Goal: Task Accomplishment & Management: Use online tool/utility

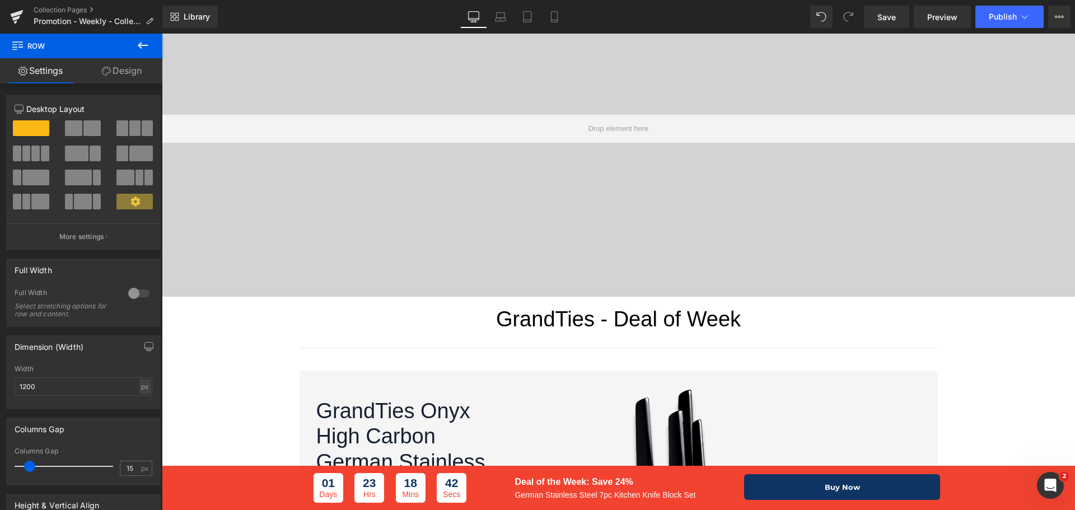
scroll to position [112, 0]
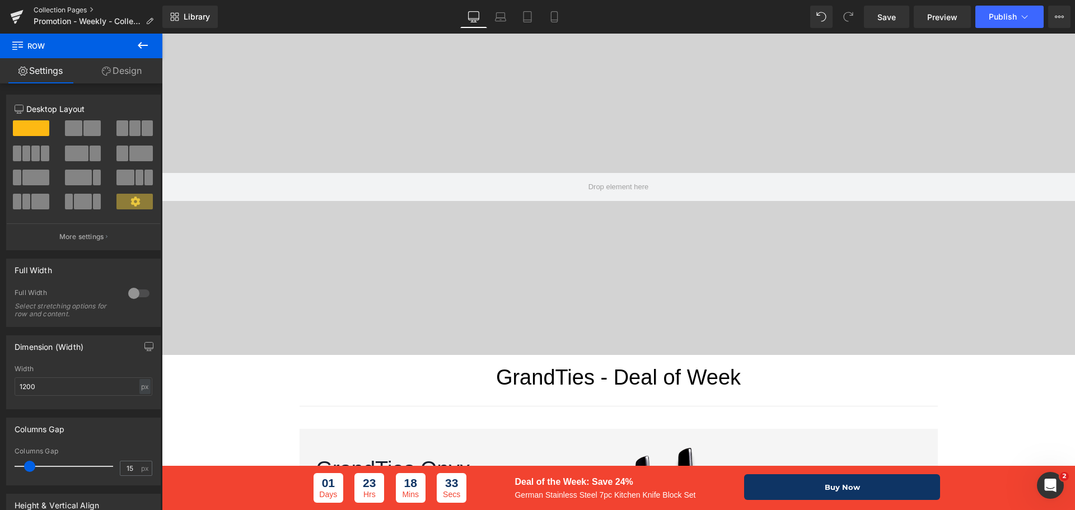
click at [49, 9] on link "Collection Pages" at bounding box center [98, 10] width 129 height 9
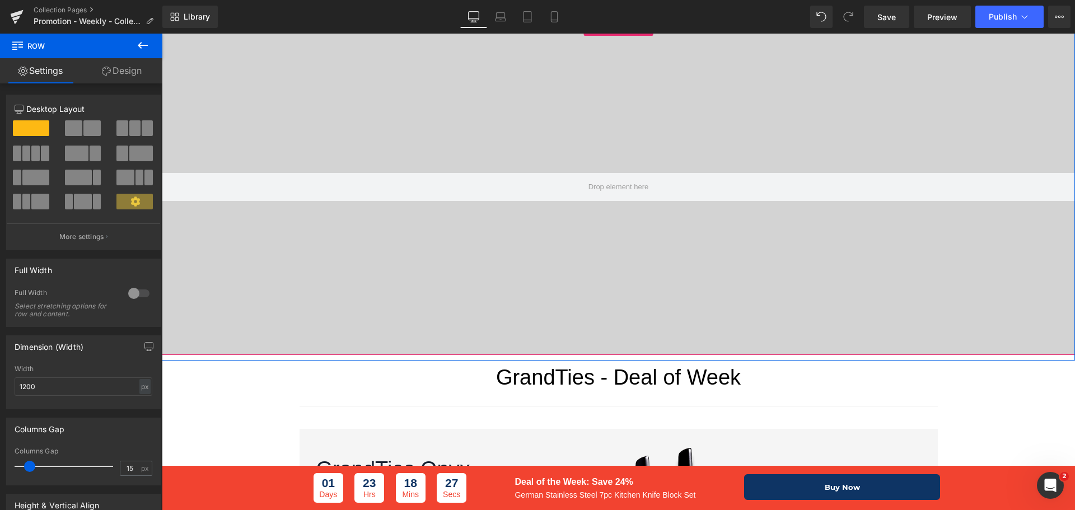
click at [587, 91] on div at bounding box center [618, 187] width 913 height 336
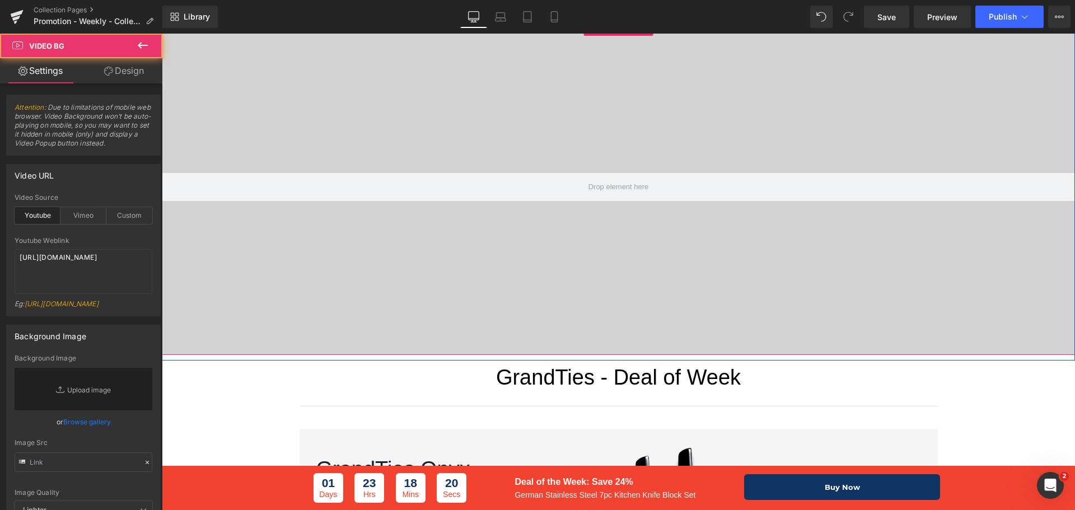
click at [635, 97] on div at bounding box center [618, 187] width 913 height 336
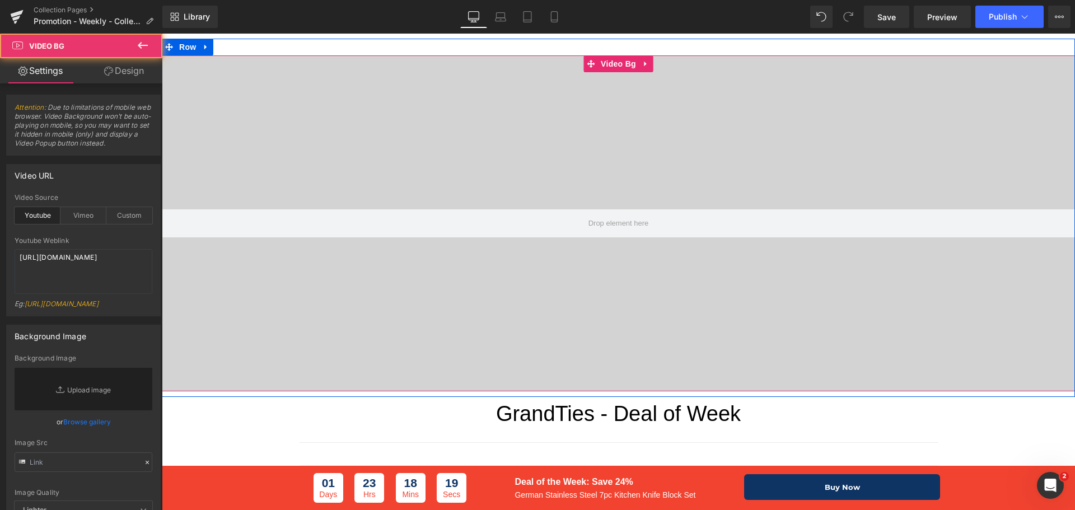
scroll to position [0, 0]
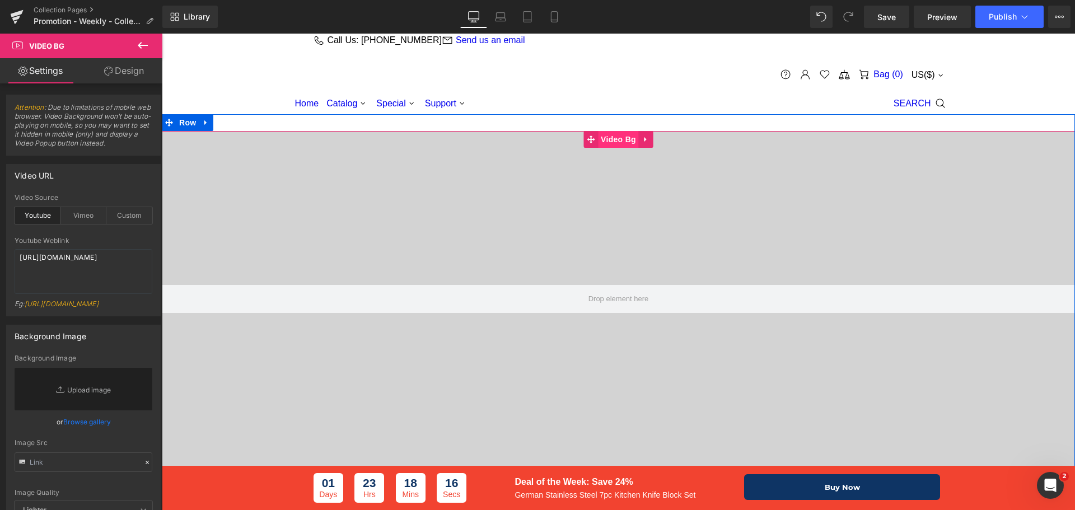
click at [629, 139] on span "Video Bg" at bounding box center [618, 139] width 41 height 17
click at [642, 136] on icon at bounding box center [646, 139] width 8 height 8
click at [651, 139] on icon at bounding box center [653, 139] width 8 height 8
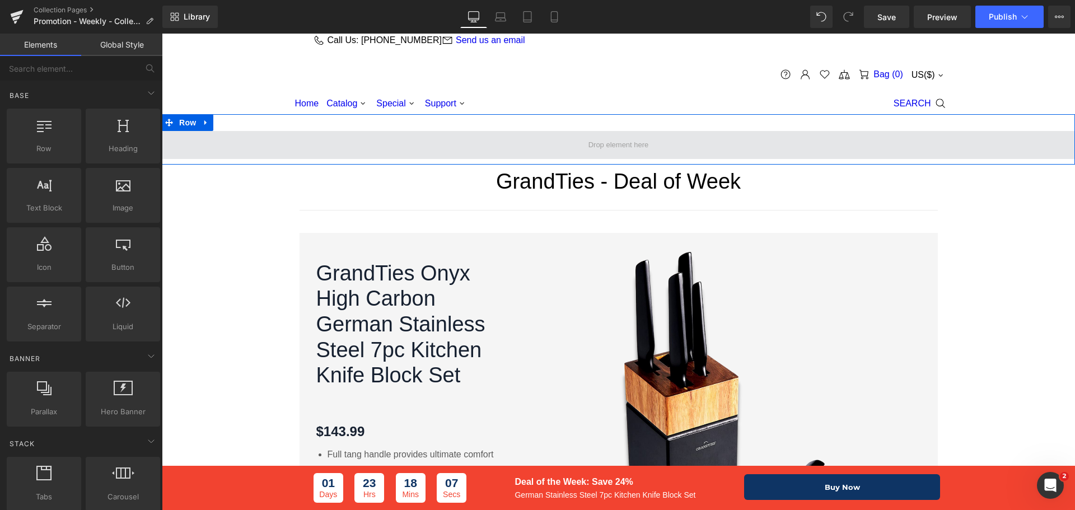
click at [242, 145] on span at bounding box center [618, 145] width 913 height 28
click at [592, 149] on span at bounding box center [618, 145] width 68 height 14
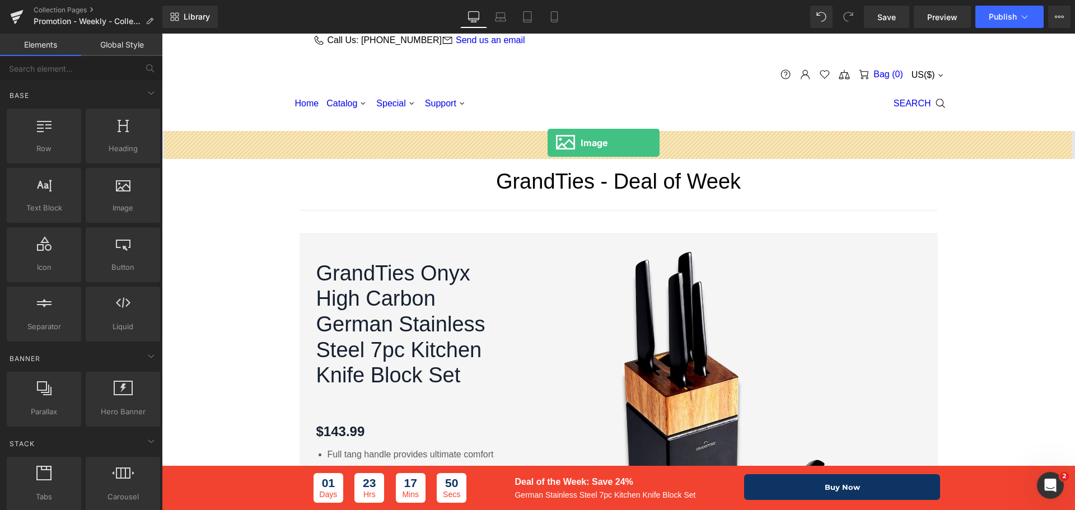
drag, startPoint x: 278, startPoint y: 228, endPoint x: 547, endPoint y: 143, distance: 283.0
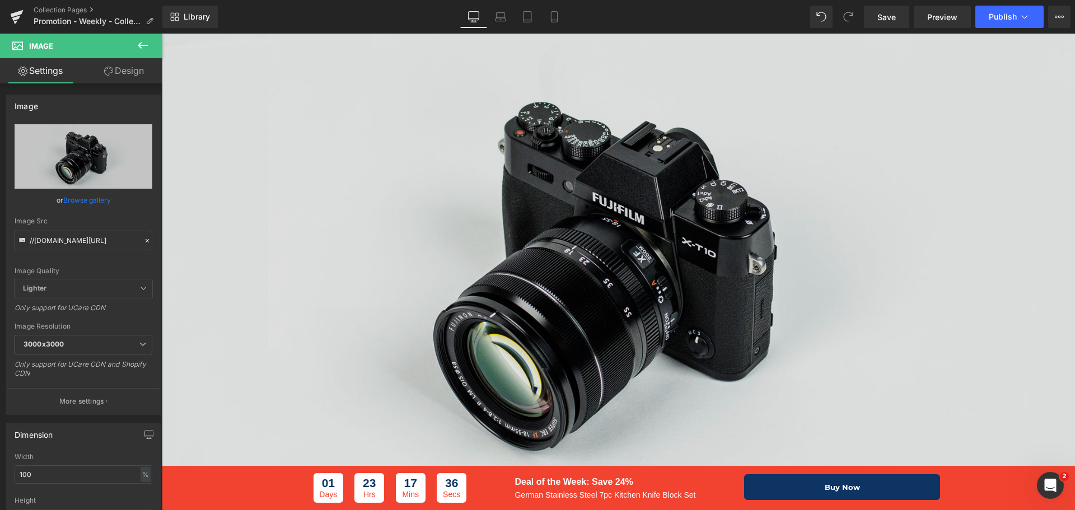
scroll to position [112, 0]
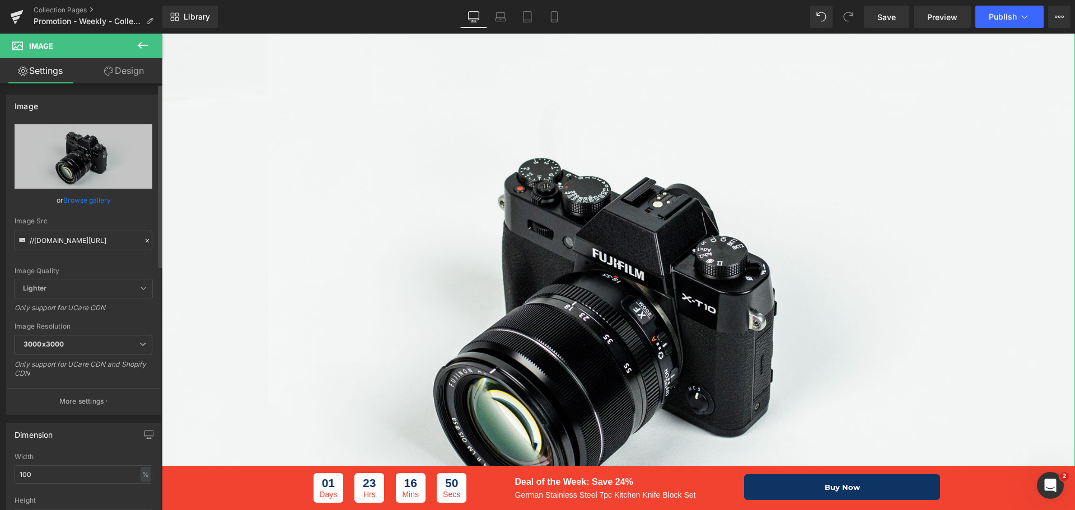
click at [98, 201] on link "Browse gallery" at bounding box center [87, 200] width 48 height 20
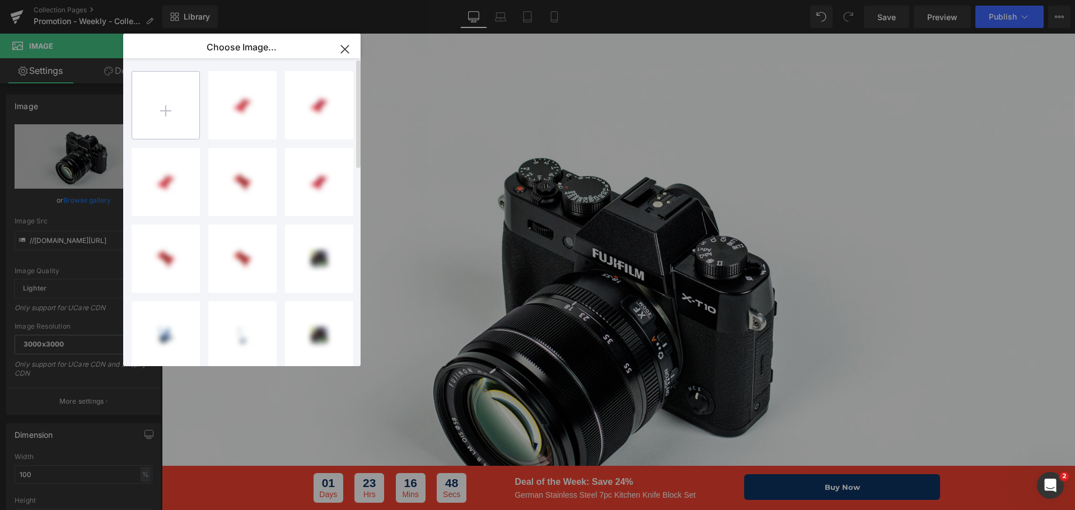
click at [174, 111] on input "file" at bounding box center [165, 105] width 67 height 67
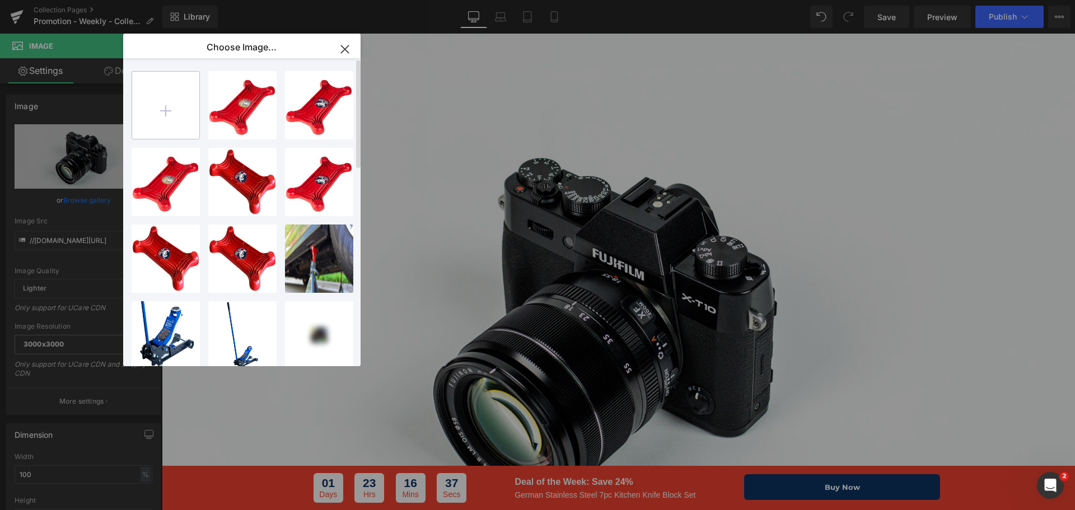
type input "C:\fakepath\BH5220B-Banner.png"
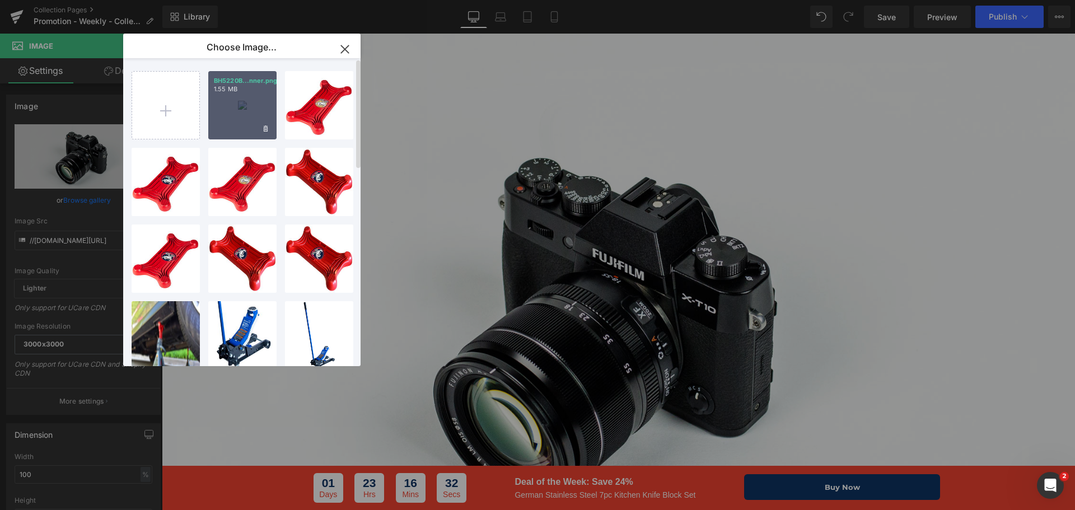
click at [251, 102] on div "BH5220B...nner.png 1.55 MB" at bounding box center [242, 105] width 68 height 68
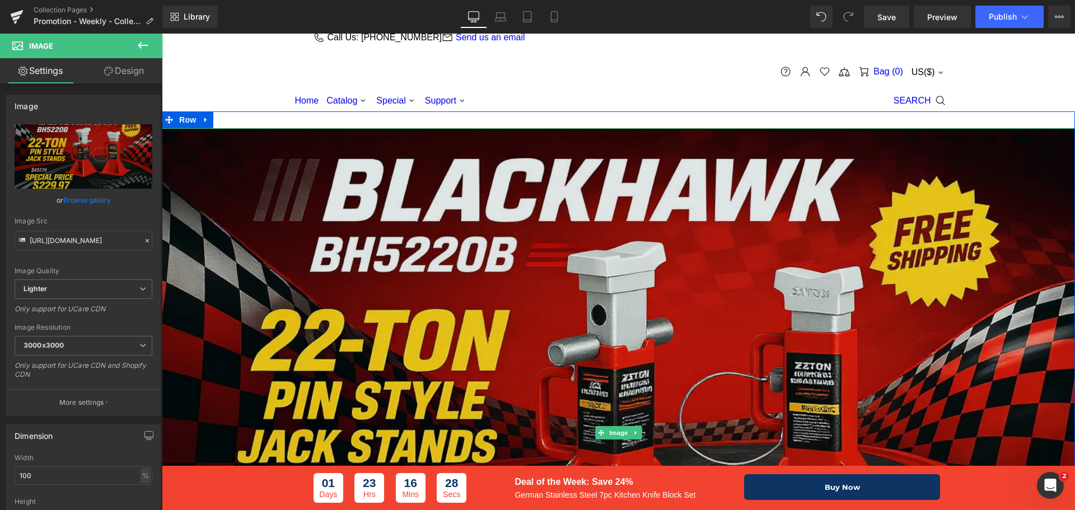
scroll to position [0, 0]
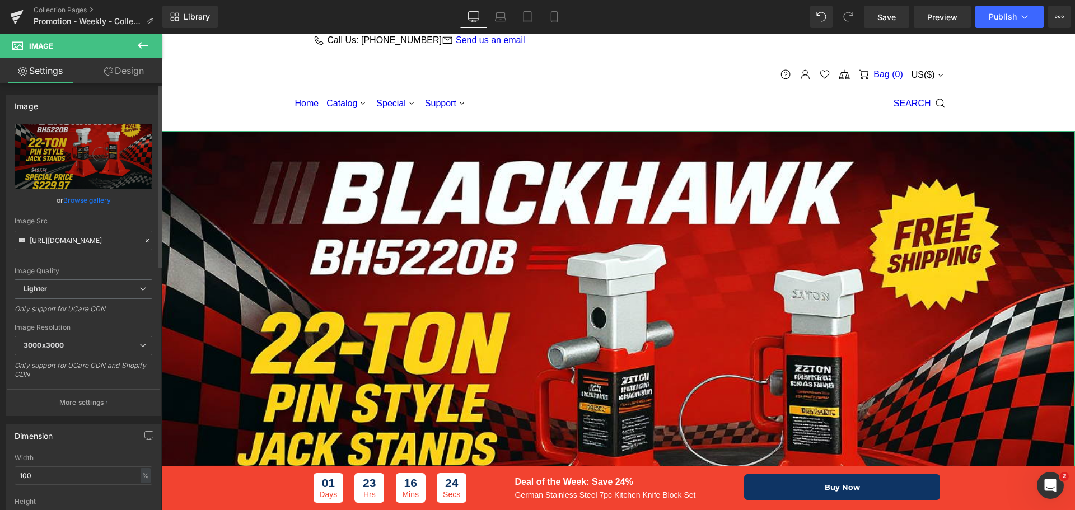
click at [113, 343] on span "3000x3000" at bounding box center [84, 346] width 138 height 20
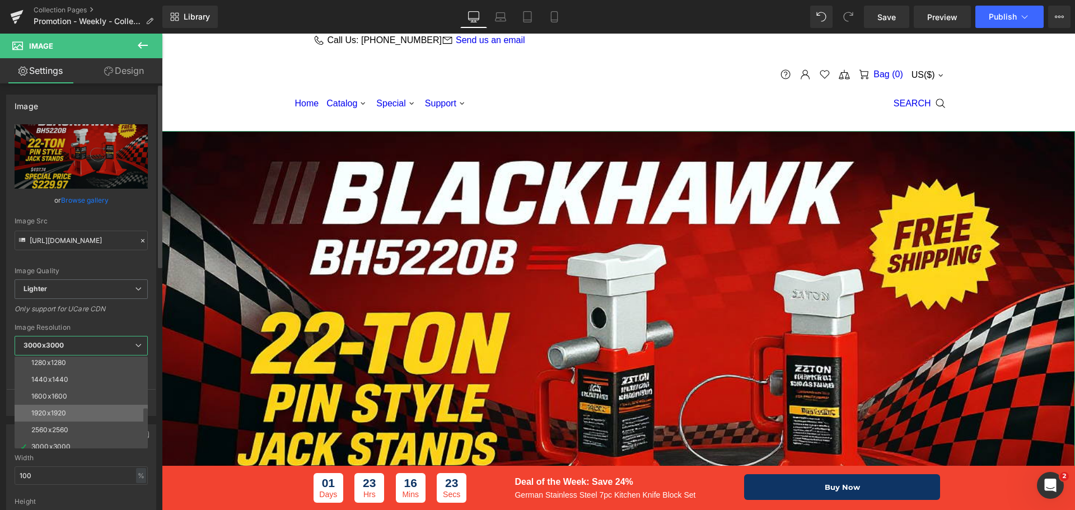
scroll to position [160, 0]
click at [87, 406] on li "1920x1920" at bounding box center [84, 406] width 138 height 17
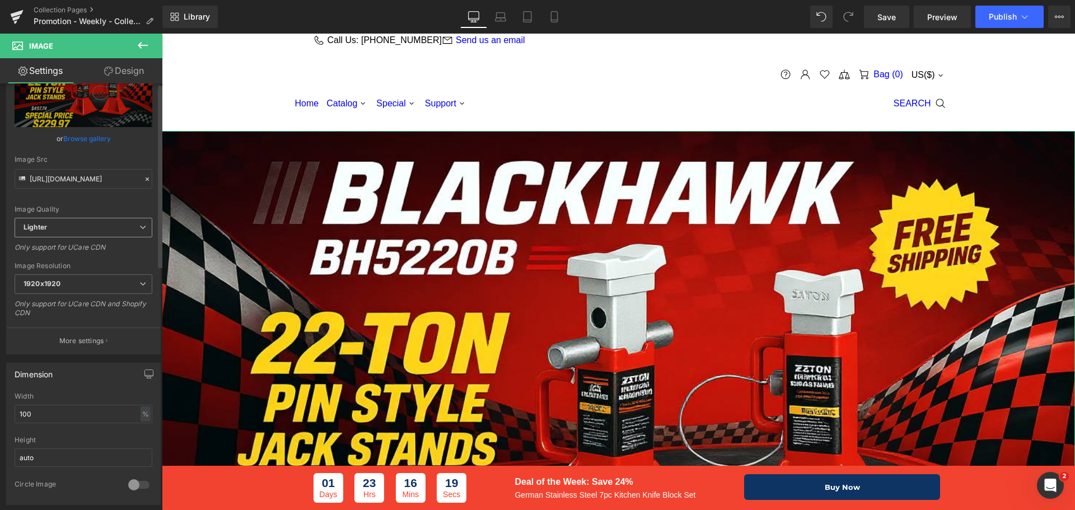
scroll to position [168, 0]
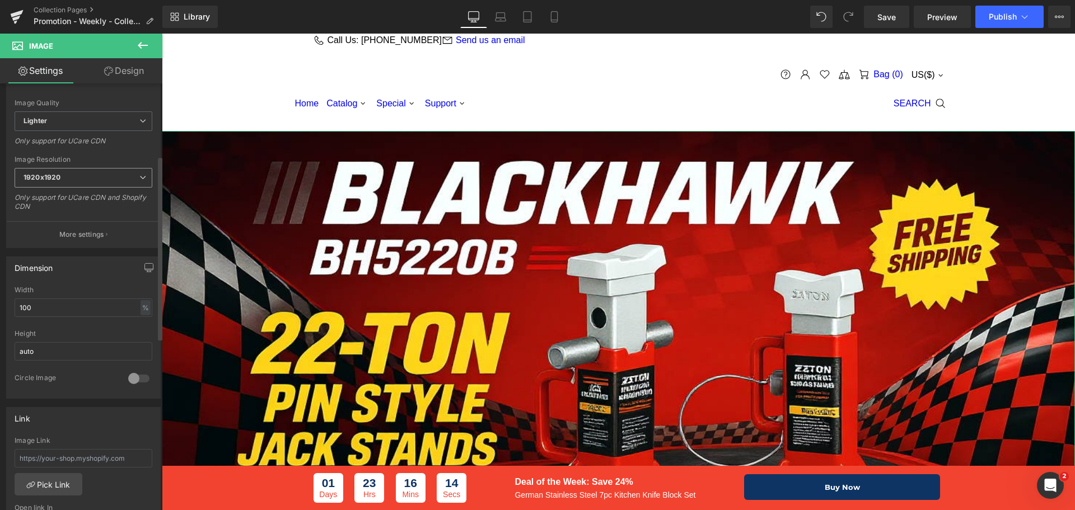
click at [84, 178] on span "1920x1920" at bounding box center [84, 178] width 138 height 20
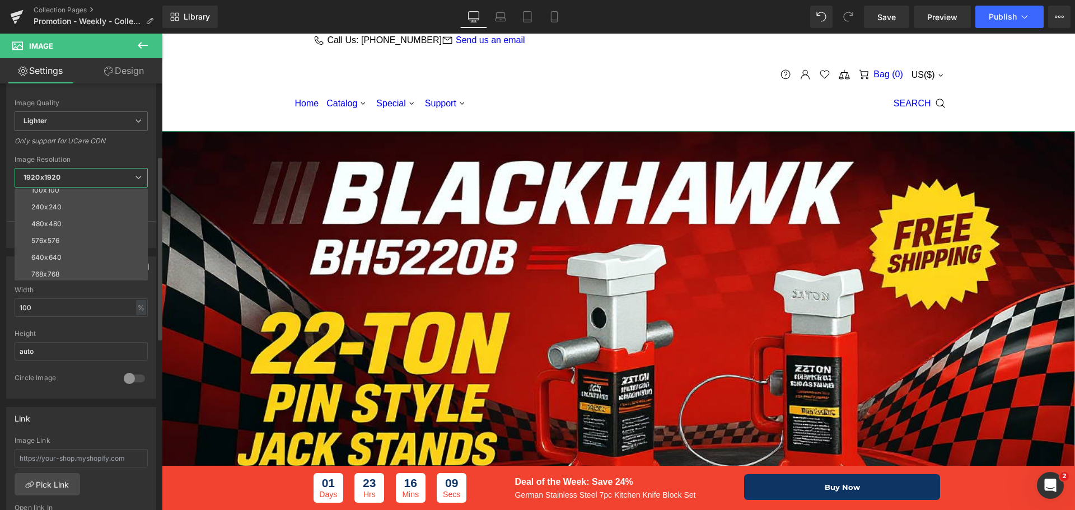
scroll to position [0, 0]
click at [113, 123] on span "Lighter" at bounding box center [81, 121] width 133 height 20
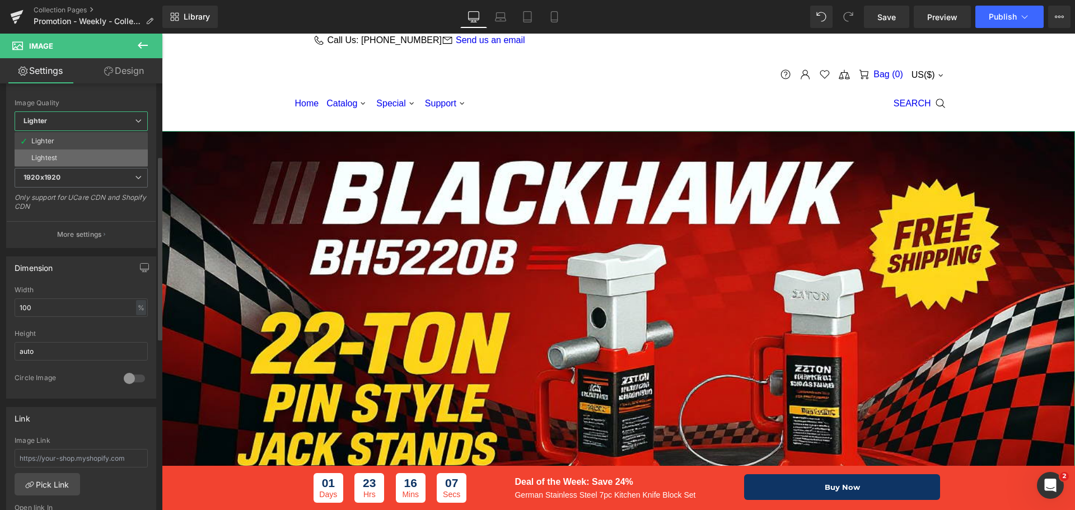
click at [82, 152] on li "Lightest" at bounding box center [81, 157] width 133 height 17
click at [86, 120] on span "Lightest" at bounding box center [84, 121] width 138 height 20
click at [74, 140] on li "Lighter" at bounding box center [81, 141] width 133 height 17
click at [90, 176] on span "1920x1920" at bounding box center [84, 178] width 138 height 20
click at [114, 146] on div "Only support for UCare CDN" at bounding box center [84, 145] width 138 height 16
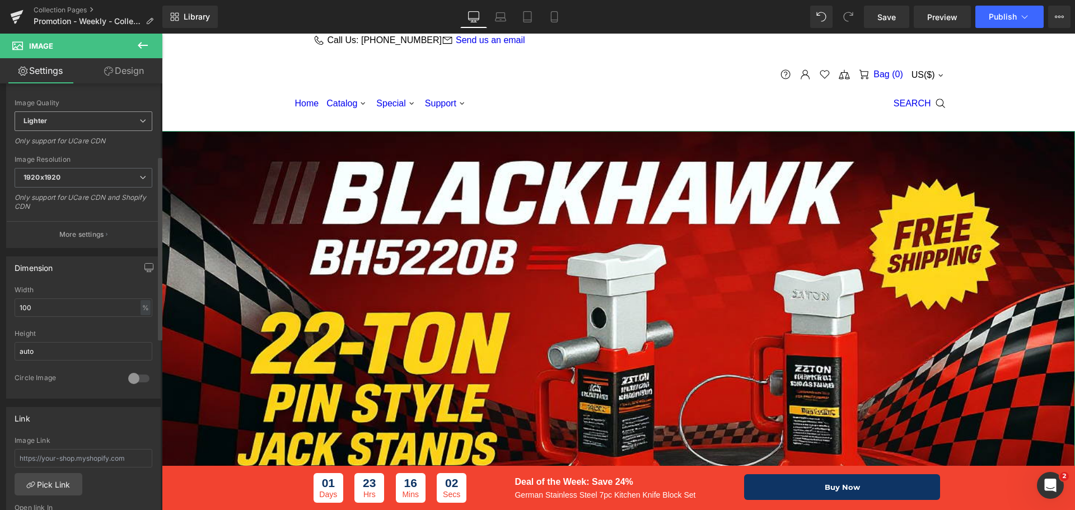
click at [91, 114] on span "Lighter" at bounding box center [84, 121] width 138 height 20
drag, startPoint x: 83, startPoint y: 153, endPoint x: 92, endPoint y: 162, distance: 12.3
click at [83, 154] on li "Lightest" at bounding box center [81, 157] width 133 height 17
type input "[URL][DOMAIN_NAME]"
click at [76, 243] on button "More settings" at bounding box center [83, 234] width 153 height 26
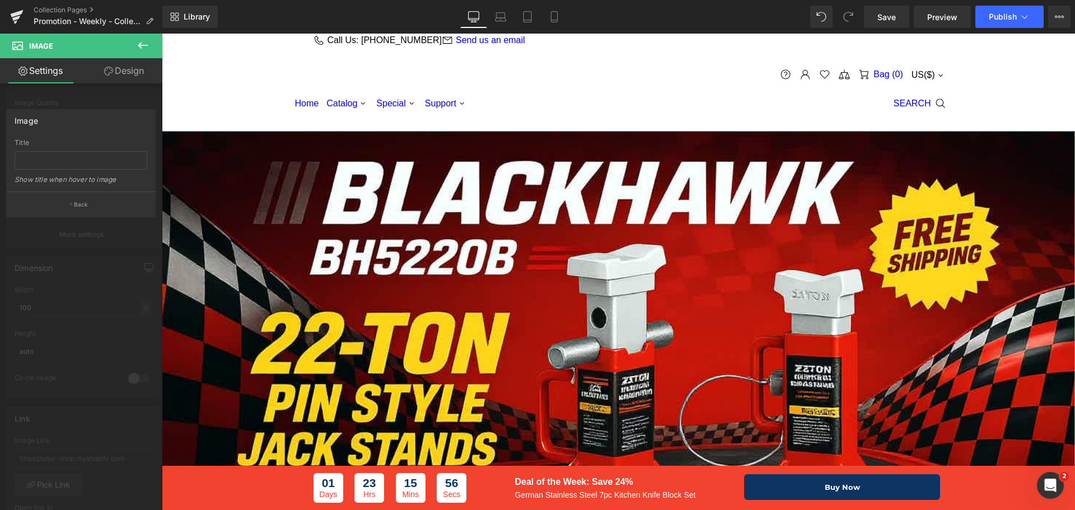
click at [71, 200] on button "Back" at bounding box center [80, 203] width 149 height 25
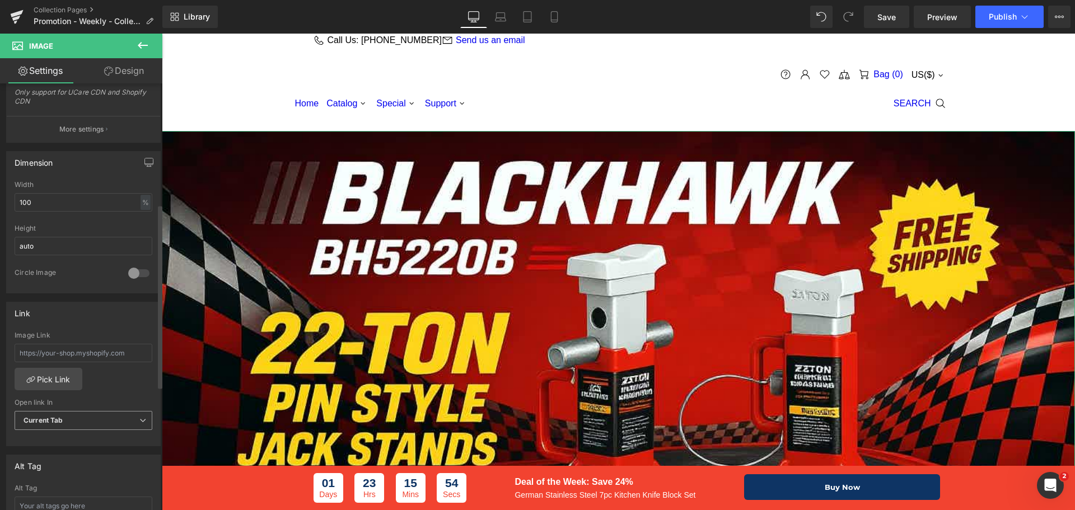
scroll to position [280, 0]
click at [62, 376] on link "Pick Link" at bounding box center [49, 372] width 68 height 22
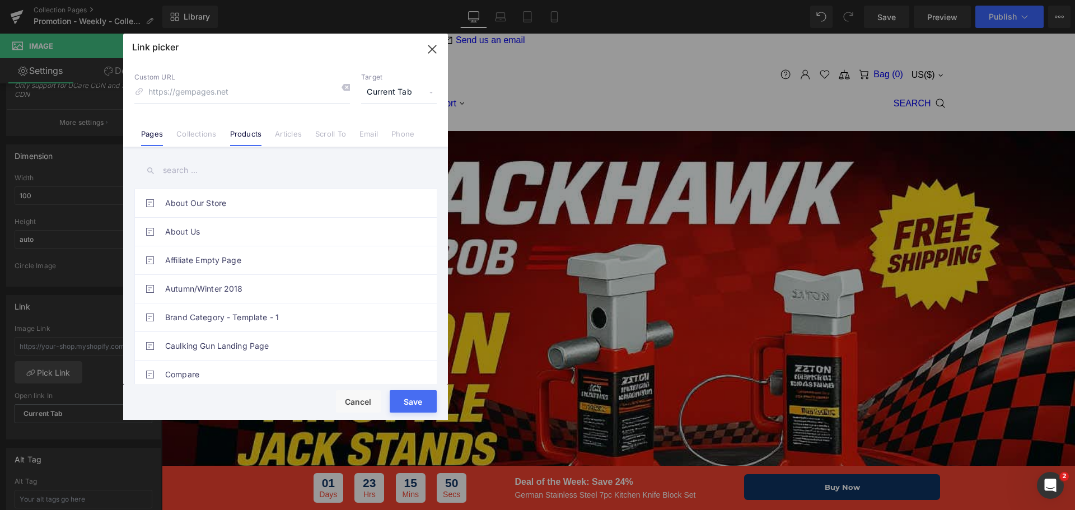
click at [242, 133] on link "Products" at bounding box center [246, 137] width 32 height 17
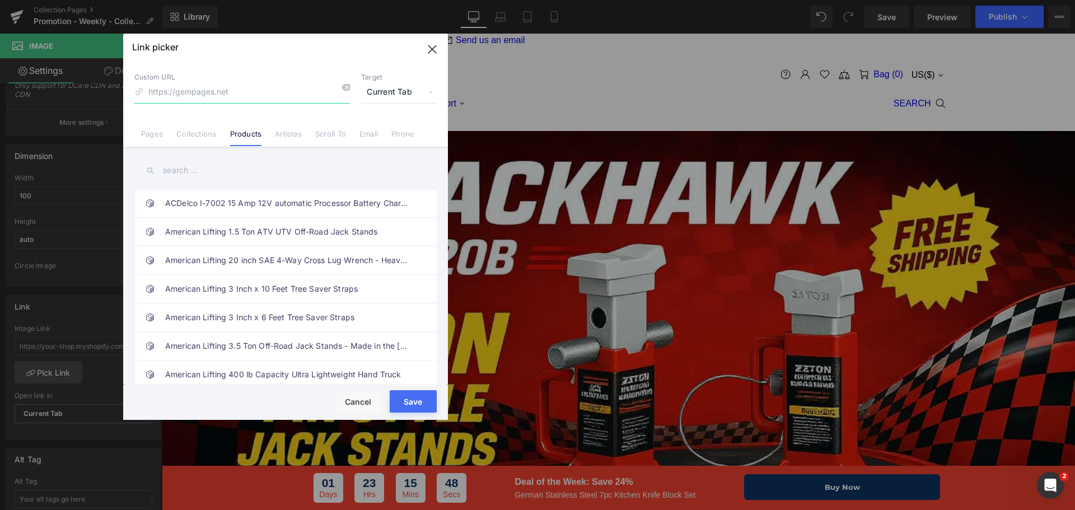
click at [277, 88] on input at bounding box center [241, 92] width 215 height 21
type input "bh5220"
click at [350, 87] on div "Custom URL bh5220 Target Current Tab Current Tab New Tab" at bounding box center [285, 88] width 302 height 30
click at [174, 170] on input "text" at bounding box center [285, 170] width 302 height 25
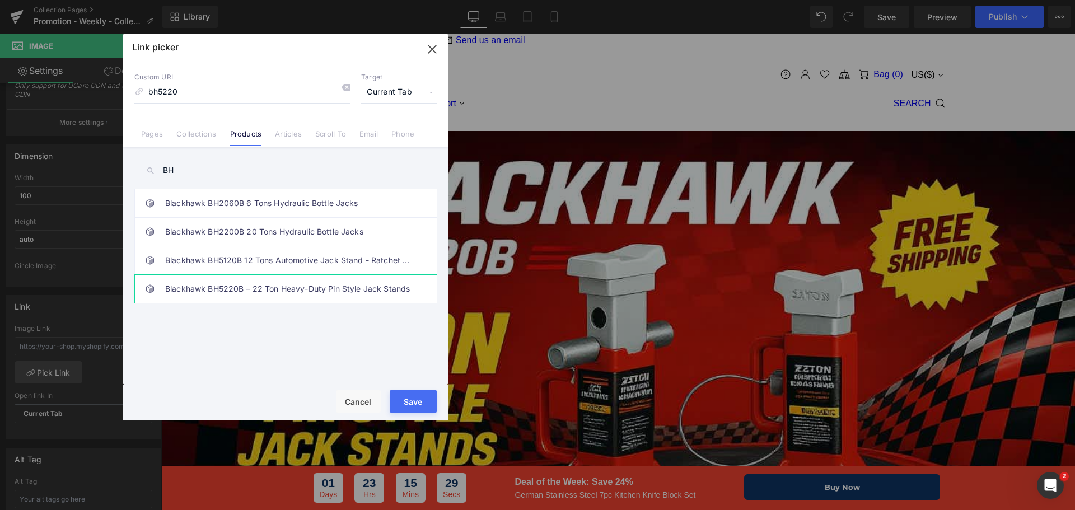
type input "BH"
click at [285, 293] on link "Blackhawk BH5220B – 22 Ton Heavy-Duty Pin Style Jack Stands" at bounding box center [288, 289] width 246 height 28
type input "/products/blackhawk-bh5220b-22-ton-heavy-duty-pin-style-jack-stands"
click at [430, 399] on button "Save" at bounding box center [413, 401] width 47 height 22
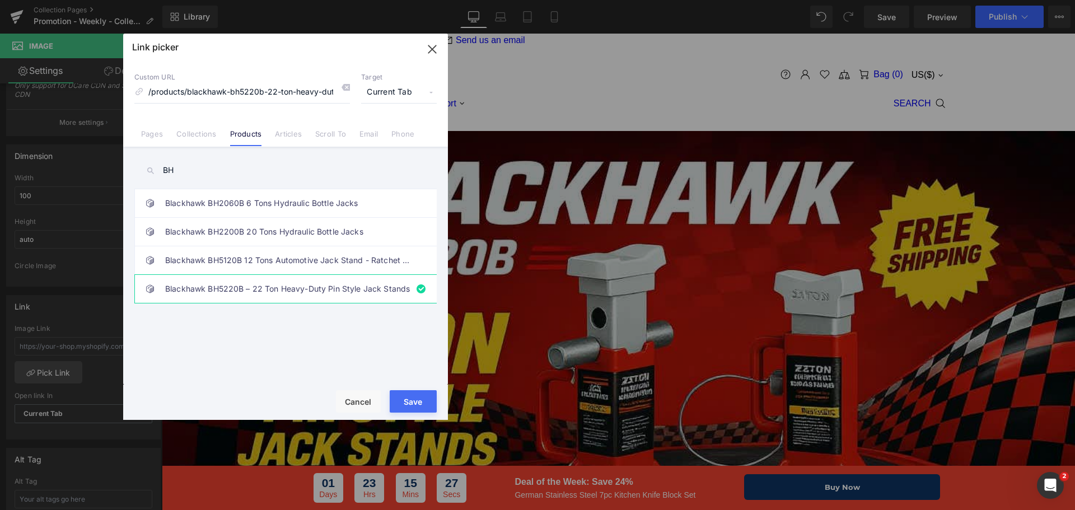
type input "/products/blackhawk-bh5220b-22-ton-heavy-duty-pin-style-jack-stands"
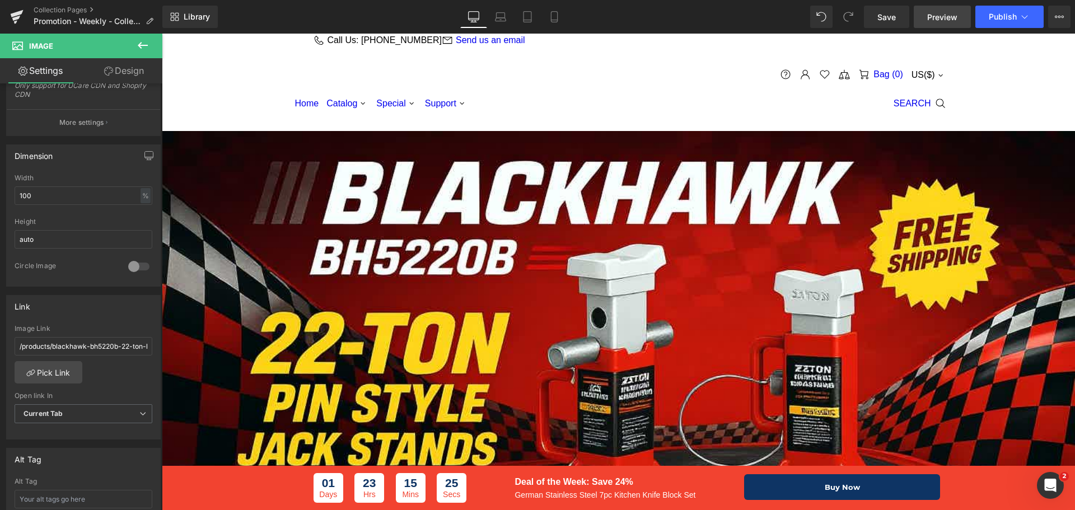
click at [933, 21] on span "Preview" at bounding box center [942, 17] width 30 height 12
drag, startPoint x: 897, startPoint y: 21, endPoint x: 446, endPoint y: 81, distance: 455.2
click at [897, 21] on link "Save" at bounding box center [886, 17] width 45 height 22
click at [888, 22] on span "Save" at bounding box center [886, 17] width 18 height 12
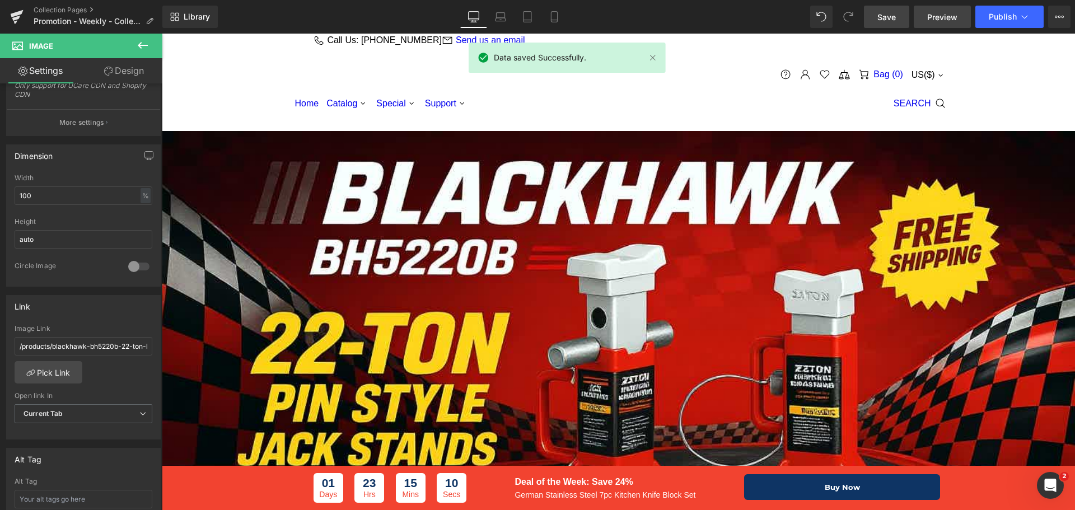
click at [943, 17] on span "Preview" at bounding box center [942, 17] width 30 height 12
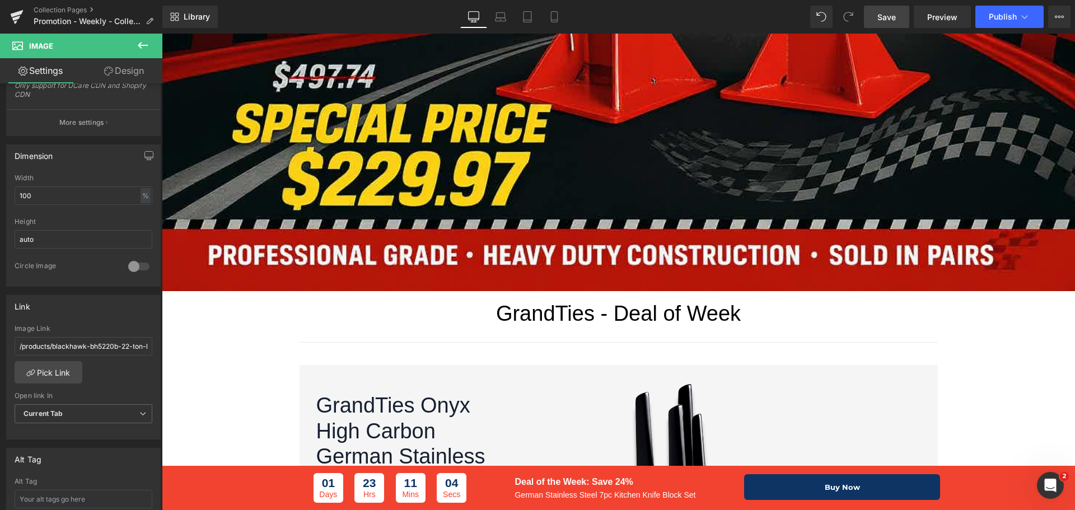
scroll to position [504, 0]
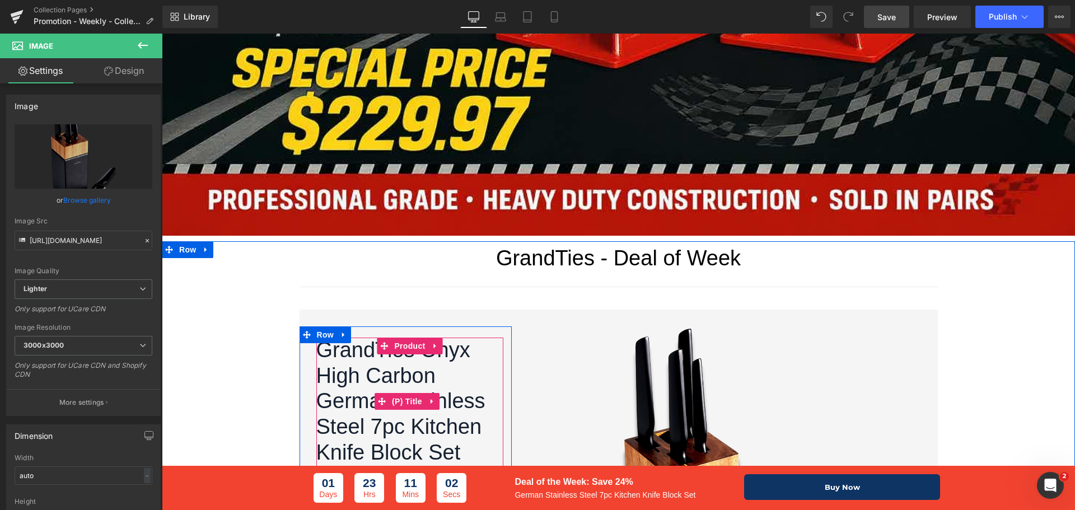
click at [392, 362] on link "GrandTies Onyx High Carbon German Stainless Steel 7pc Kitchen Knife Block Set" at bounding box center [407, 402] width 182 height 128
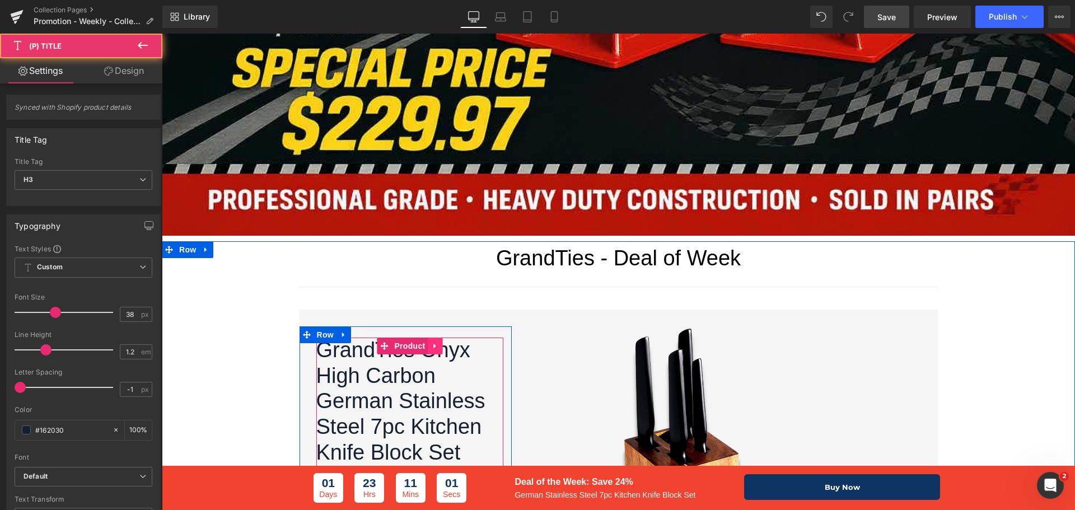
click at [431, 344] on icon at bounding box center [435, 346] width 8 height 8
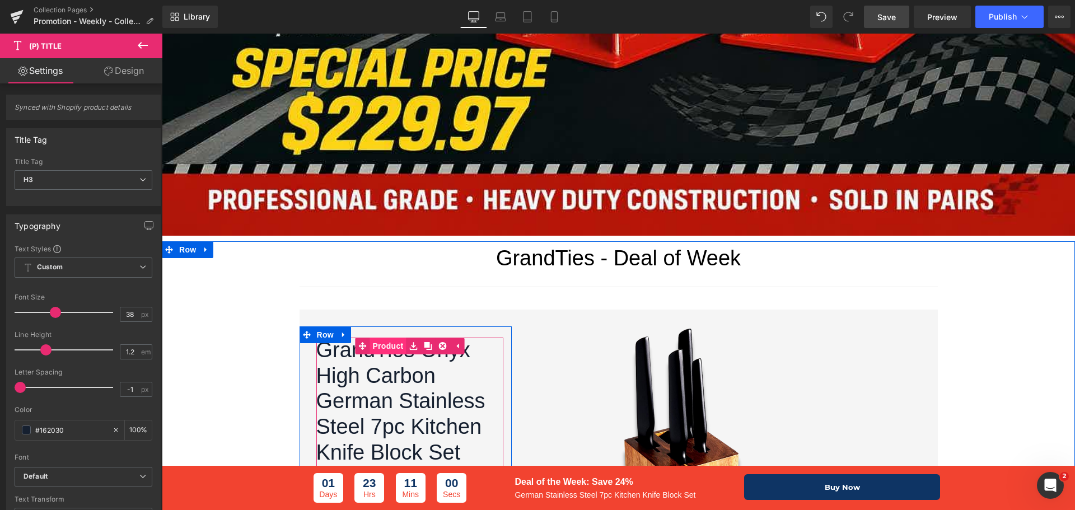
click at [393, 344] on span "Product" at bounding box center [387, 346] width 36 height 17
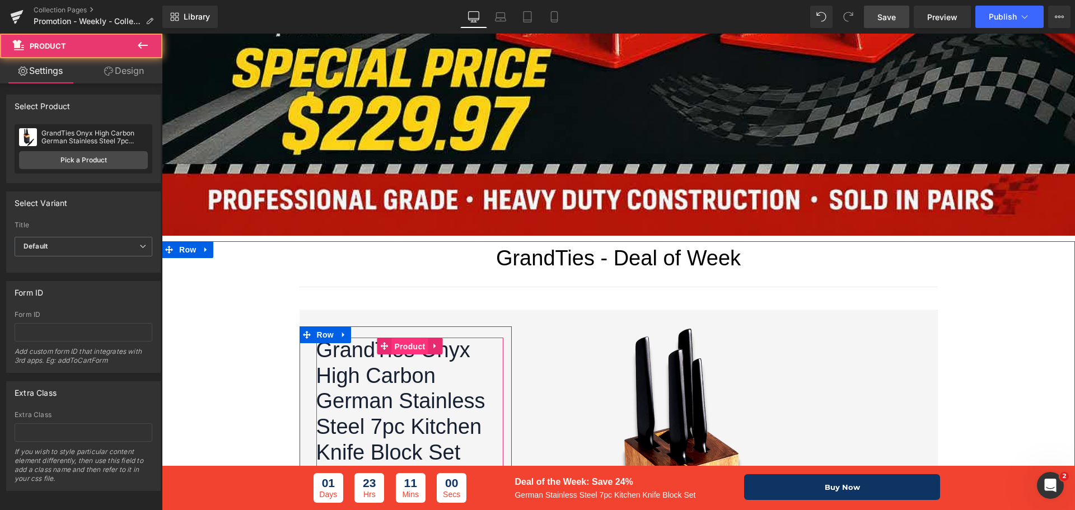
click at [396, 344] on span "Product" at bounding box center [409, 346] width 36 height 17
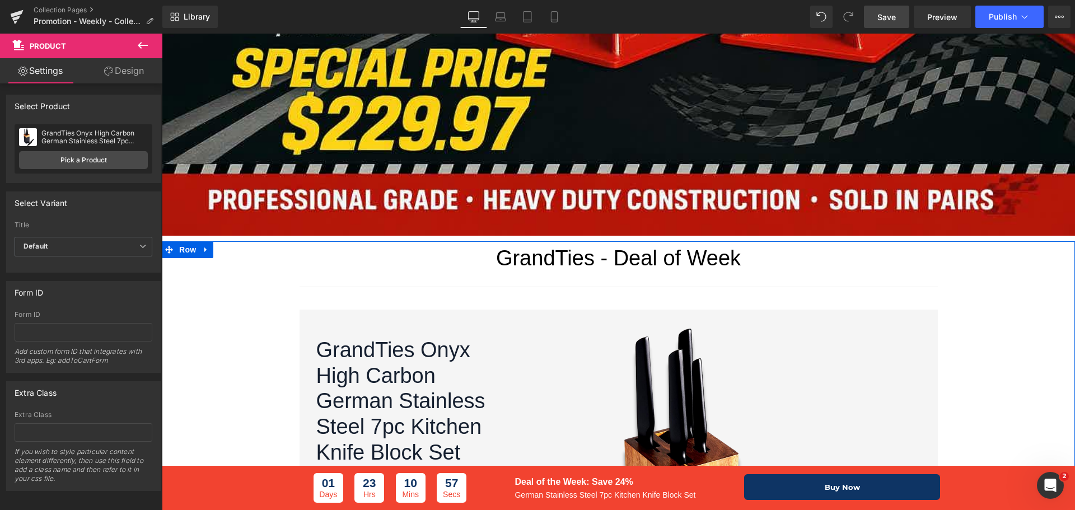
scroll to position [728, 0]
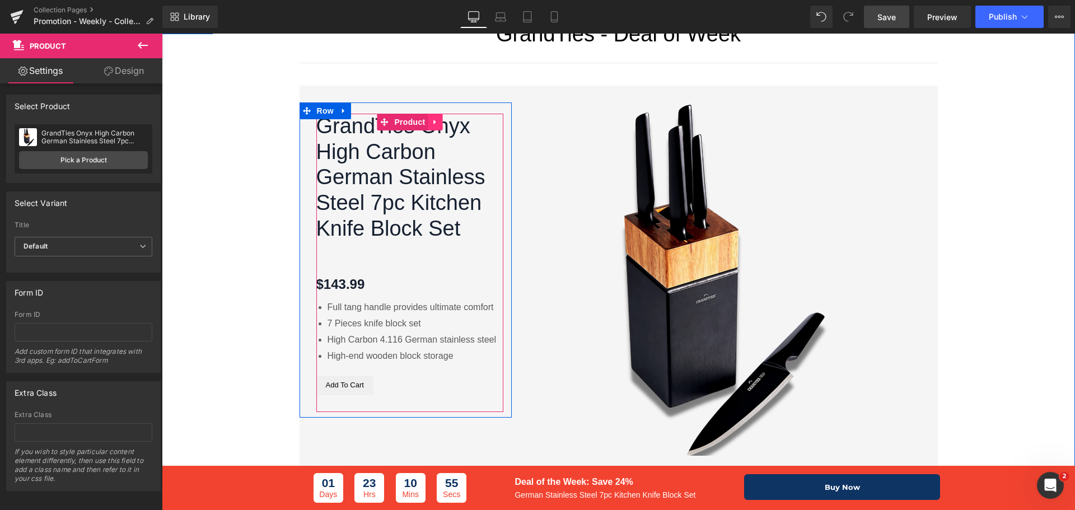
click at [432, 121] on icon at bounding box center [435, 122] width 8 height 8
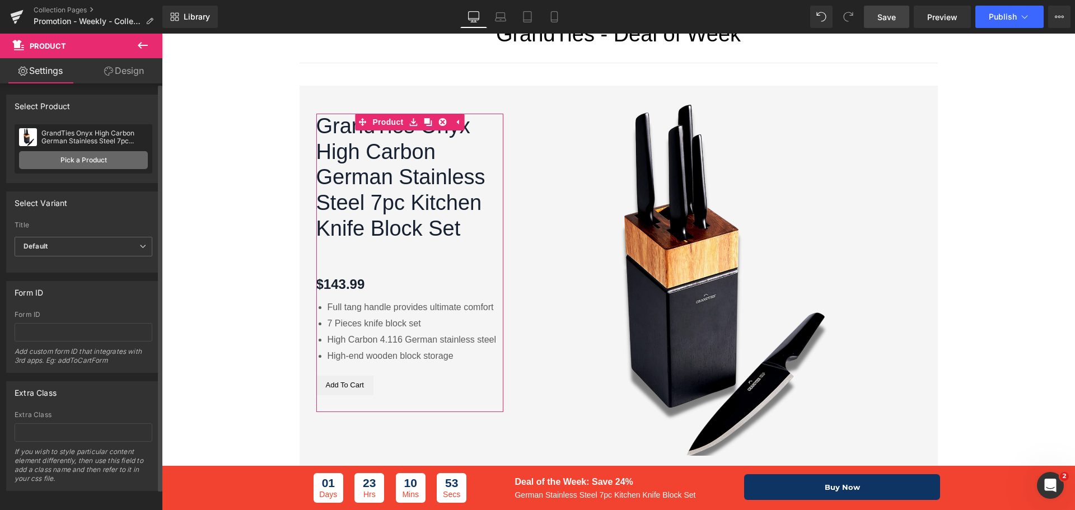
click at [93, 160] on link "Pick a Product" at bounding box center [83, 160] width 129 height 18
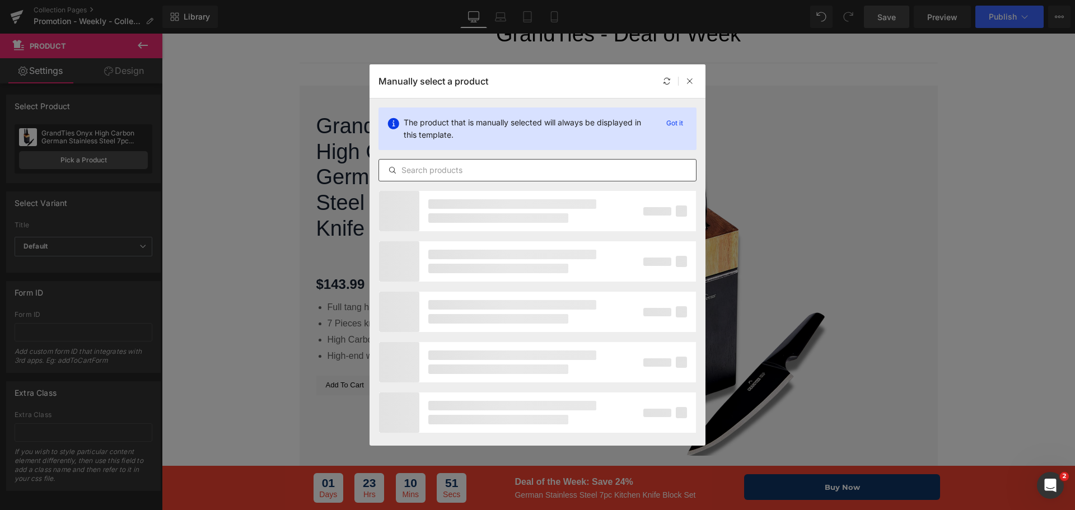
click at [550, 174] on input "text" at bounding box center [537, 169] width 317 height 13
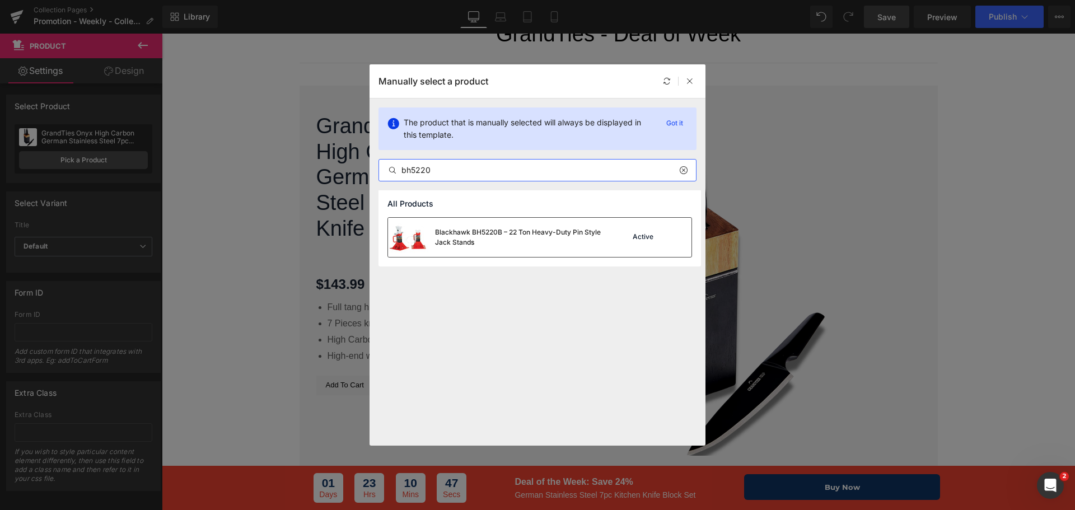
type input "bh5220"
click at [546, 233] on div "Blackhawk BH5220B – 22 Ton Heavy-Duty Pin Style Jack Stands" at bounding box center [519, 237] width 168 height 20
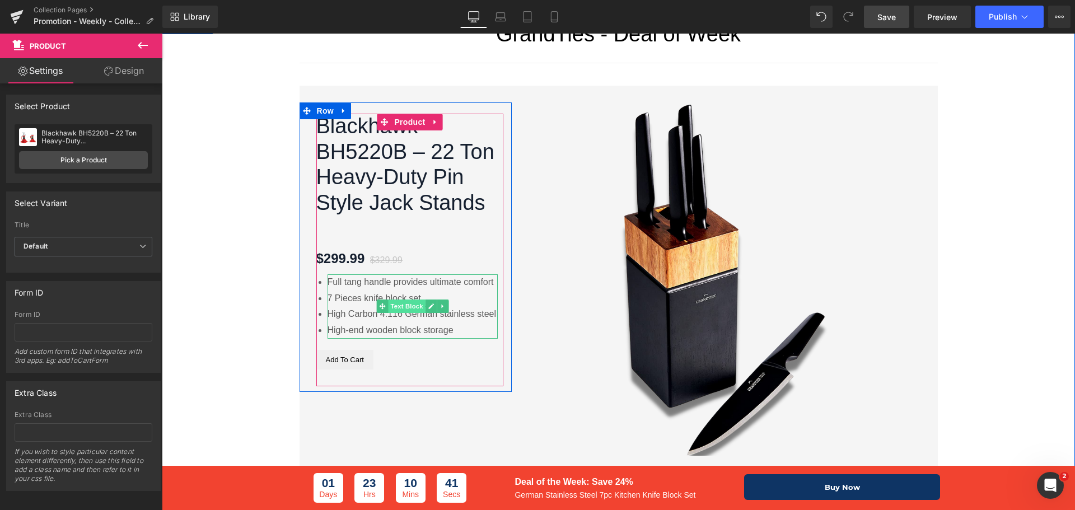
click at [399, 304] on span "Text Block" at bounding box center [406, 305] width 37 height 13
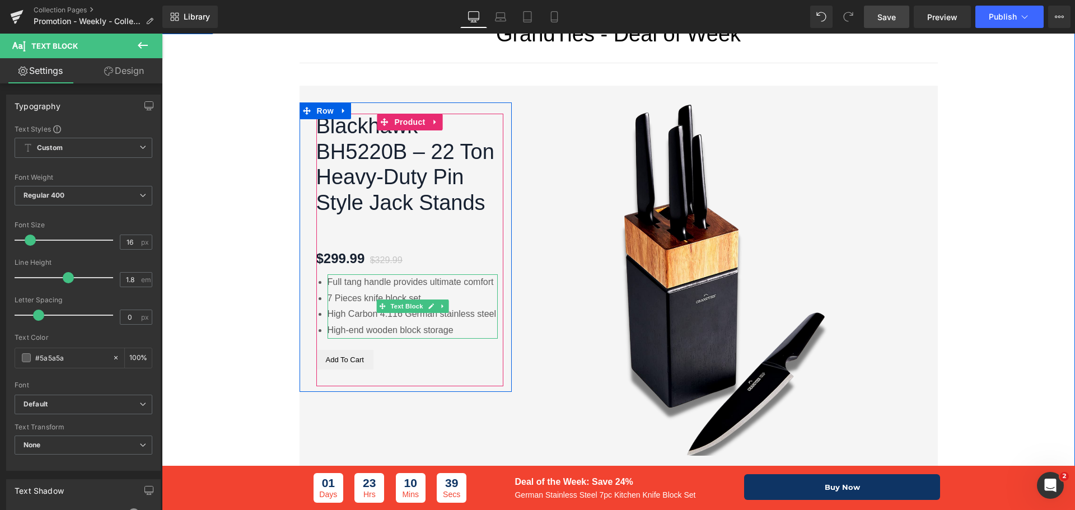
click at [459, 323] on li "High-end wooden block storage" at bounding box center [412, 330] width 171 height 16
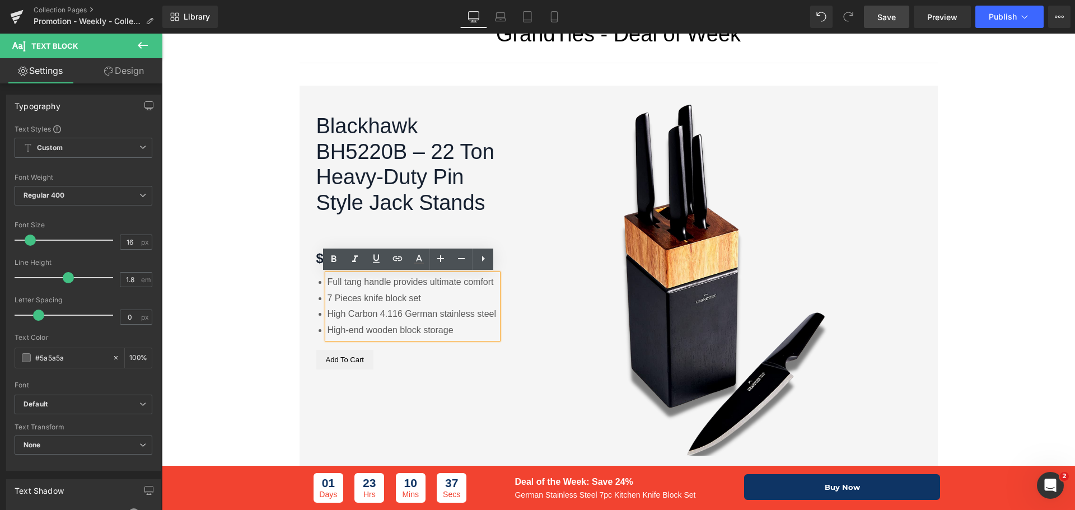
click at [382, 409] on div "Blackhawk BH5220B – 22 Ton Heavy-Duty Pin Style Jack Stands (P) Title Text Bloc…" at bounding box center [618, 279] width 638 height 387
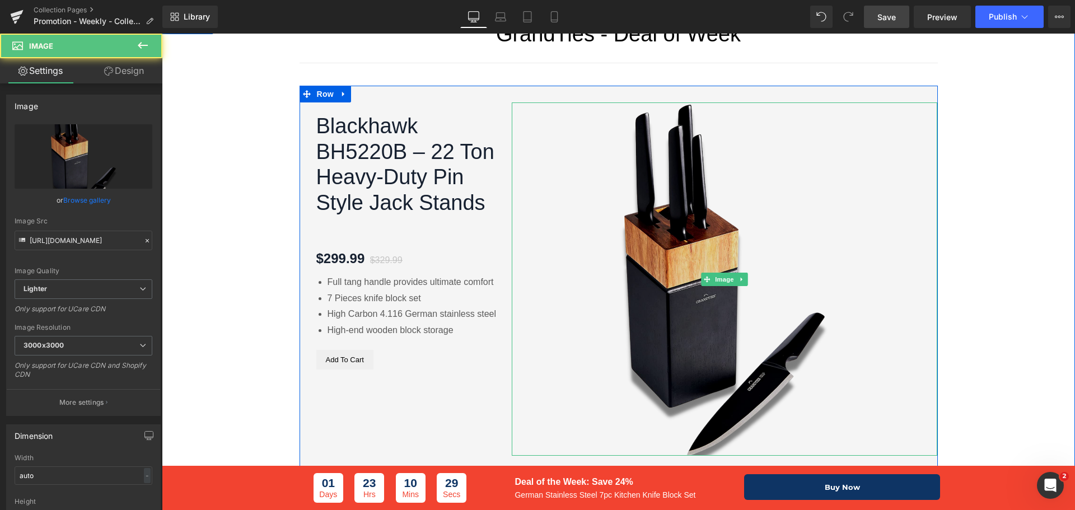
click at [716, 143] on img at bounding box center [724, 278] width 425 height 353
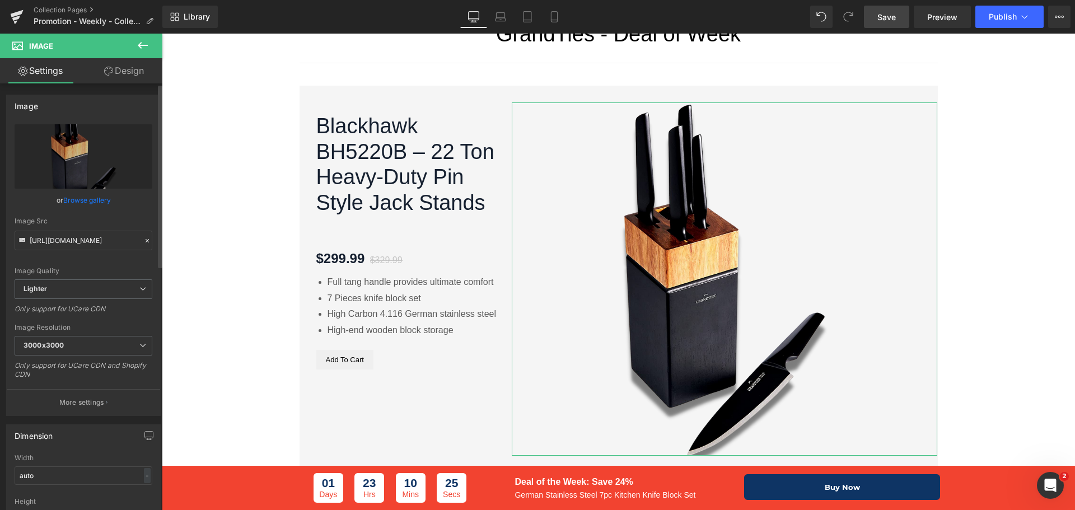
click at [84, 198] on link "Browse gallery" at bounding box center [87, 200] width 48 height 20
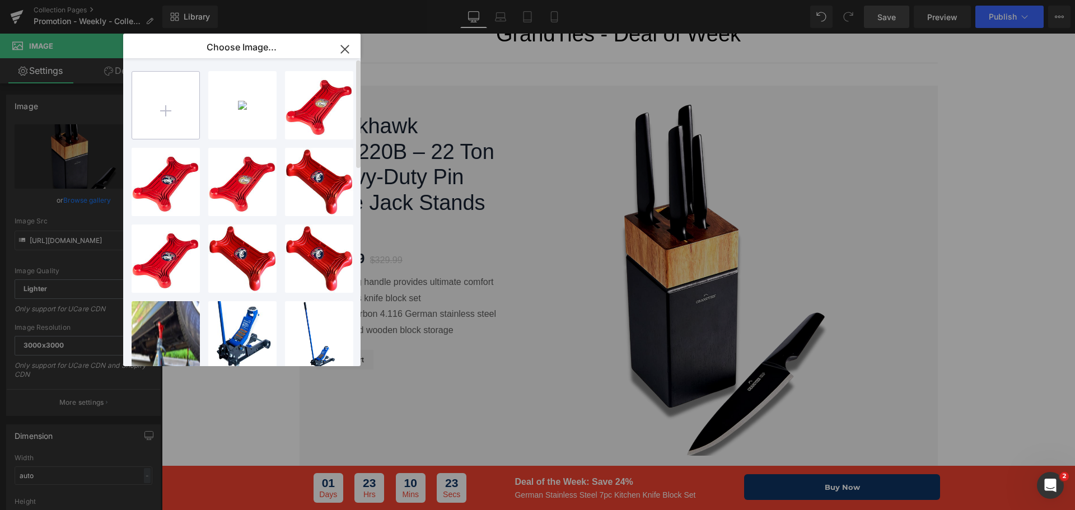
click at [172, 105] on input "file" at bounding box center [165, 105] width 67 height 67
type input "C:\fakepath\BH5220B.JPG"
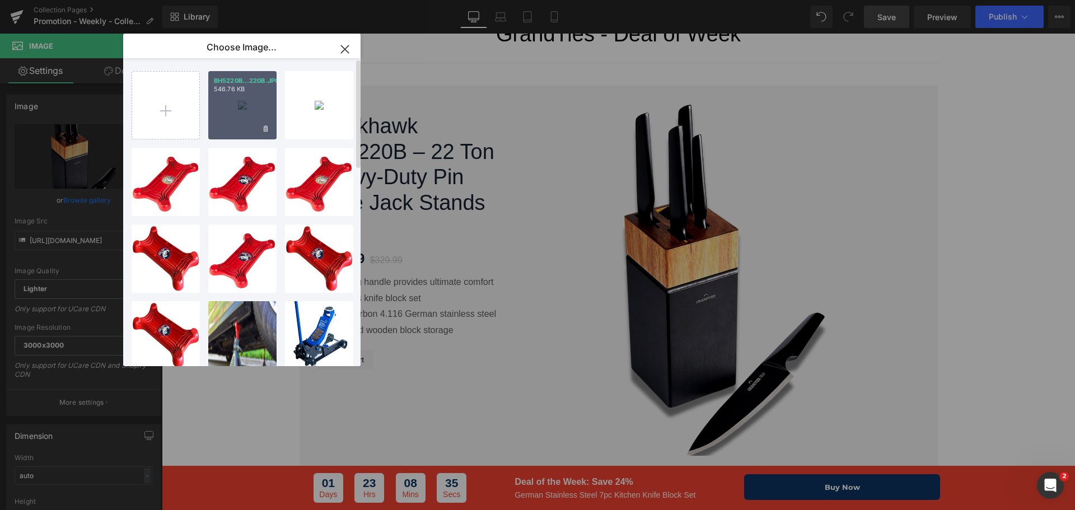
drag, startPoint x: 236, startPoint y: 109, endPoint x: 74, endPoint y: 76, distance: 165.1
click at [236, 109] on div "BH5220B...220B.JPG 546.76 KB" at bounding box center [242, 105] width 68 height 68
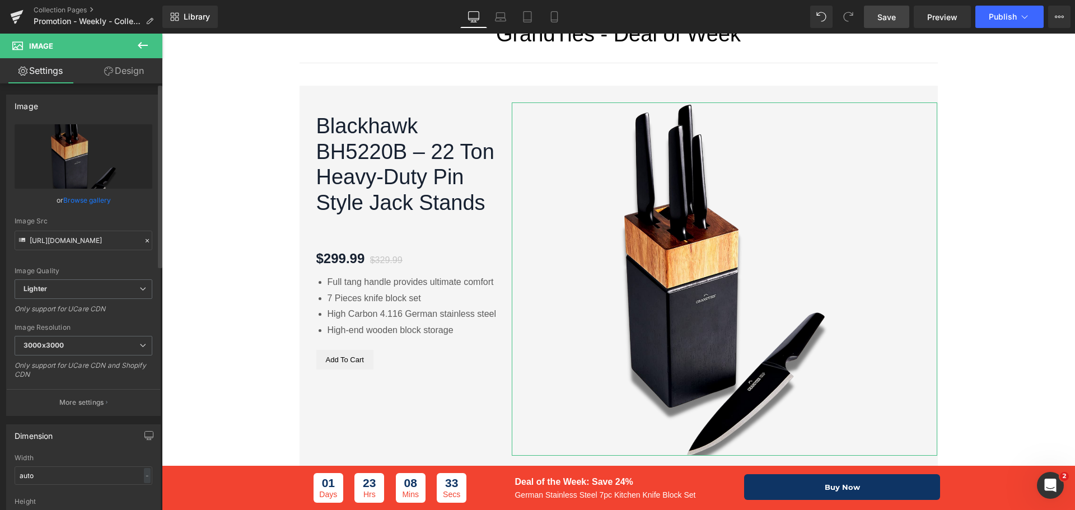
click at [74, 199] on link "Browse gallery" at bounding box center [87, 200] width 48 height 20
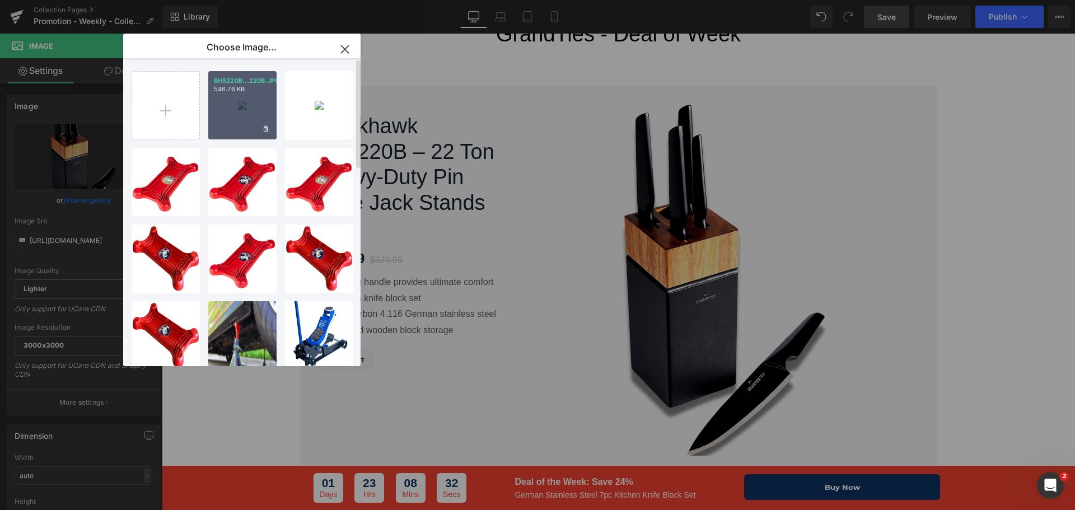
click at [243, 100] on div "BH5220B...220B.JPG 546.76 KB" at bounding box center [242, 105] width 68 height 68
type input "[URL][DOMAIN_NAME]"
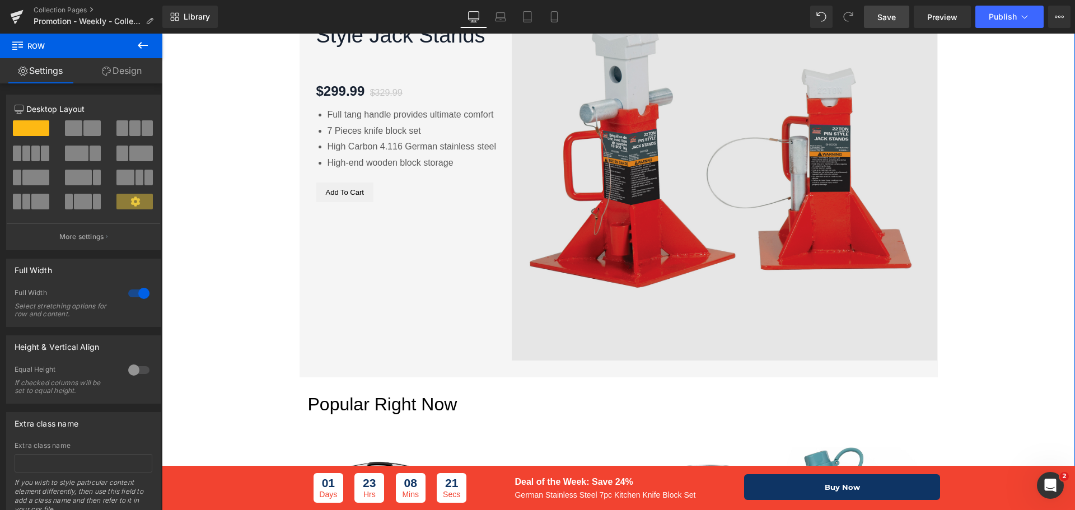
scroll to position [896, 0]
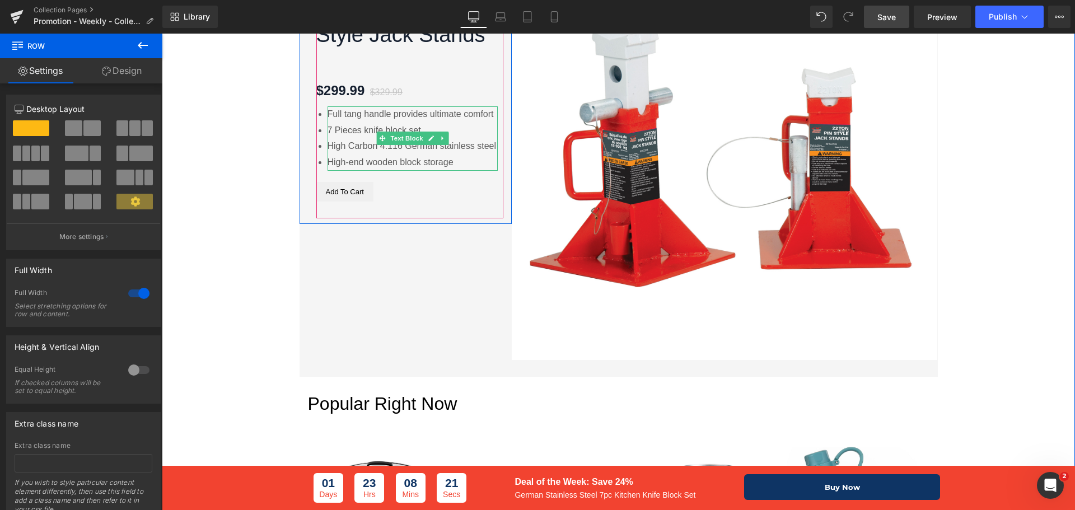
click at [394, 121] on li "Full tang handle provides ultimate comfort" at bounding box center [412, 114] width 171 height 16
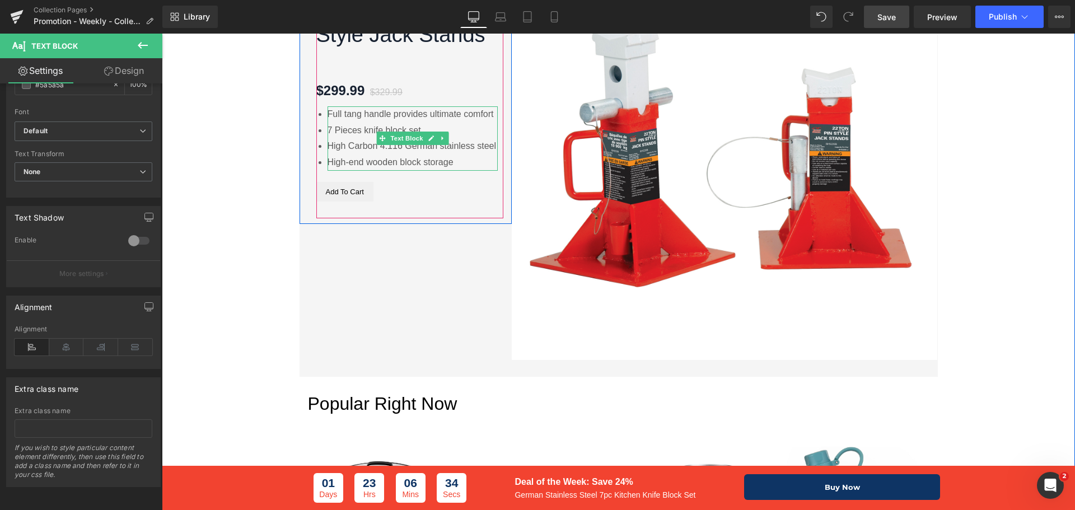
click at [400, 146] on li "High Carbon 4.116 German stainless steel" at bounding box center [412, 146] width 171 height 16
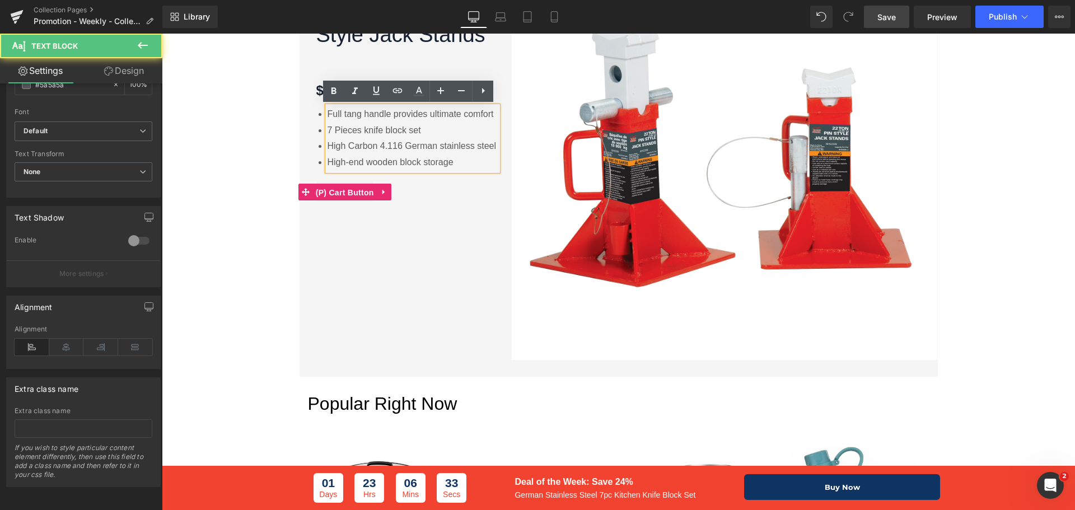
click at [344, 196] on span "(P) Cart Button" at bounding box center [345, 192] width 64 height 17
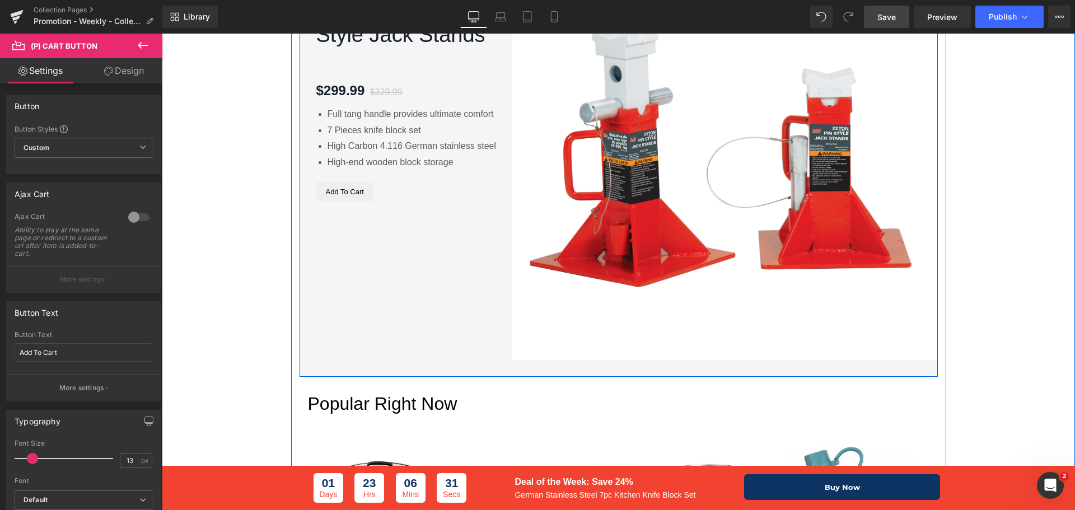
click at [419, 279] on div "Blackhawk BH5220B – 22 Ton Heavy-Duty Pin Style Jack Stands (P) Title Text Bloc…" at bounding box center [618, 147] width 638 height 459
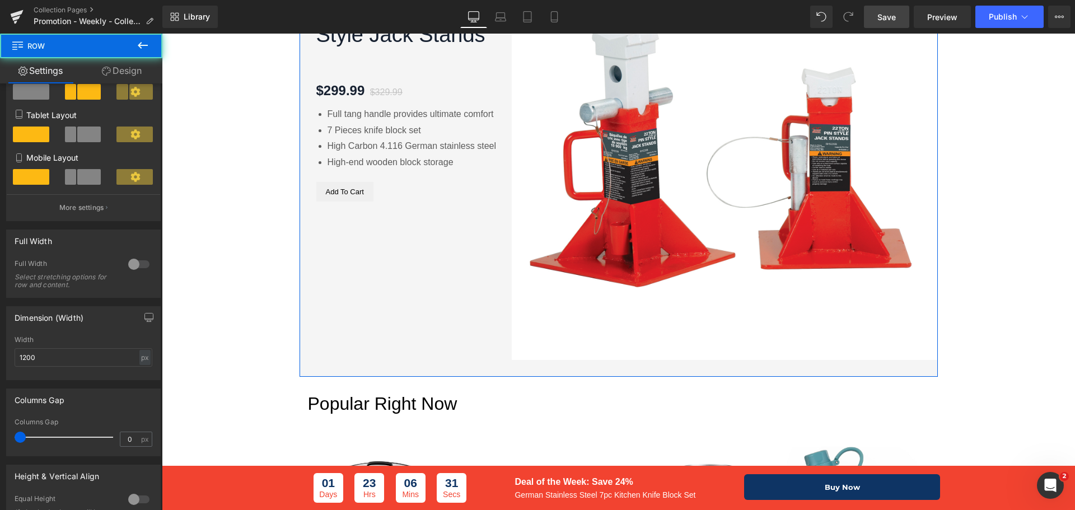
scroll to position [168, 0]
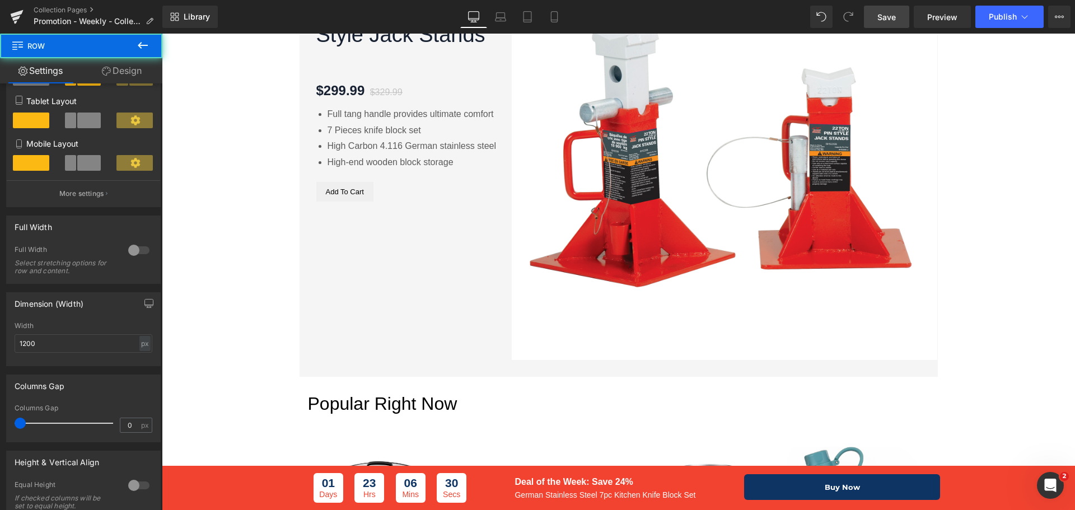
click at [415, 146] on li "High Carbon 4.116 German stainless steel" at bounding box center [412, 146] width 171 height 16
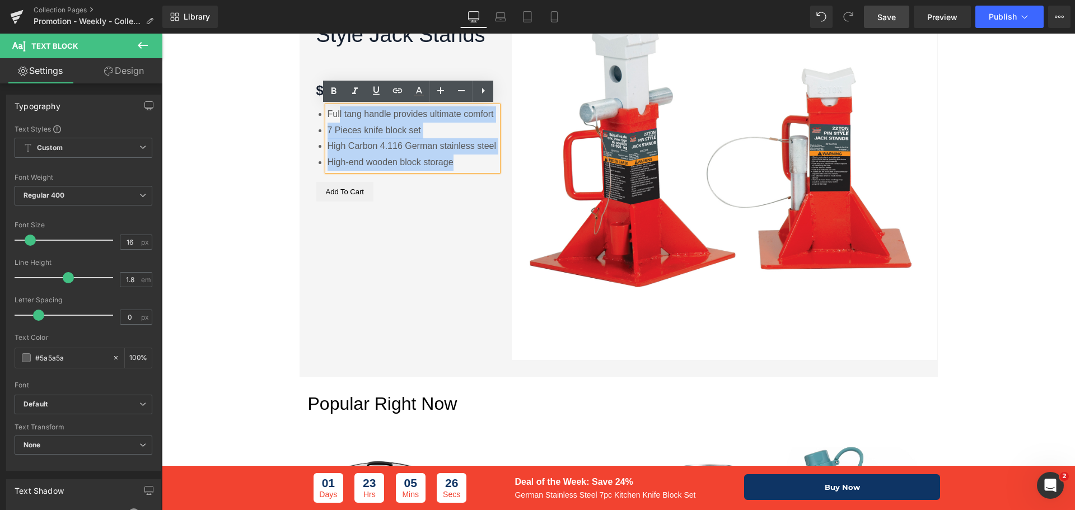
drag, startPoint x: 453, startPoint y: 162, endPoint x: 320, endPoint y: 111, distance: 143.1
click at [320, 111] on div "Blackhawk BH5220B – 22 Ton Heavy-Duty Pin Style Jack Stands (P) Title Text Bloc…" at bounding box center [407, 74] width 182 height 256
click at [448, 117] on li "Full tang handle provides ultimate comfort" at bounding box center [412, 114] width 171 height 16
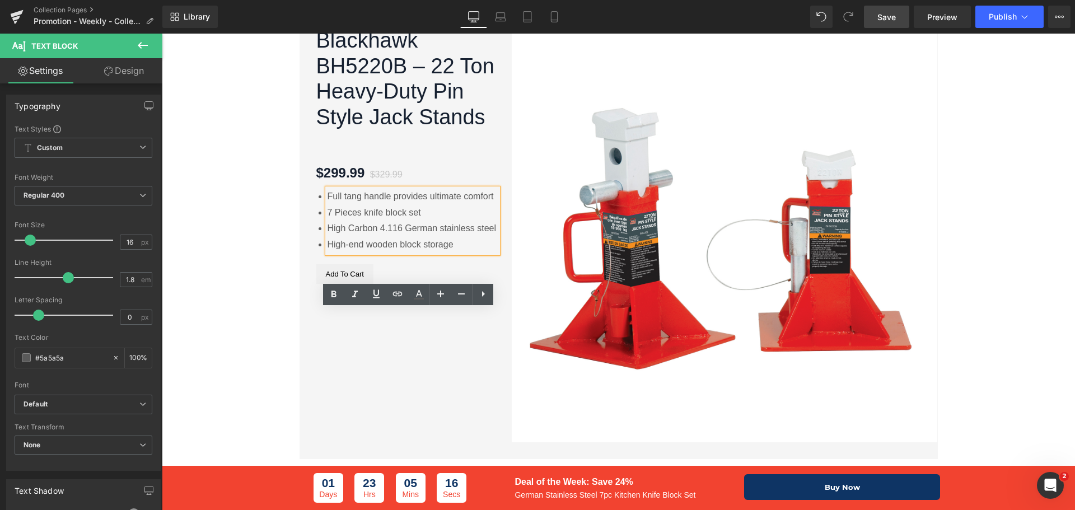
scroll to position [672, 0]
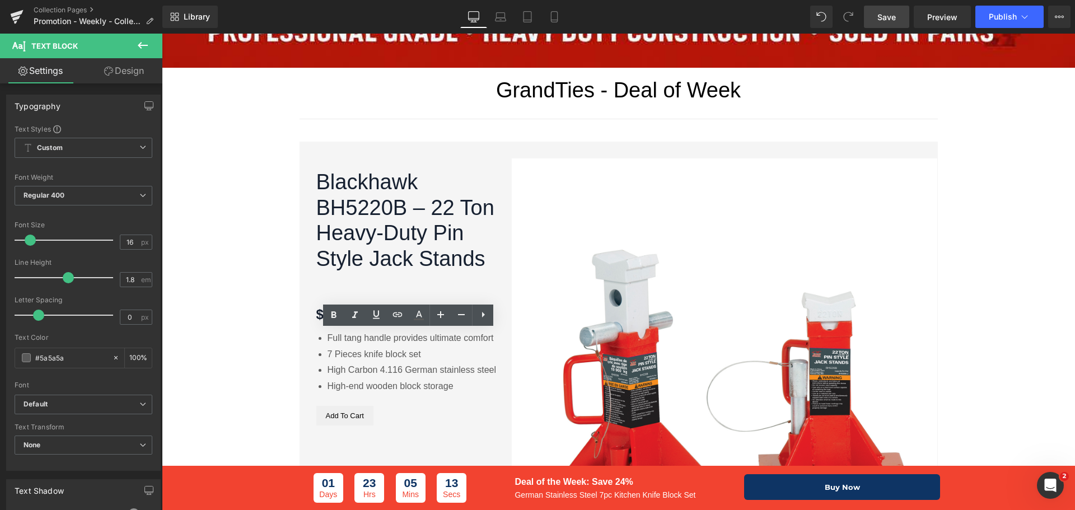
drag, startPoint x: 884, startPoint y: 15, endPoint x: 886, endPoint y: 25, distance: 10.2
click at [885, 15] on span "Save" at bounding box center [886, 17] width 18 height 12
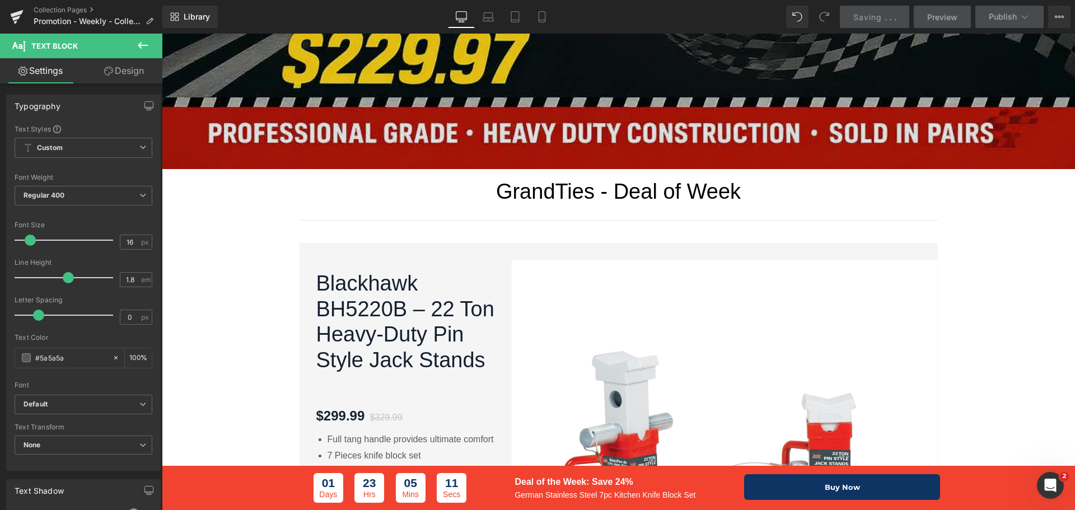
scroll to position [560, 0]
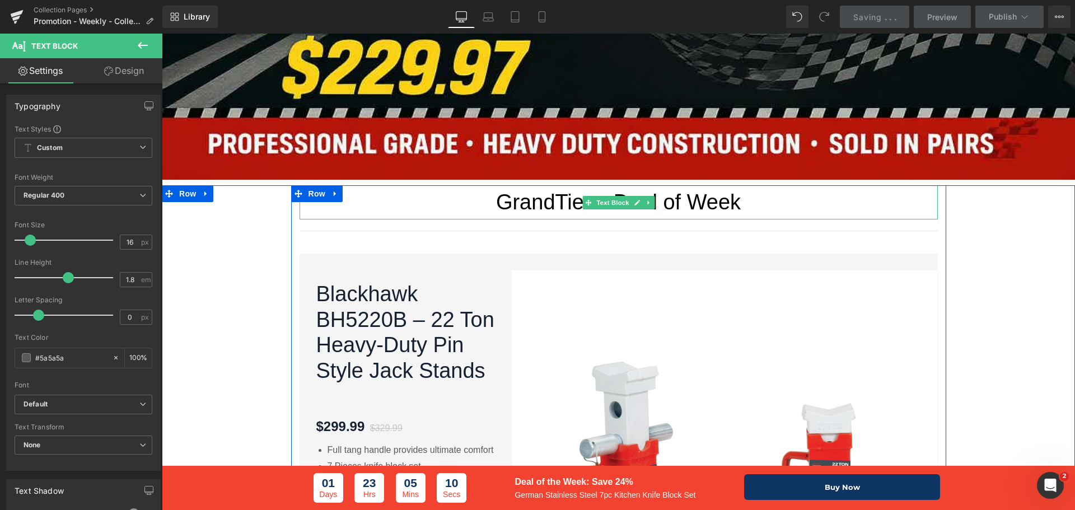
click at [539, 201] on p "GrandTies - Deal of Week" at bounding box center [618, 202] width 638 height 34
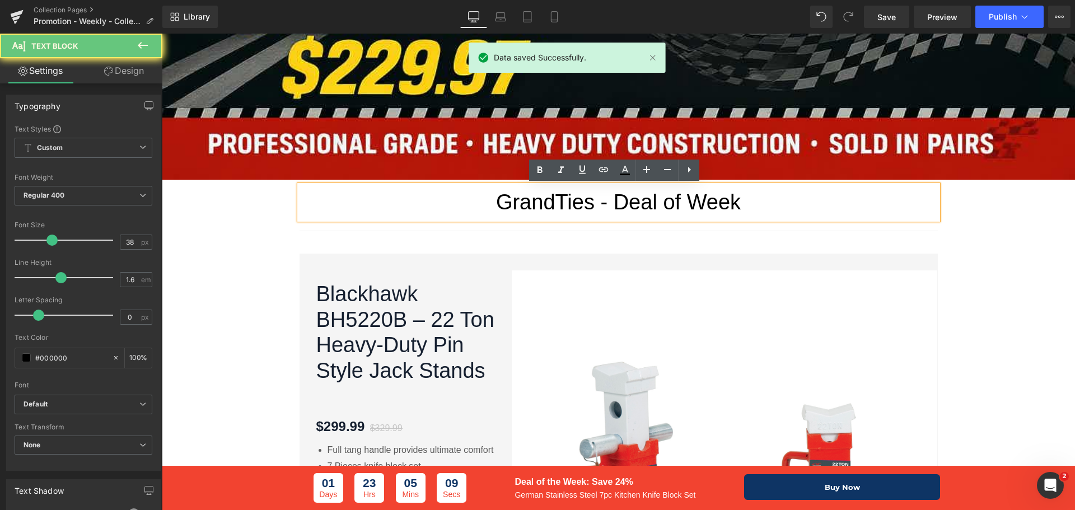
click at [617, 203] on p "GrandTies - Deal of Week" at bounding box center [618, 202] width 638 height 34
click at [533, 205] on p "GrandTies - Deal of Week" at bounding box center [618, 202] width 638 height 34
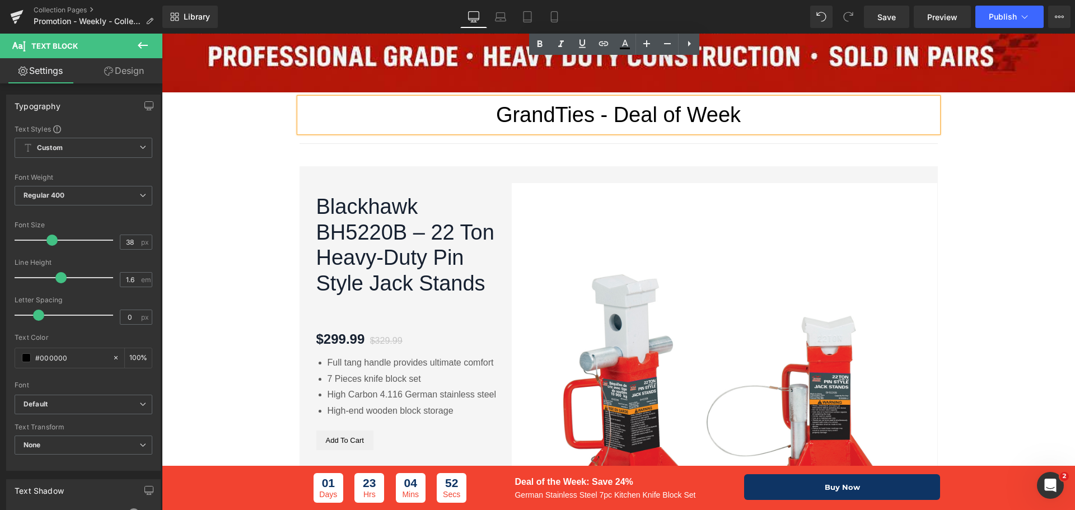
scroll to position [504, 0]
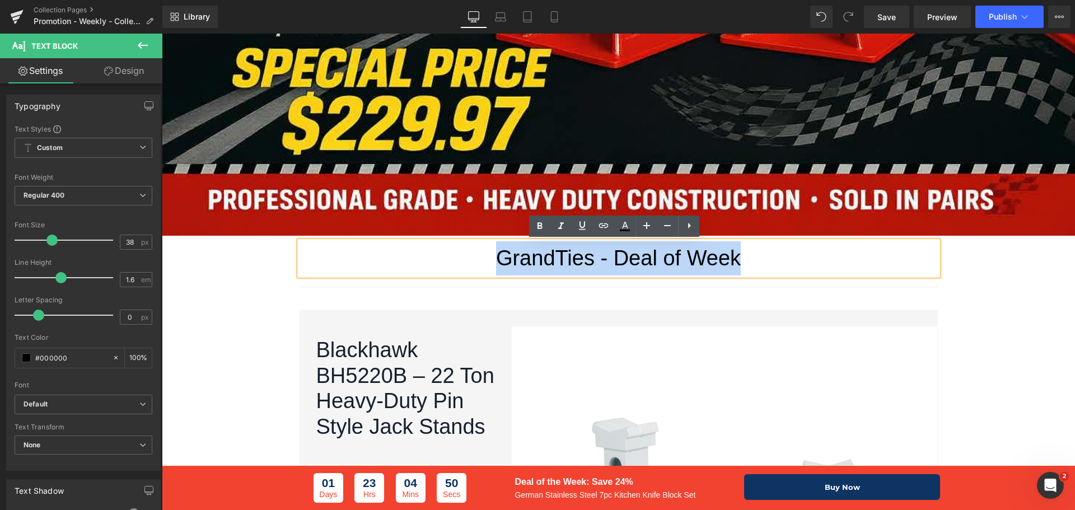
drag, startPoint x: 732, startPoint y: 250, endPoint x: 496, endPoint y: 242, distance: 236.3
click at [496, 242] on p "GrandTies - Deal of Week" at bounding box center [618, 258] width 638 height 34
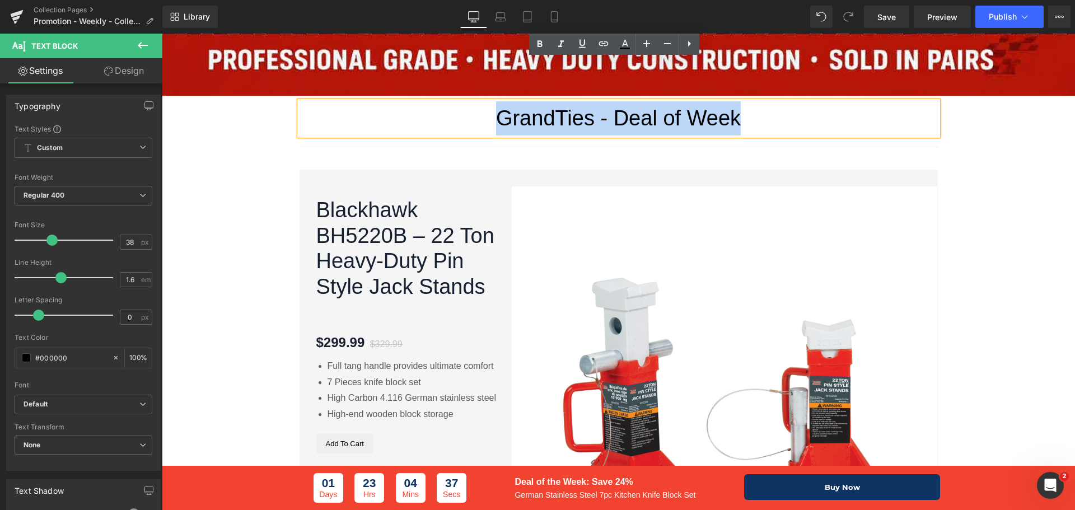
scroll to position [728, 0]
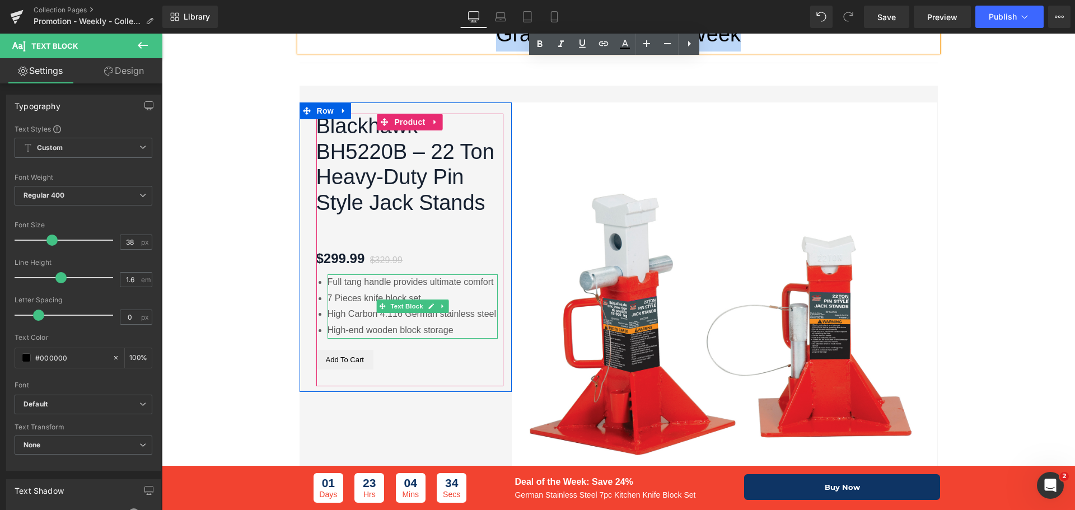
click at [452, 300] on li "7 Pieces knife block set" at bounding box center [412, 298] width 171 height 16
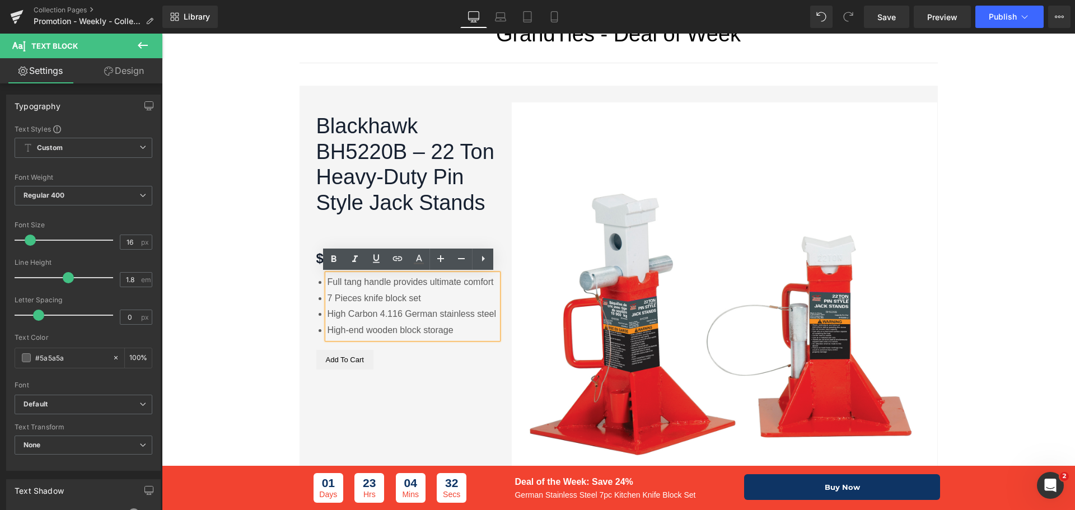
drag, startPoint x: 453, startPoint y: 332, endPoint x: 364, endPoint y: 356, distance: 91.7
click at [327, 282] on ul "Full tang handle provides ultimate comfort 7 Pieces knife block set High Carbon…" at bounding box center [412, 306] width 171 height 64
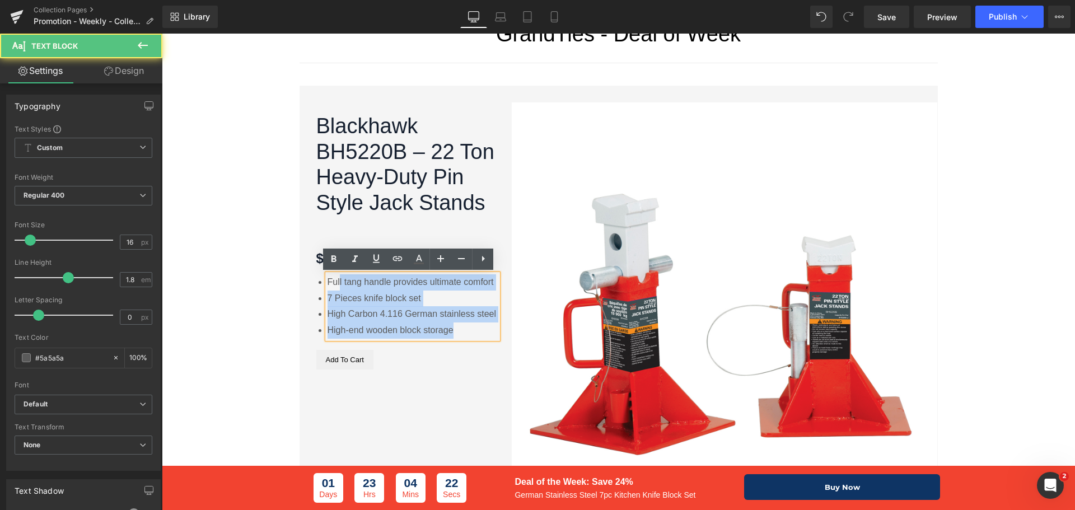
click at [422, 303] on li "7 Pieces knife block set" at bounding box center [412, 298] width 171 height 16
click at [475, 279] on li "Full tang handle provides ultimate comfort" at bounding box center [412, 282] width 171 height 16
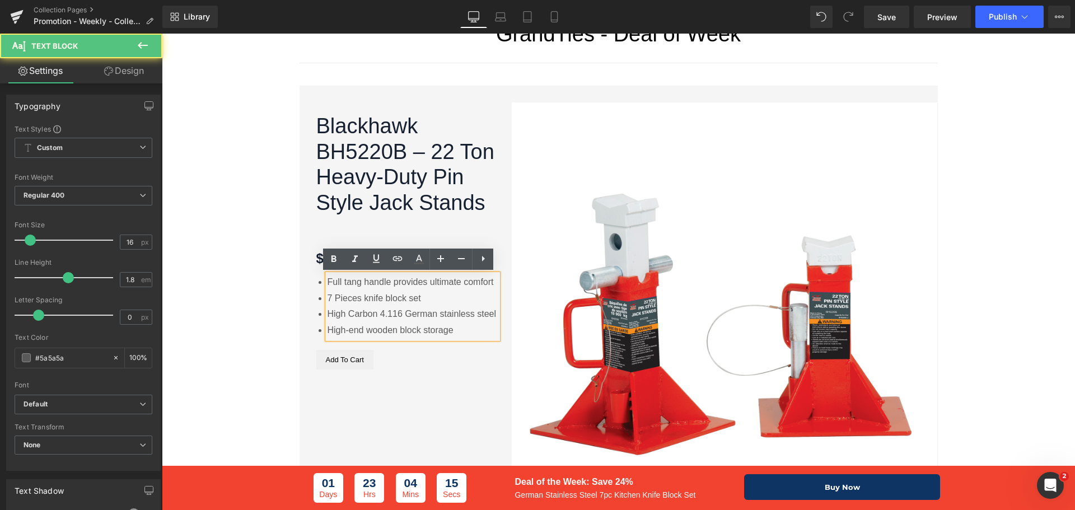
click at [487, 277] on li "Full tang handle provides ultimate comfort" at bounding box center [412, 282] width 171 height 16
drag, startPoint x: 489, startPoint y: 279, endPoint x: 424, endPoint y: 421, distance: 155.5
click at [327, 286] on li "Full tang handle provides ultimate comfort" at bounding box center [412, 282] width 171 height 16
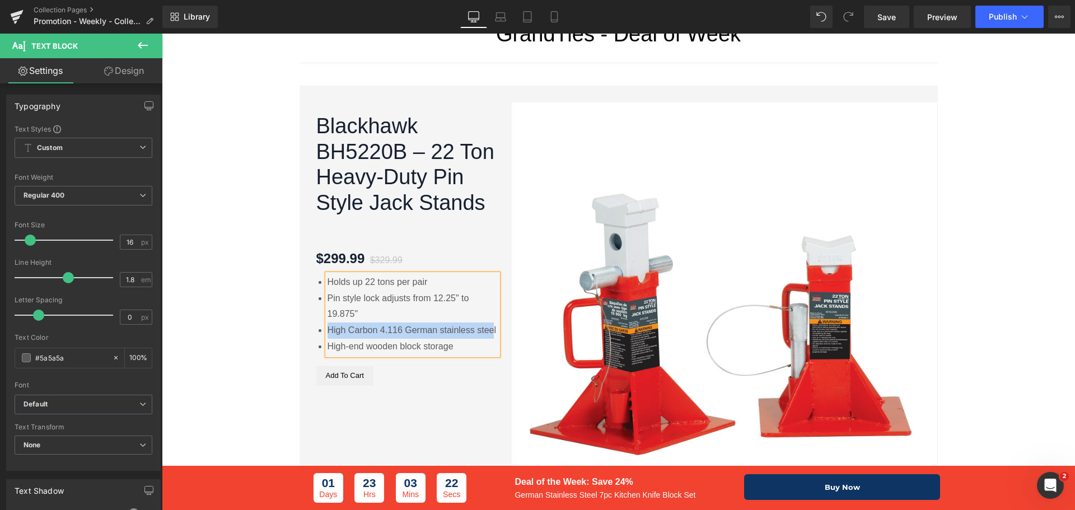
drag, startPoint x: 490, startPoint y: 328, endPoint x: 325, endPoint y: 328, distance: 165.1
click at [327, 328] on li "High Carbon 4.116 German stainless steel" at bounding box center [412, 330] width 171 height 16
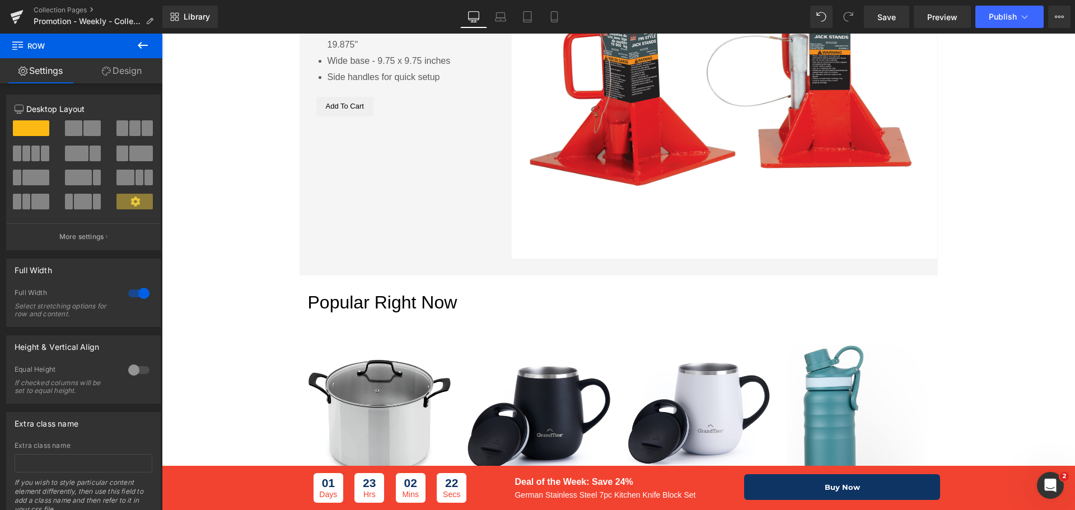
scroll to position [672, 0]
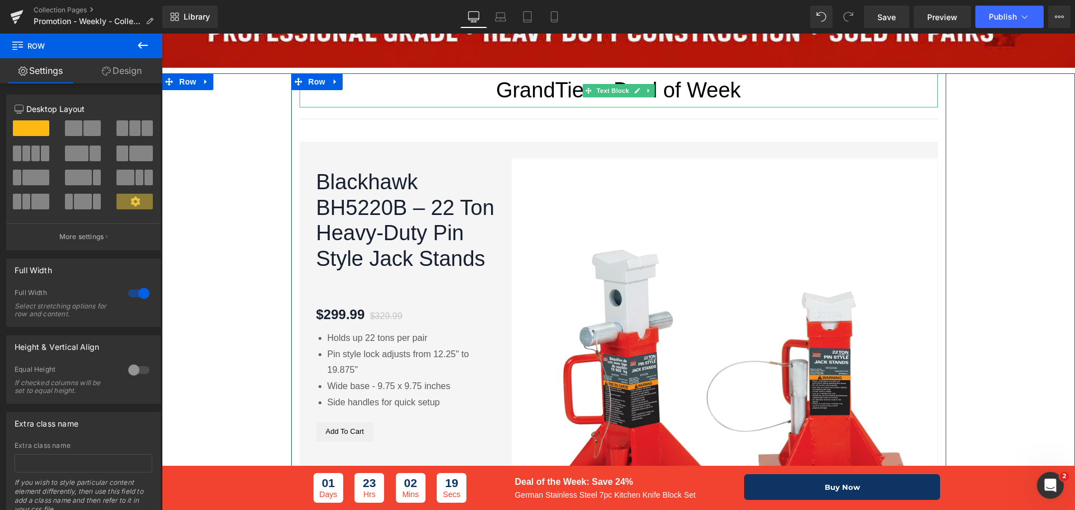
click at [734, 95] on p "GrandTies - Deal of Week" at bounding box center [618, 90] width 638 height 34
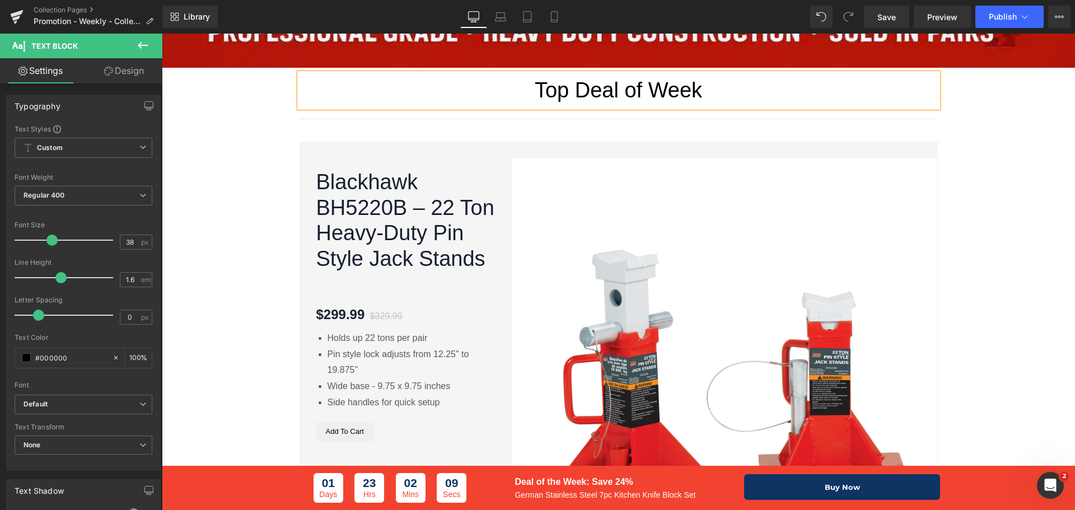
scroll to position [716, 0]
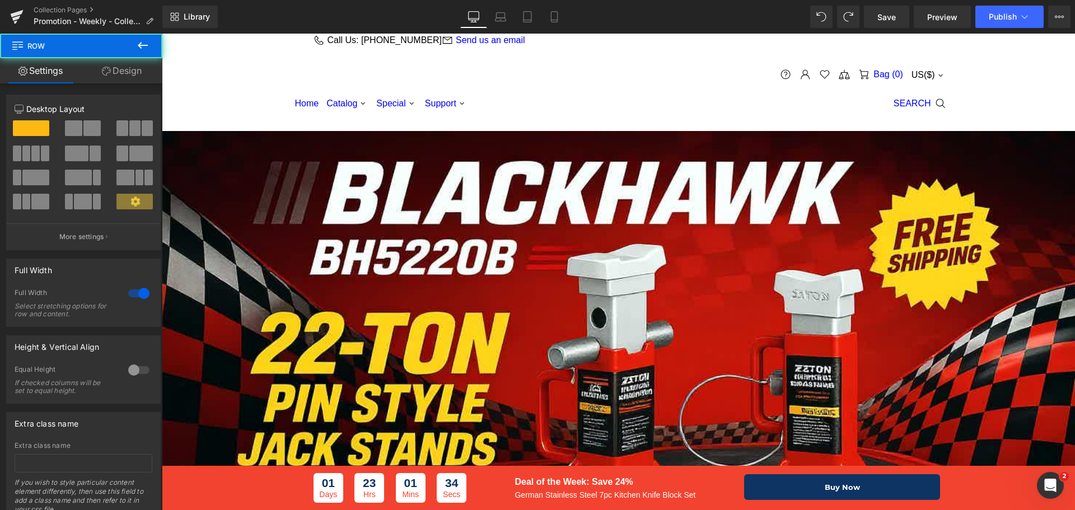
drag, startPoint x: 891, startPoint y: 21, endPoint x: 825, endPoint y: 100, distance: 102.9
click at [891, 21] on span "Save" at bounding box center [886, 17] width 18 height 12
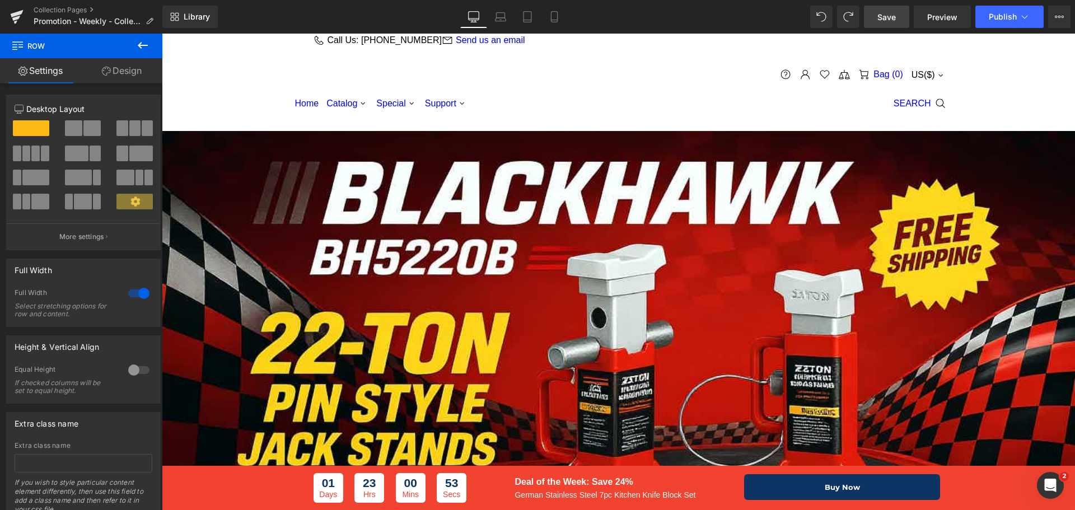
scroll to position [1119, 0]
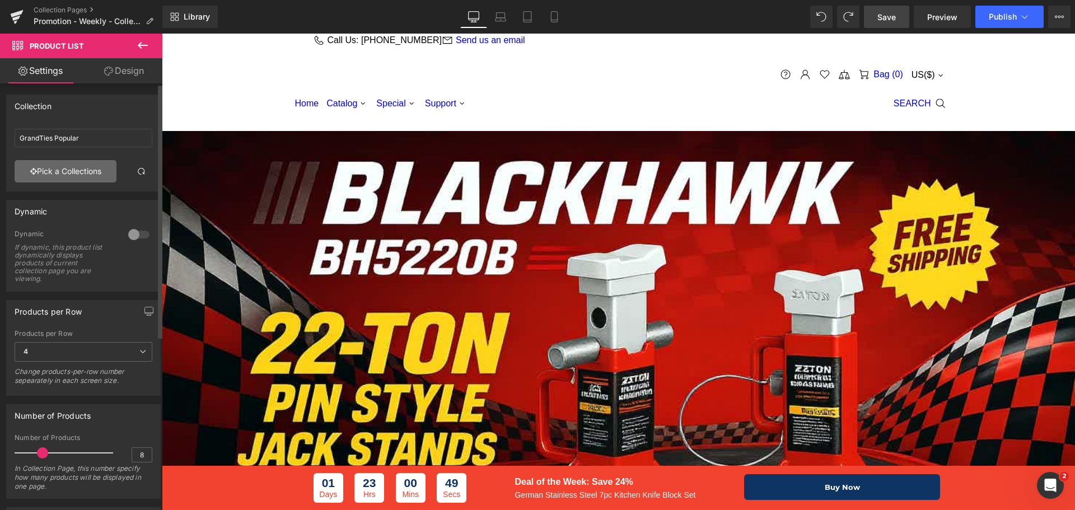
click at [75, 173] on link "Pick a Collections" at bounding box center [66, 171] width 102 height 22
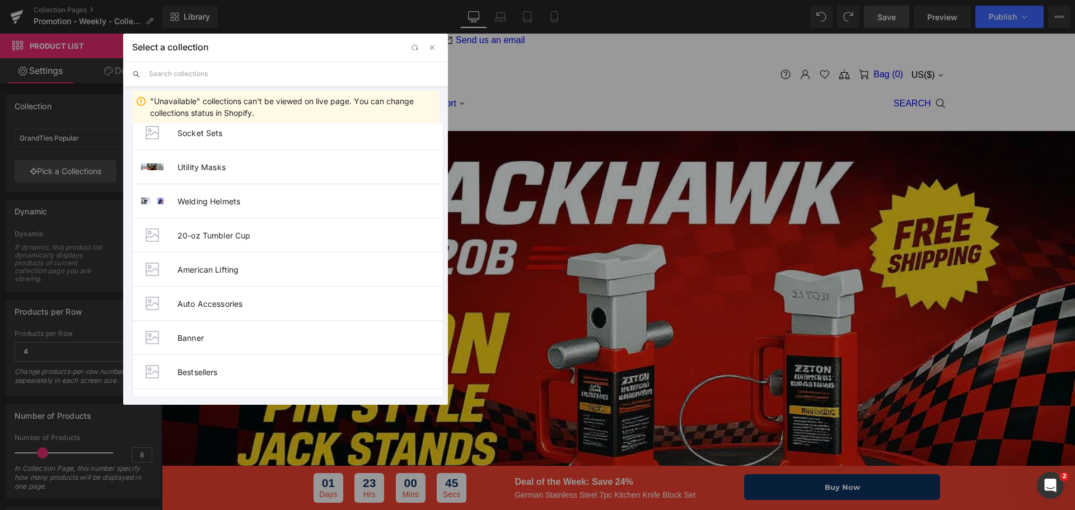
scroll to position [448, 0]
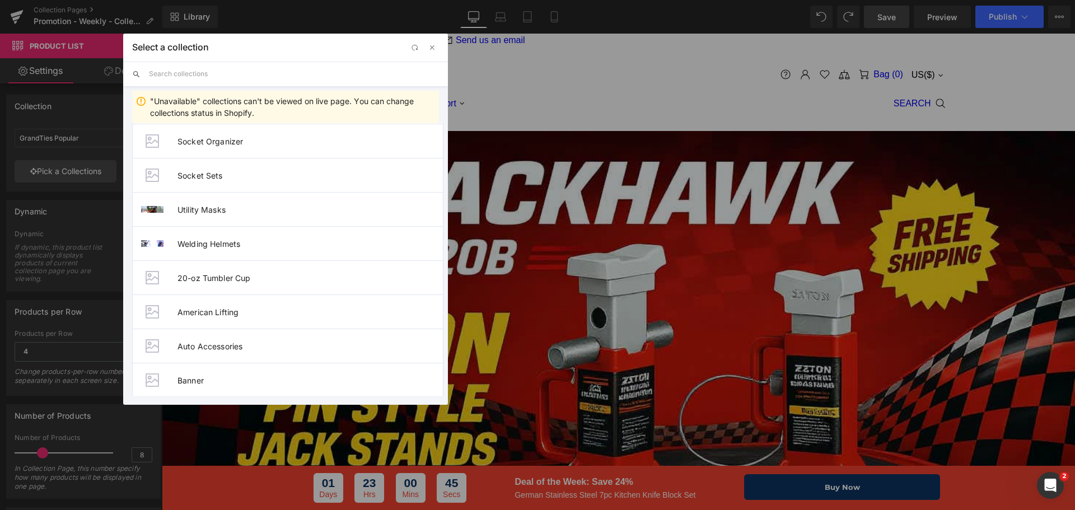
click at [240, 67] on input "text" at bounding box center [294, 74] width 290 height 25
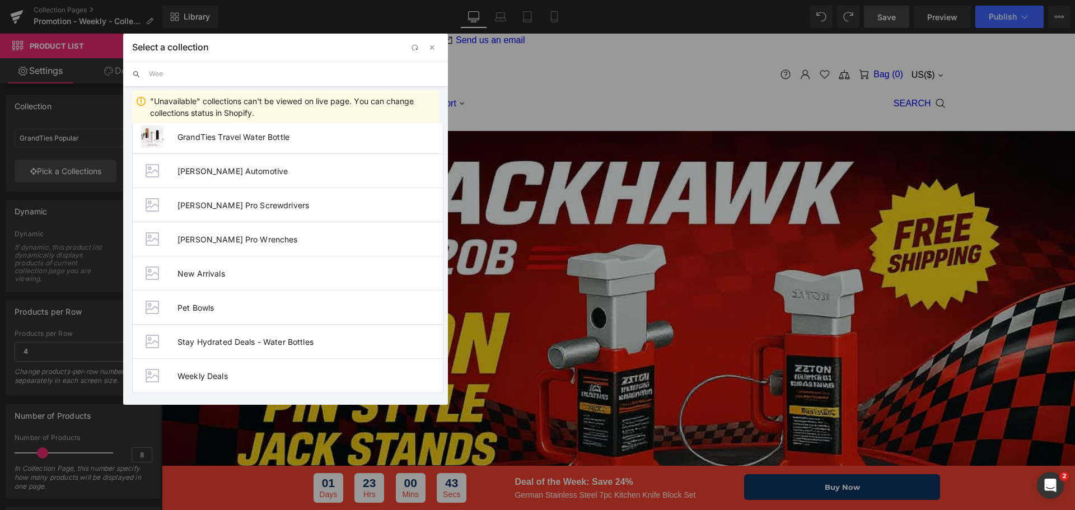
scroll to position [0, 0]
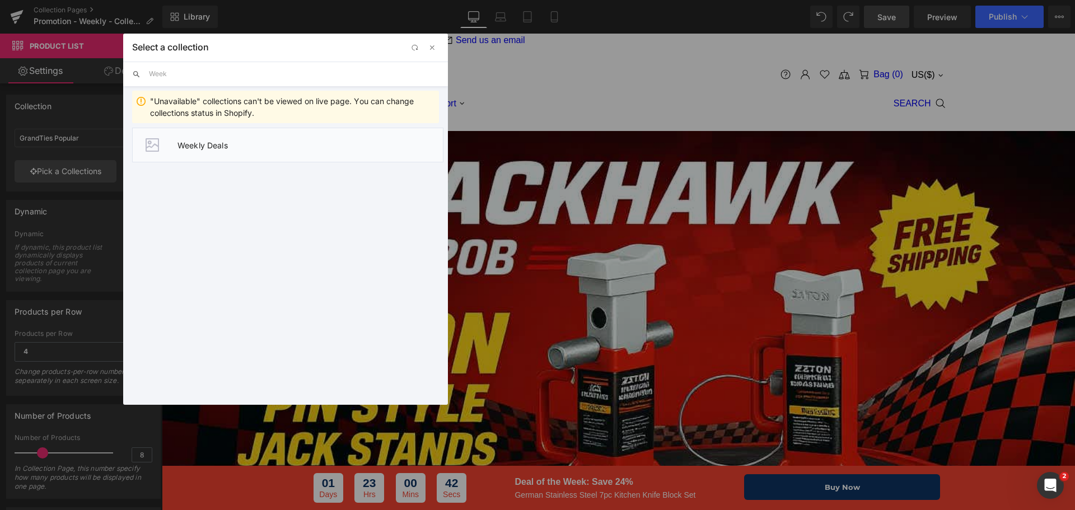
type input "Week"
click at [242, 150] on li "Weekly Deals" at bounding box center [287, 145] width 311 height 35
type input "Weekly Deals"
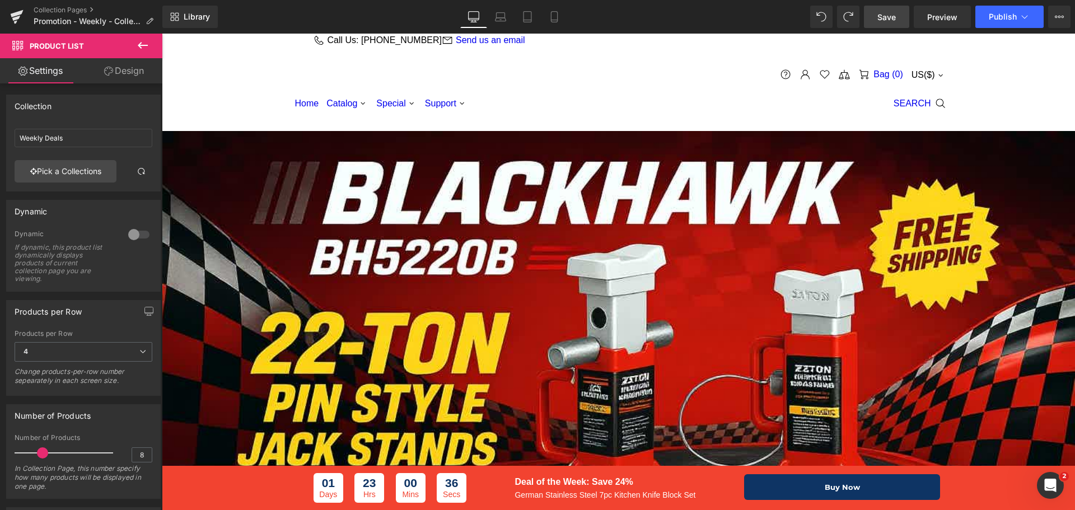
scroll to position [1175, 0]
drag, startPoint x: 893, startPoint y: 14, endPoint x: 678, endPoint y: 208, distance: 289.3
click at [893, 14] on span "Save" at bounding box center [886, 17] width 18 height 12
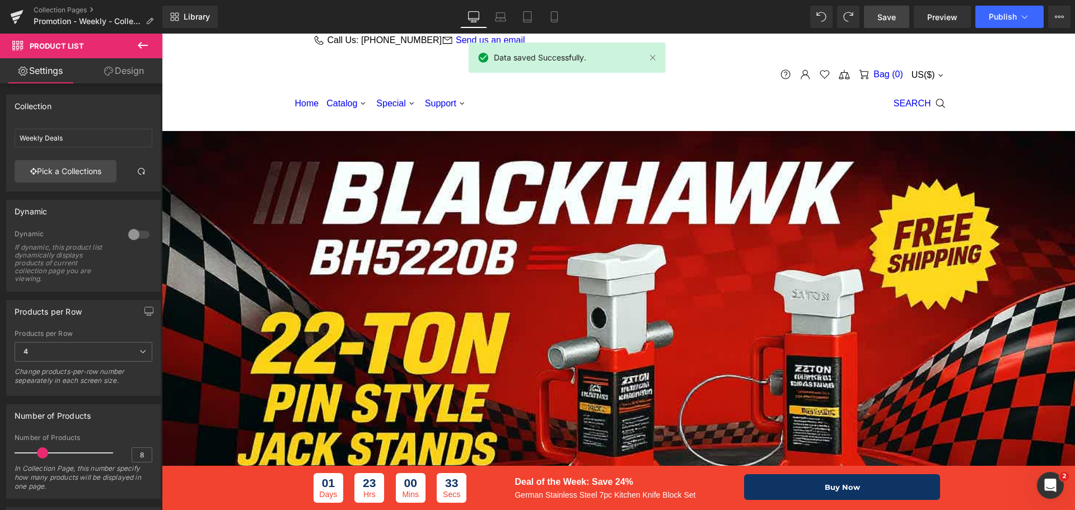
scroll to position [0, 0]
click at [941, 17] on span "Preview" at bounding box center [942, 17] width 30 height 12
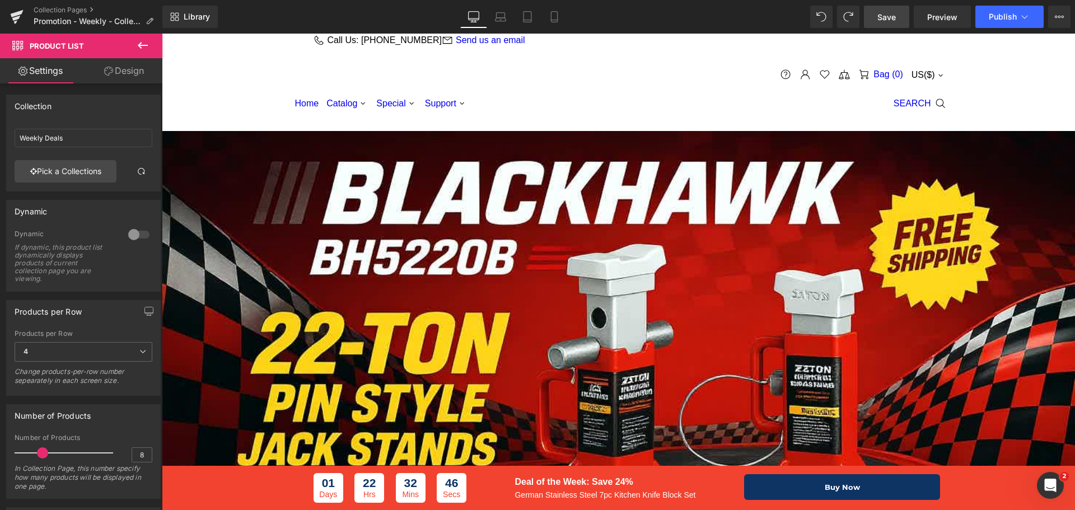
scroll to position [728, 0]
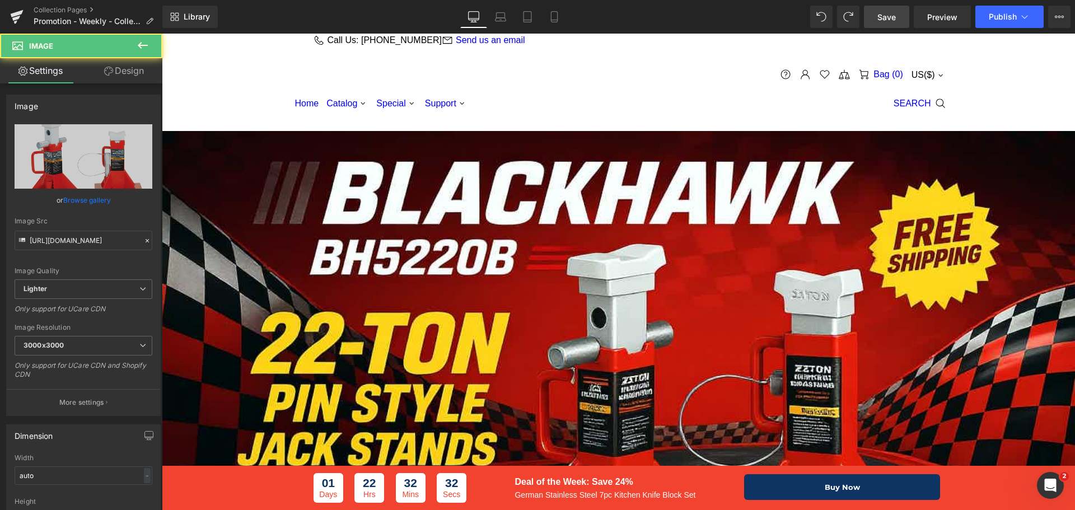
drag, startPoint x: 503, startPoint y: 259, endPoint x: 528, endPoint y: 265, distance: 26.1
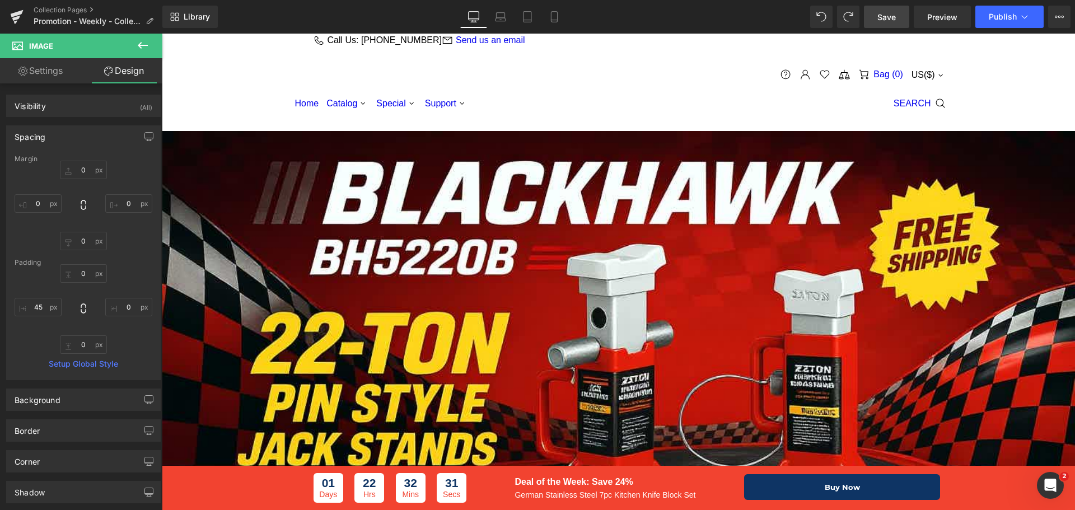
scroll to position [840, 0]
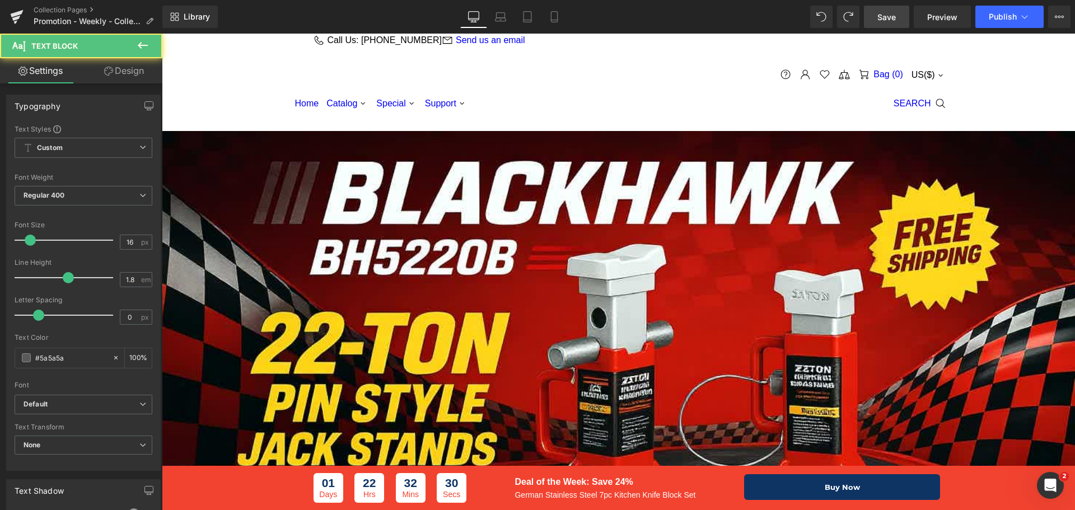
drag, startPoint x: 491, startPoint y: 245, endPoint x: 490, endPoint y: 228, distance: 17.4
drag, startPoint x: 490, startPoint y: 213, endPoint x: 503, endPoint y: 215, distance: 13.2
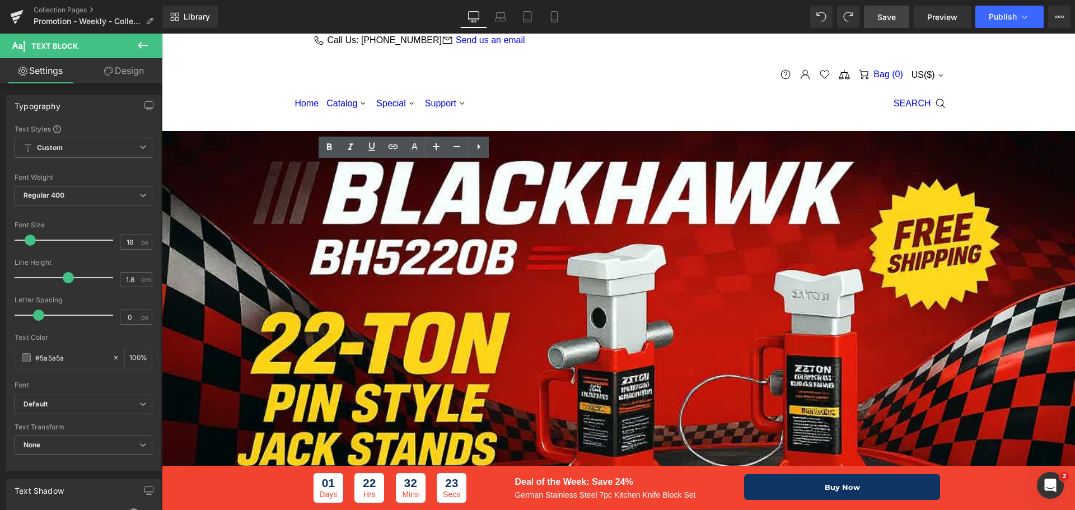
drag, startPoint x: 457, startPoint y: 278, endPoint x: 406, endPoint y: 193, distance: 98.4
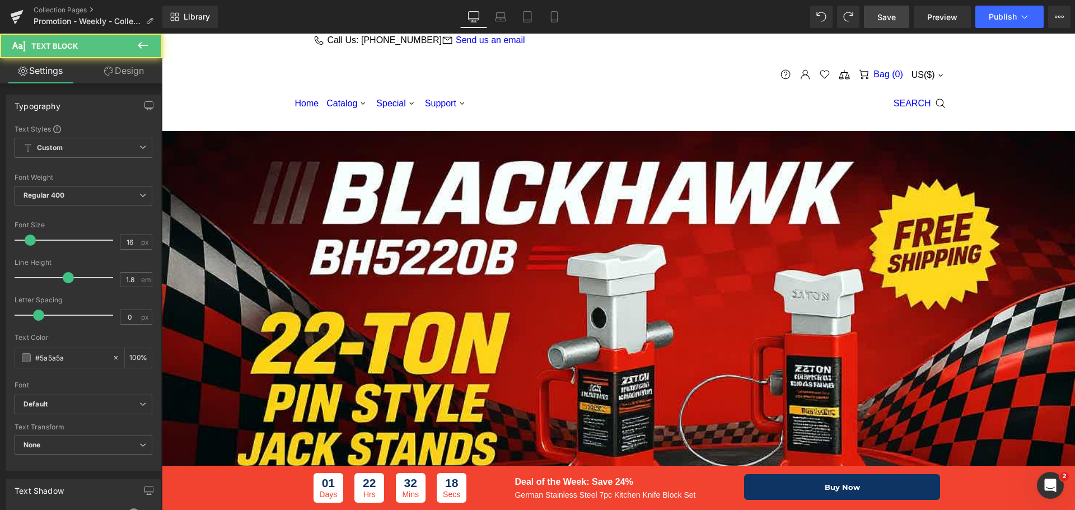
drag, startPoint x: 488, startPoint y: 194, endPoint x: 495, endPoint y: 195, distance: 8.0
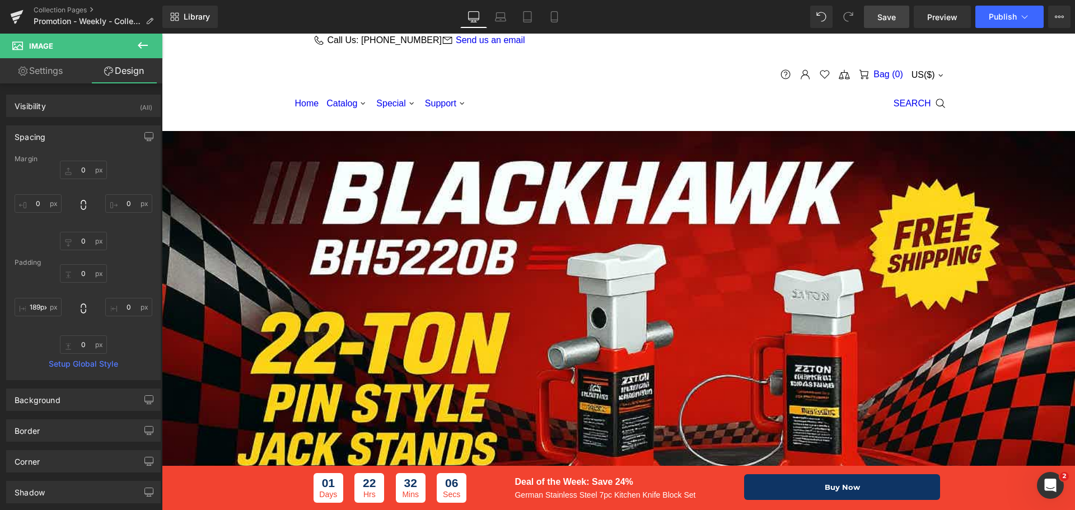
type input "190px"
drag, startPoint x: 503, startPoint y: 209, endPoint x: 610, endPoint y: 210, distance: 106.9
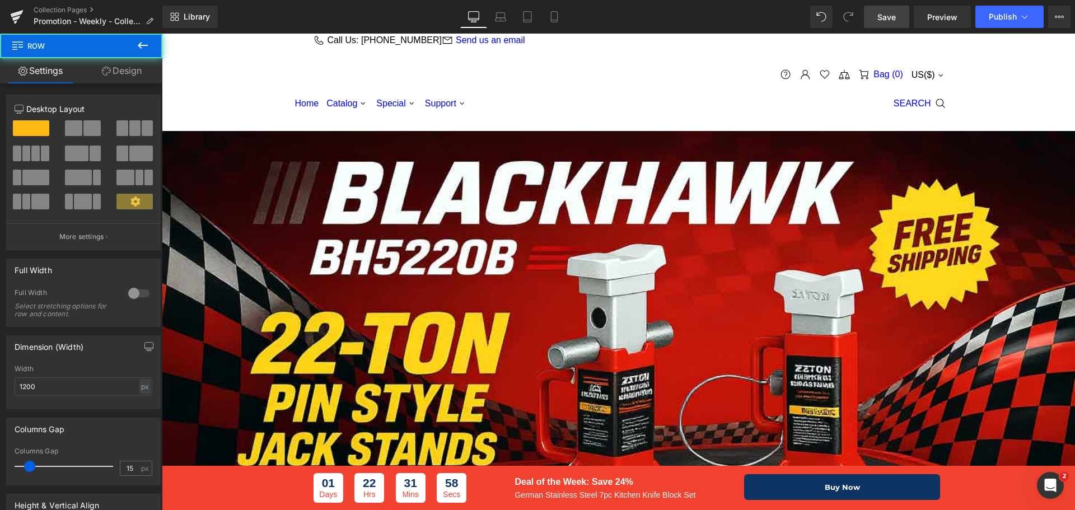
drag, startPoint x: 500, startPoint y: 64, endPoint x: 546, endPoint y: 74, distance: 46.9
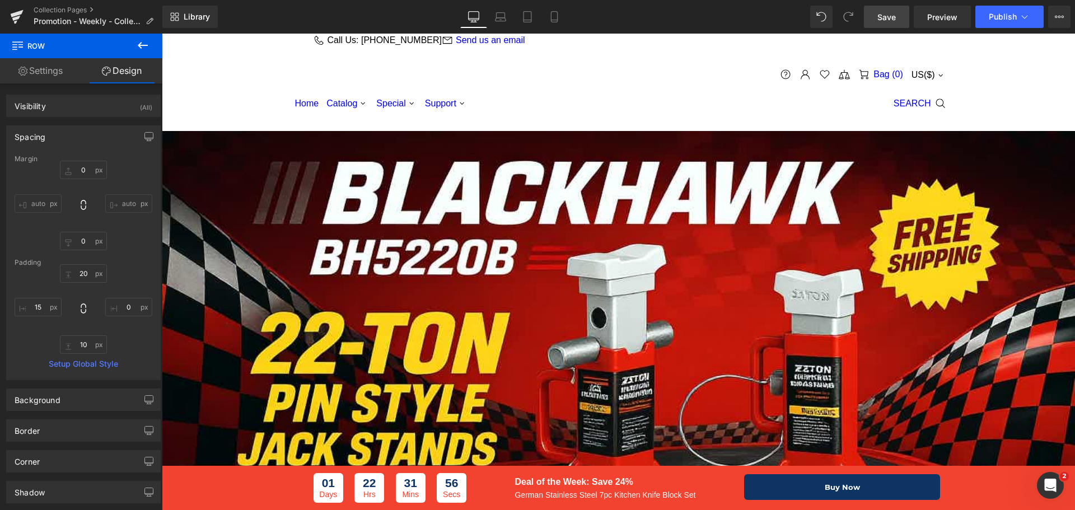
type input "0px"
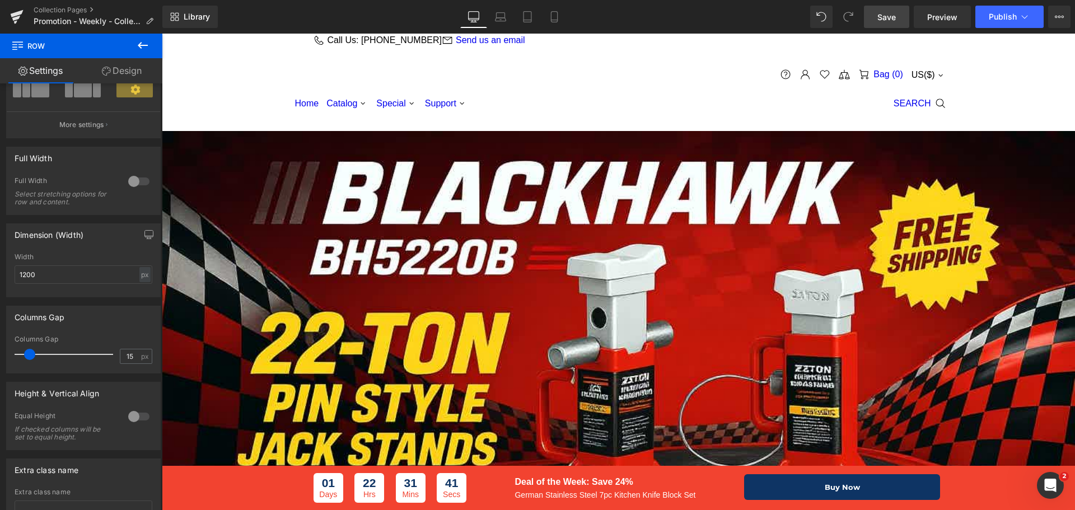
scroll to position [728, 0]
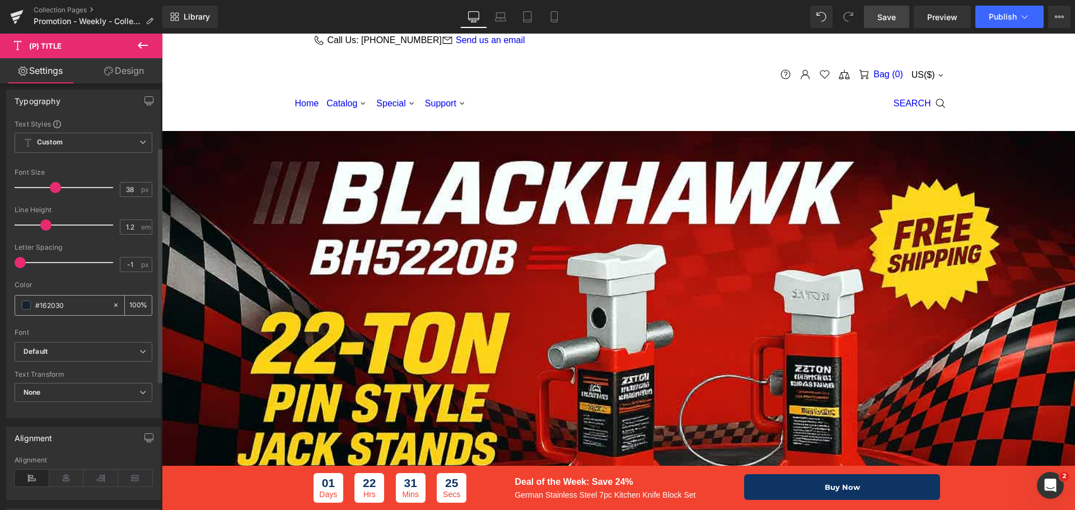
scroll to position [0, 0]
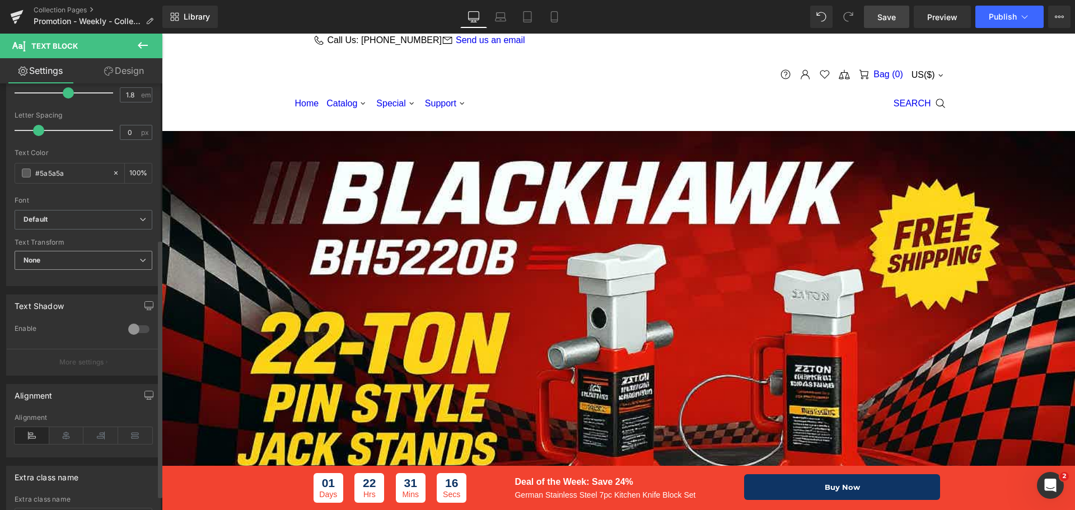
scroll to position [280, 0]
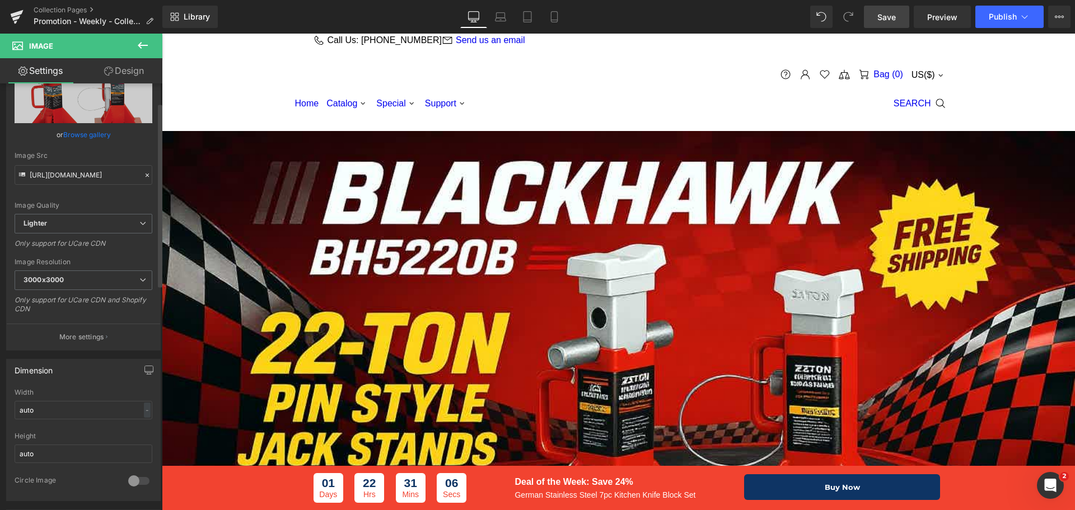
scroll to position [168, 0]
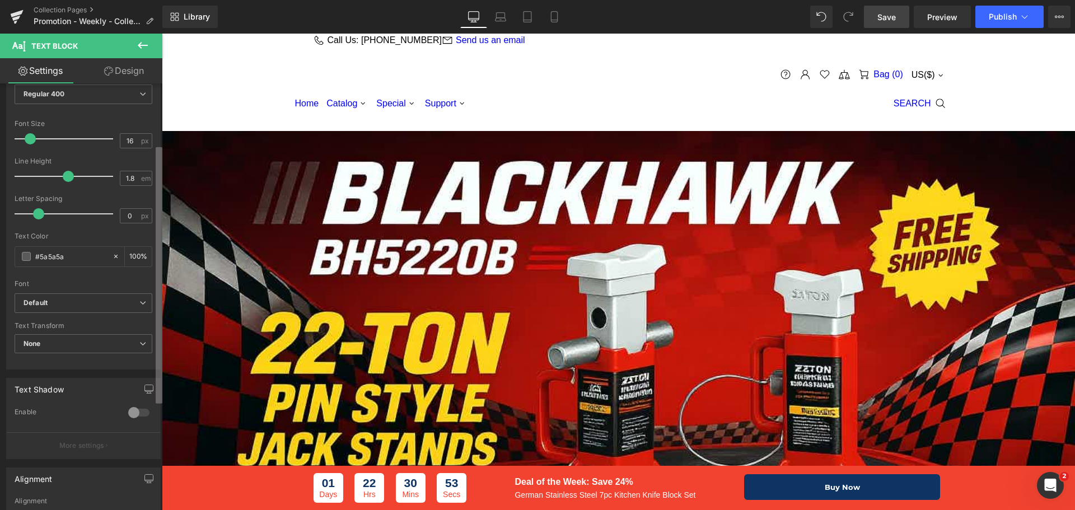
scroll to position [0, 0]
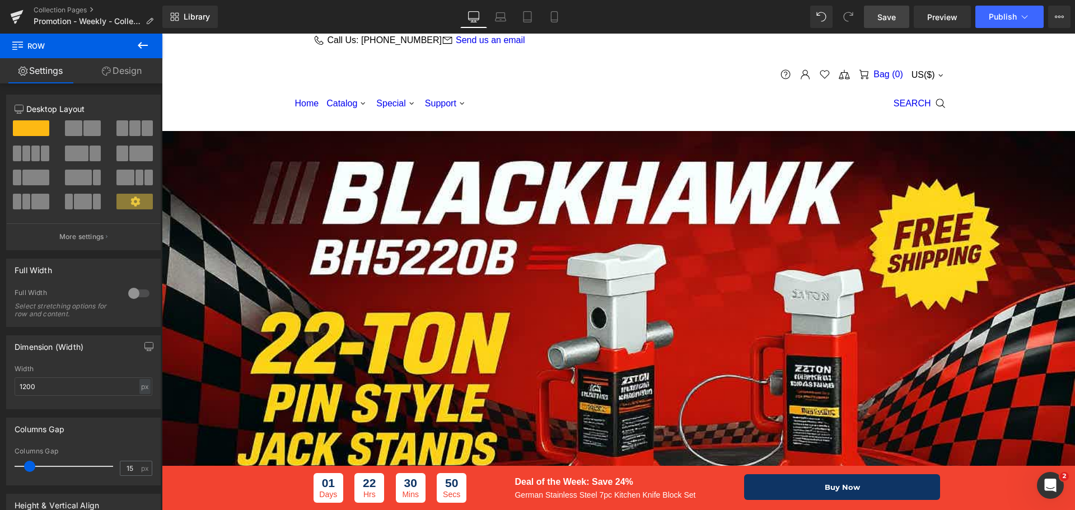
drag, startPoint x: 501, startPoint y: 224, endPoint x: 544, endPoint y: 228, distance: 42.7
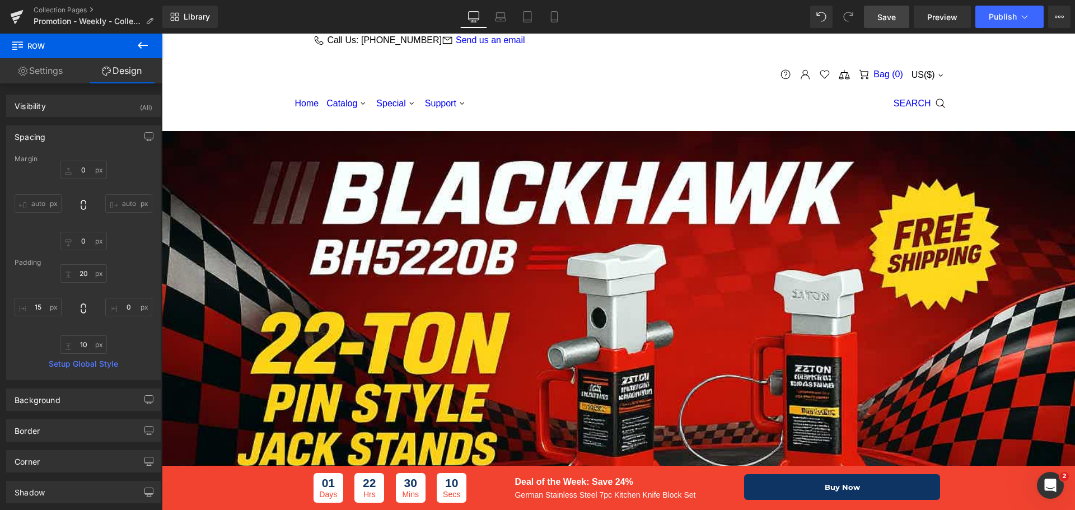
scroll to position [672, 0]
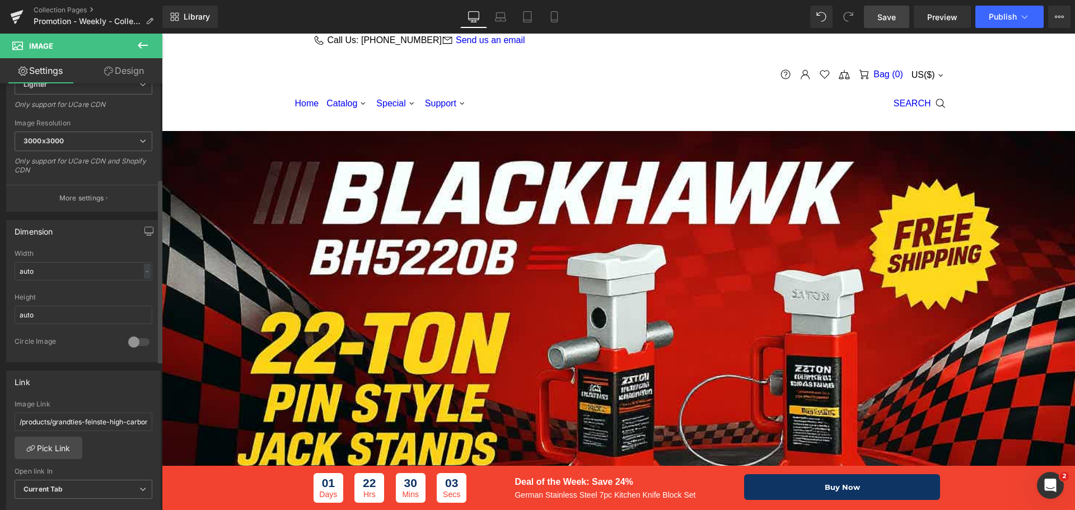
scroll to position [224, 0]
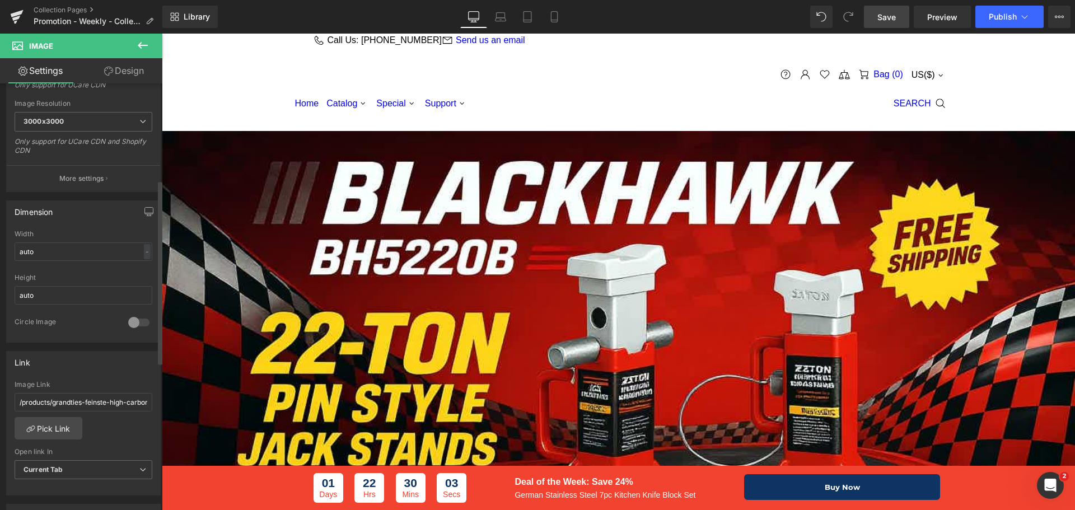
click at [128, 316] on div at bounding box center [138, 322] width 27 height 18
click at [132, 318] on div at bounding box center [138, 322] width 27 height 18
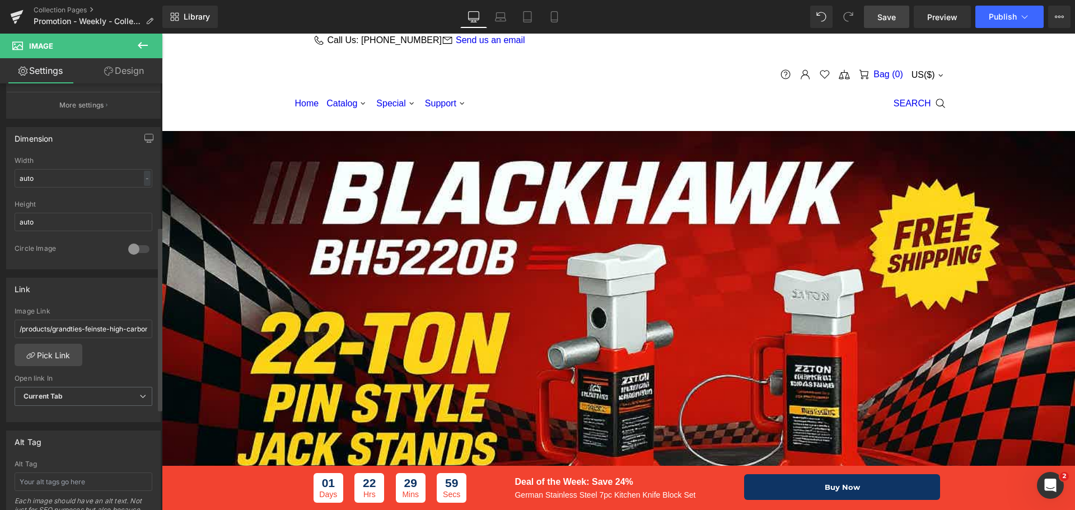
scroll to position [336, 0]
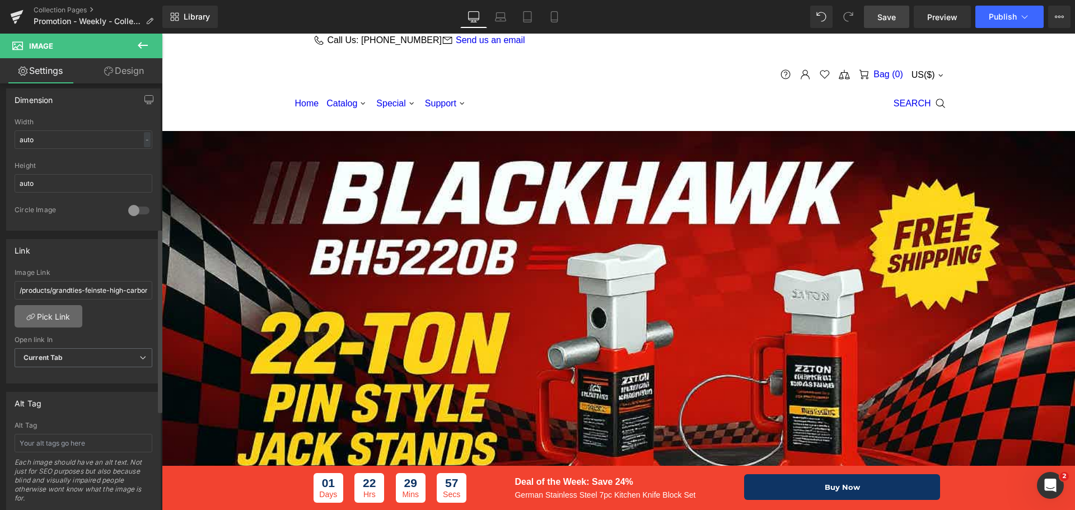
click at [62, 323] on link "Pick Link" at bounding box center [49, 316] width 68 height 22
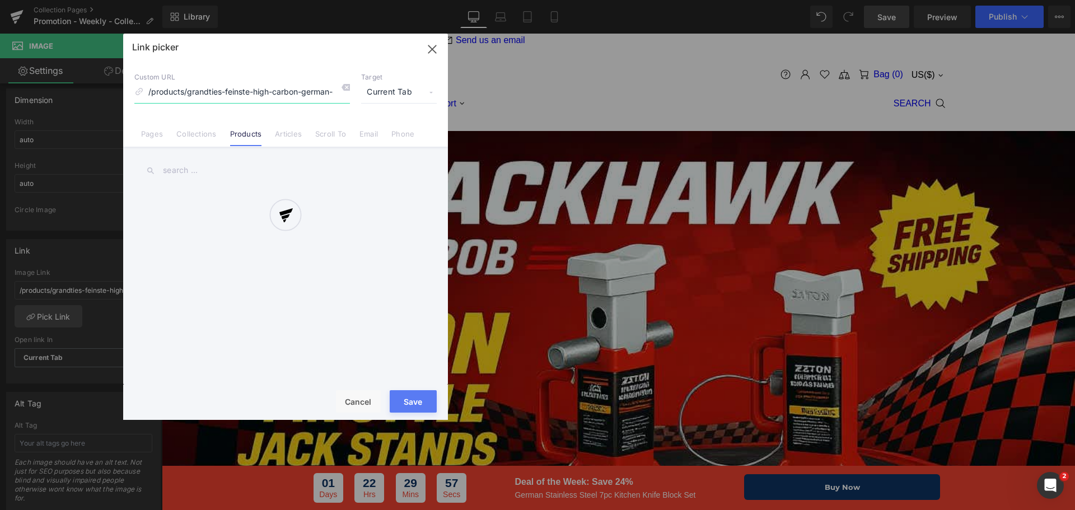
scroll to position [0, 156]
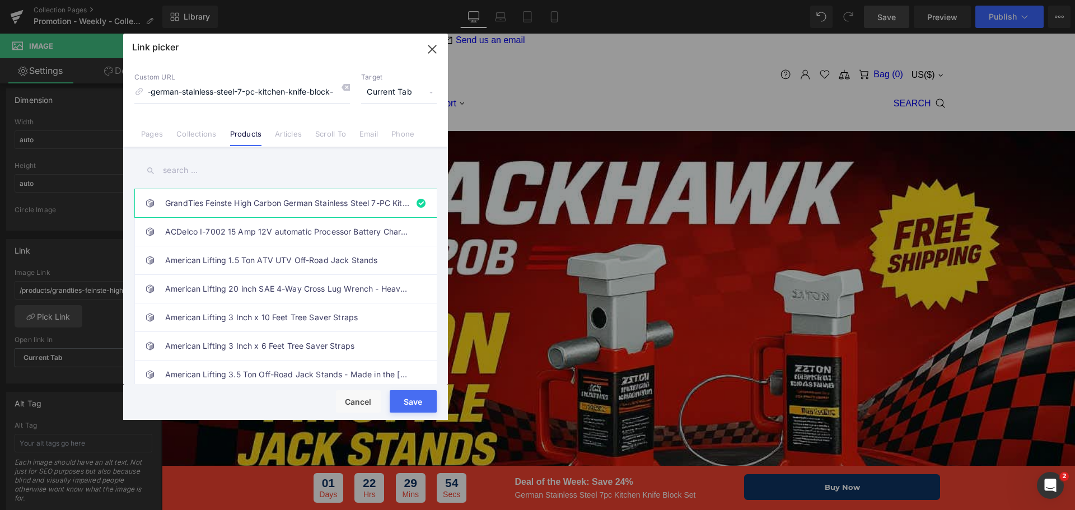
click at [235, 175] on input "text" at bounding box center [285, 170] width 302 height 25
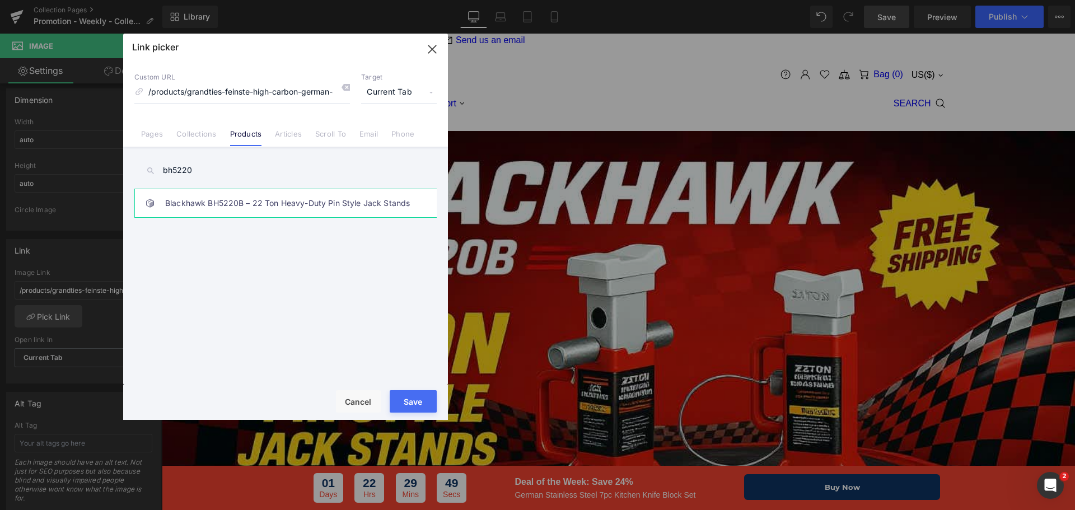
type input "bh5220"
click at [276, 205] on link "Blackhawk BH5220B – 22 Ton Heavy-Duty Pin Style Jack Stands" at bounding box center [288, 203] width 246 height 28
type input "/products/blackhawk-bh5220b-22-ton-heavy-duty-pin-style-jack-stands"
drag, startPoint x: 401, startPoint y: 393, endPoint x: 231, endPoint y: 354, distance: 174.6
click at [401, 393] on button "Save" at bounding box center [413, 401] width 47 height 22
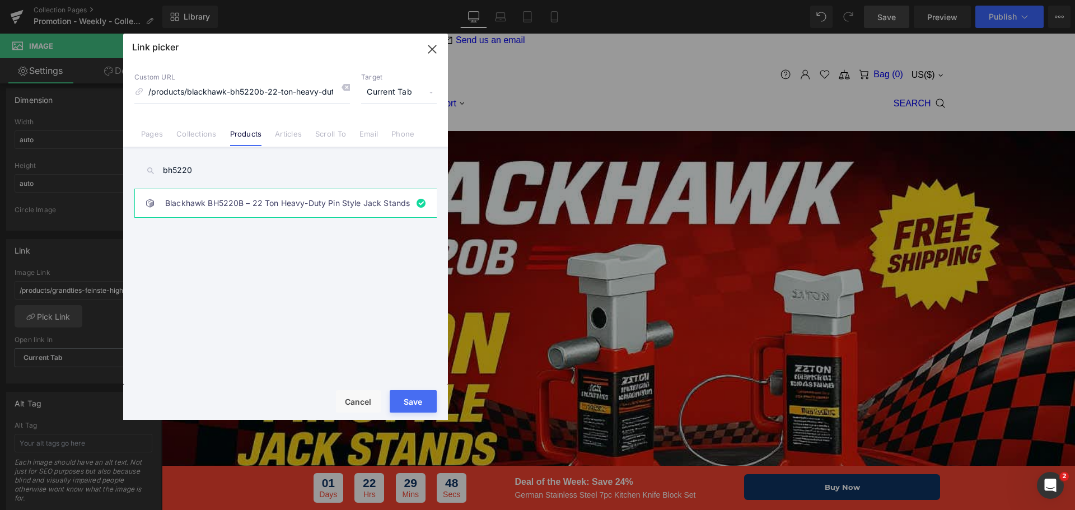
type input "/products/blackhawk-bh5220b-22-ton-heavy-duty-pin-style-jack-stands"
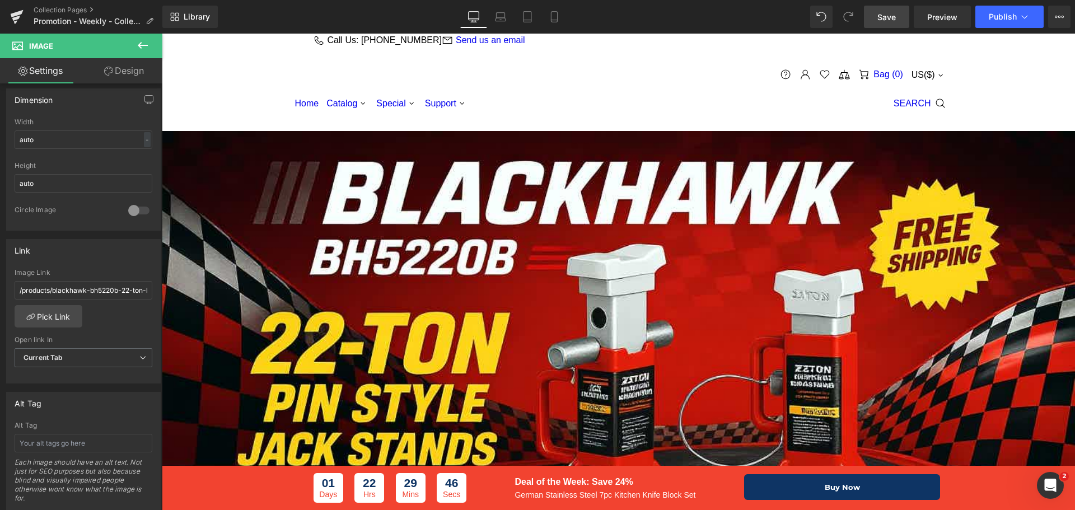
scroll to position [896, 0]
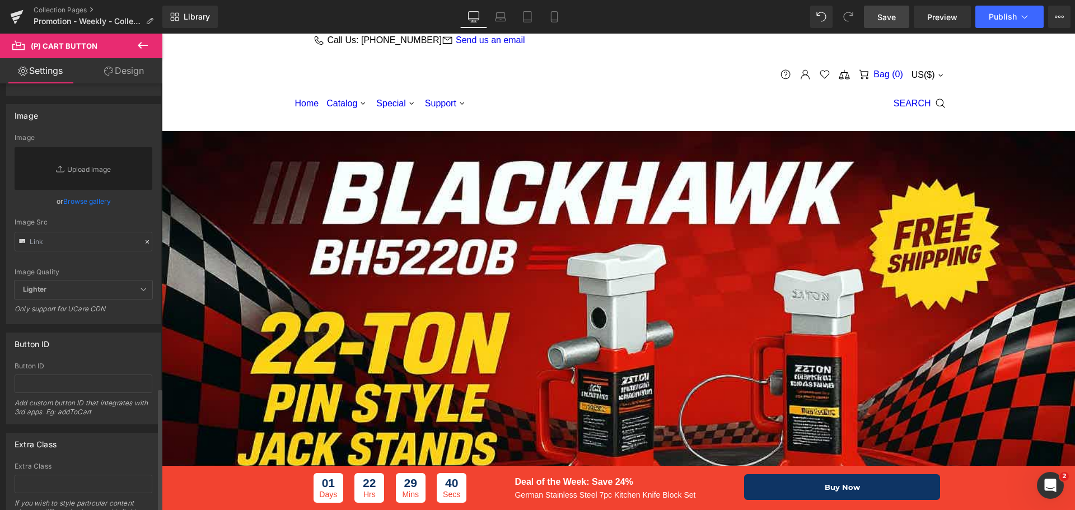
scroll to position [1054, 0]
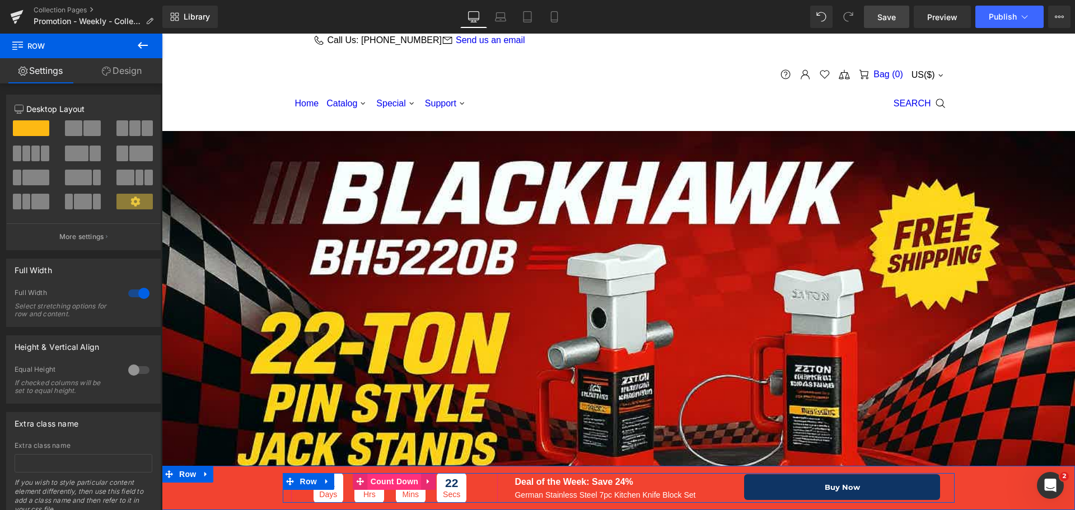
click at [368, 477] on span "Count Down" at bounding box center [394, 481] width 53 height 17
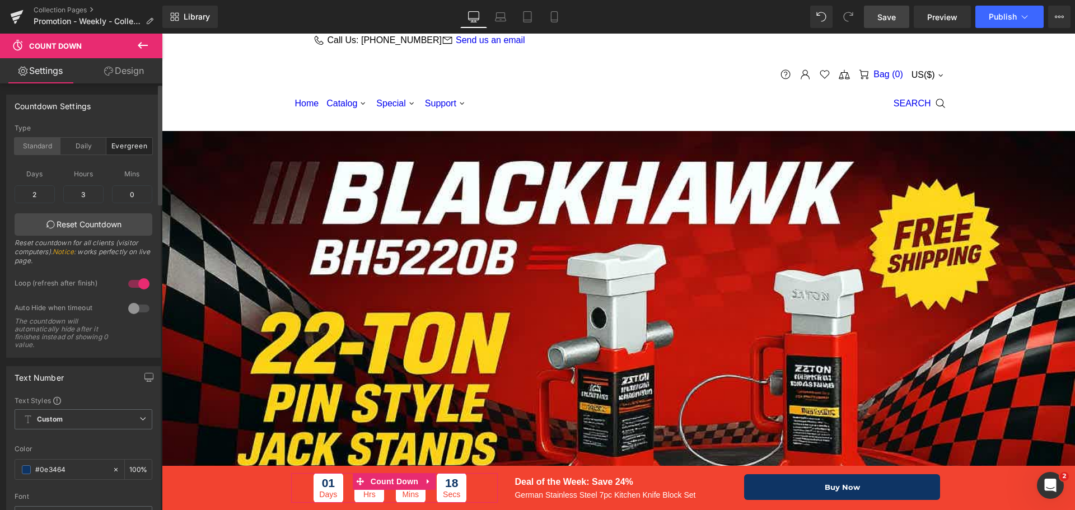
click at [44, 152] on div "Standard" at bounding box center [38, 146] width 46 height 17
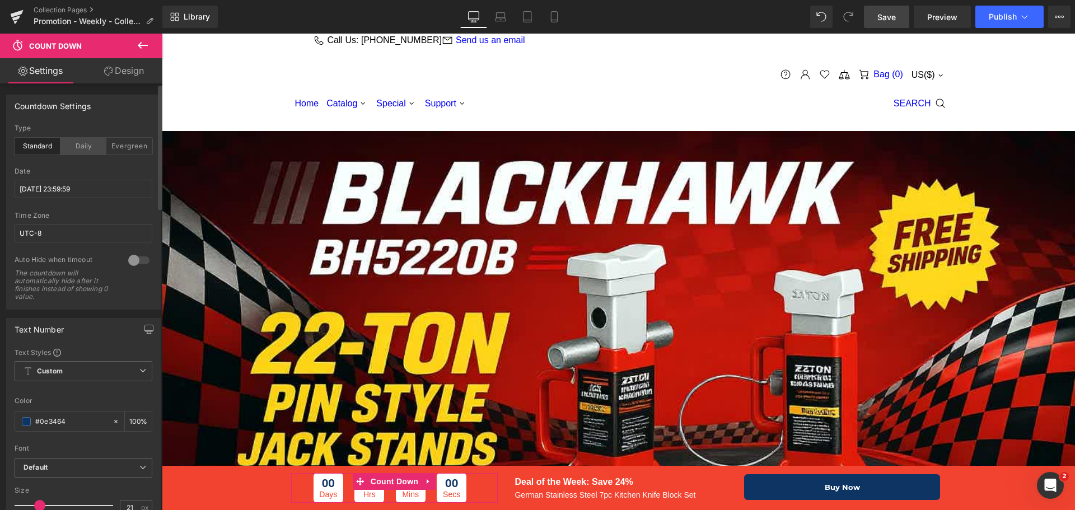
drag, startPoint x: 93, startPoint y: 148, endPoint x: 99, endPoint y: 147, distance: 6.3
click at [93, 147] on div "Daily" at bounding box center [83, 146] width 46 height 17
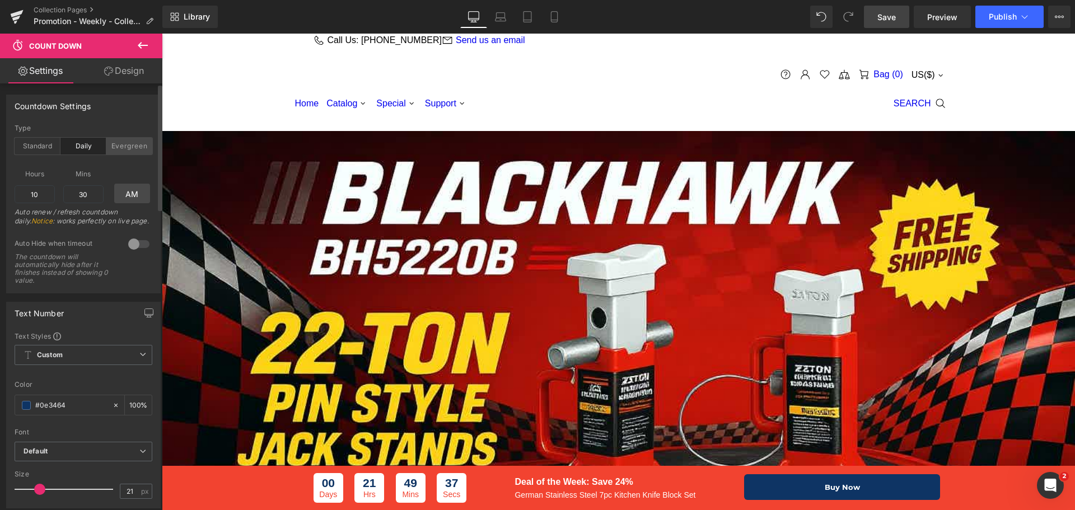
click at [125, 142] on div "Evergreen" at bounding box center [129, 146] width 46 height 17
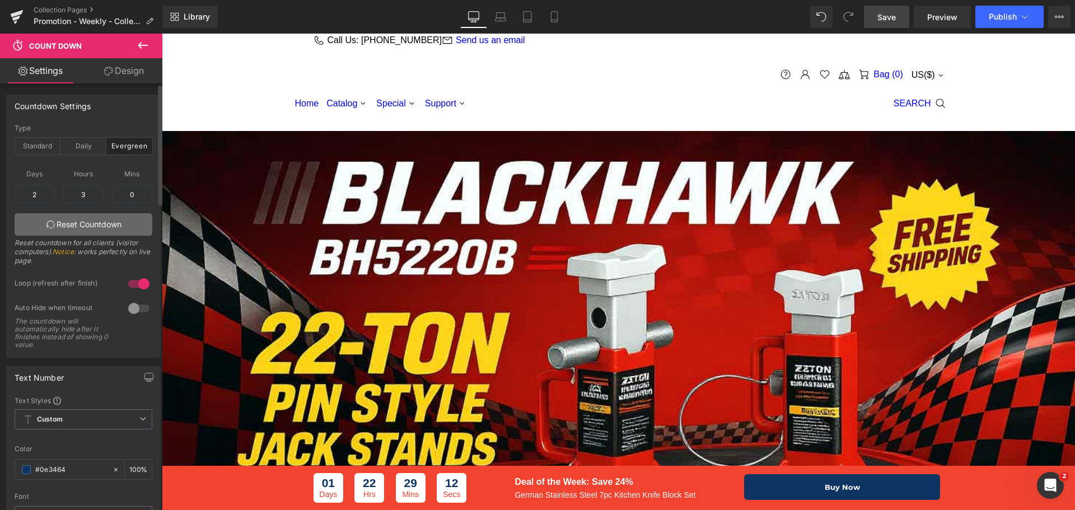
click at [92, 223] on link "Reset Countdown" at bounding box center [84, 224] width 138 height 22
click at [46, 146] on div "Standard" at bounding box center [38, 146] width 46 height 17
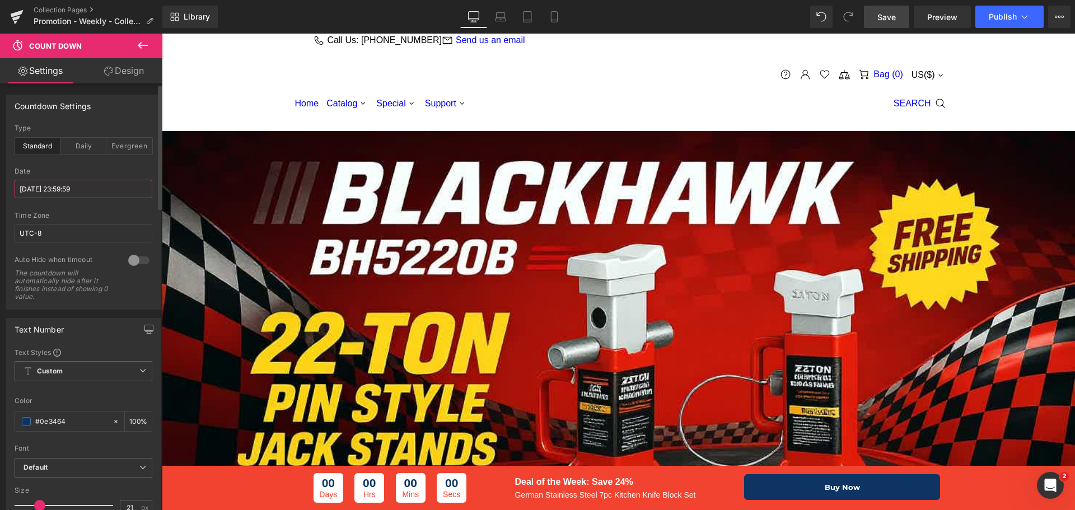
click at [34, 190] on input "[DATE] 23:59:59" at bounding box center [84, 189] width 138 height 18
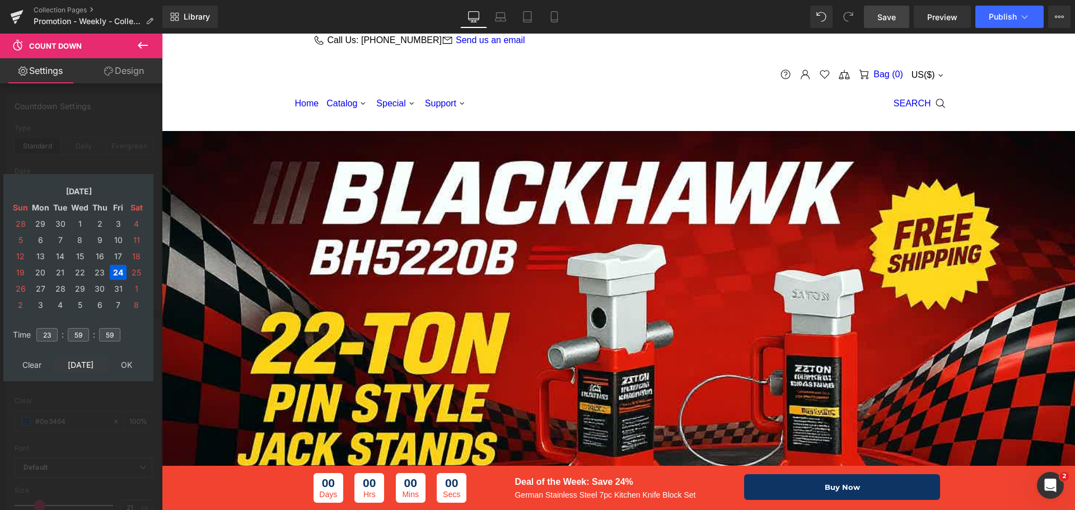
click at [85, 368] on td "[DATE]" at bounding box center [81, 364] width 54 height 15
type input "12"
type input "40"
type input "45"
click at [22, 289] on td "24" at bounding box center [21, 288] width 18 height 15
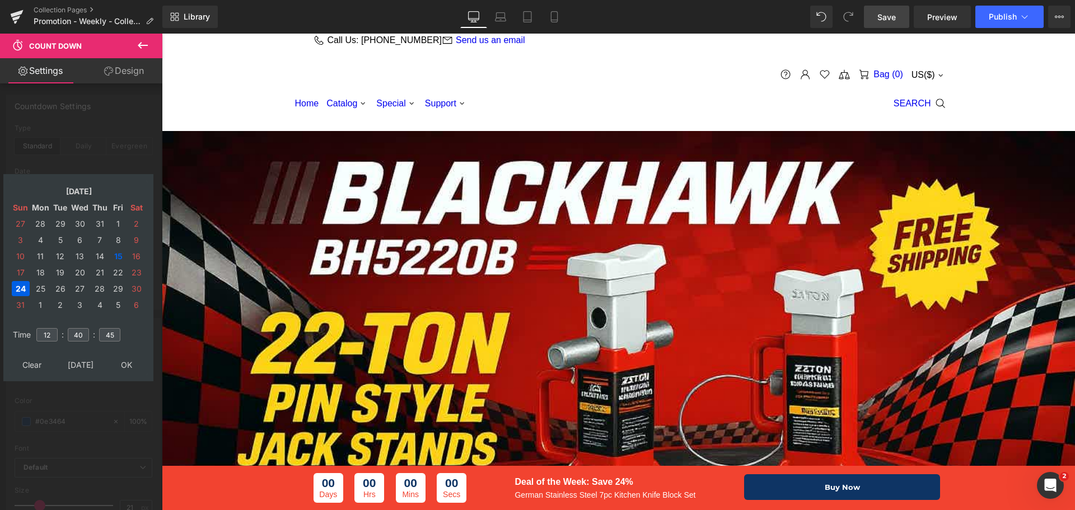
type input "[DATE] 12:40:45"
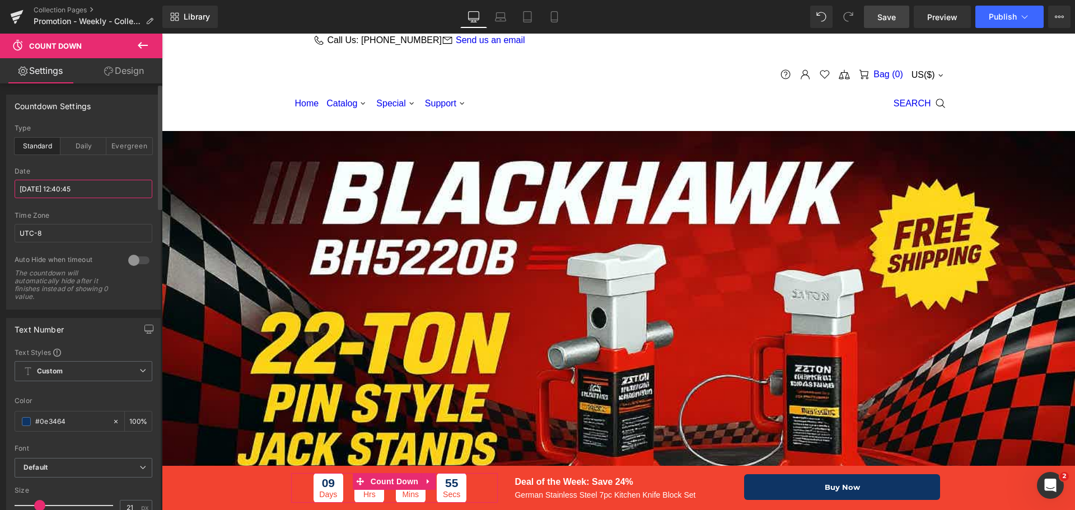
click at [99, 189] on input "[DATE] 12:40:45" at bounding box center [84, 189] width 138 height 18
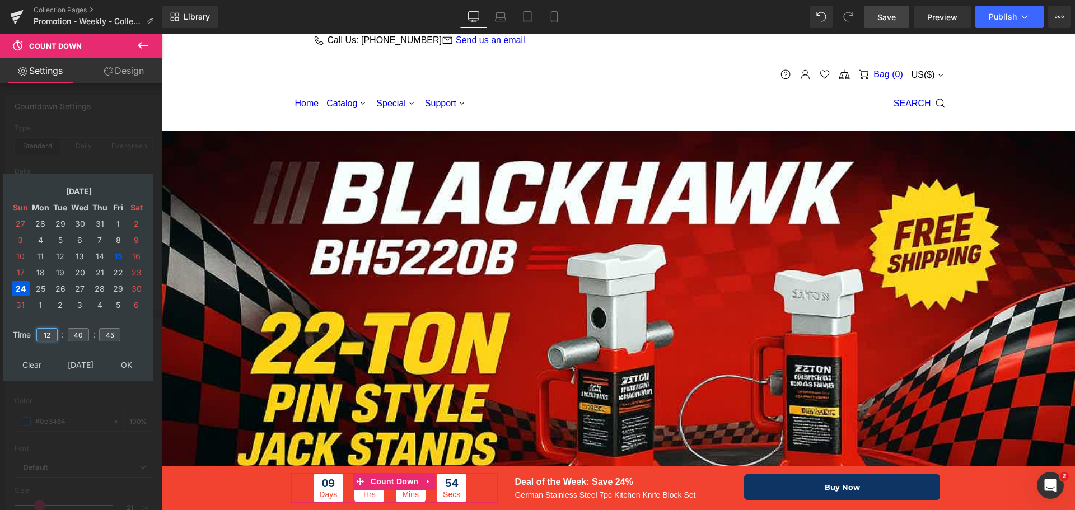
click at [53, 335] on input "12" at bounding box center [46, 334] width 21 height 13
type input "1"
type input "23"
type input "59"
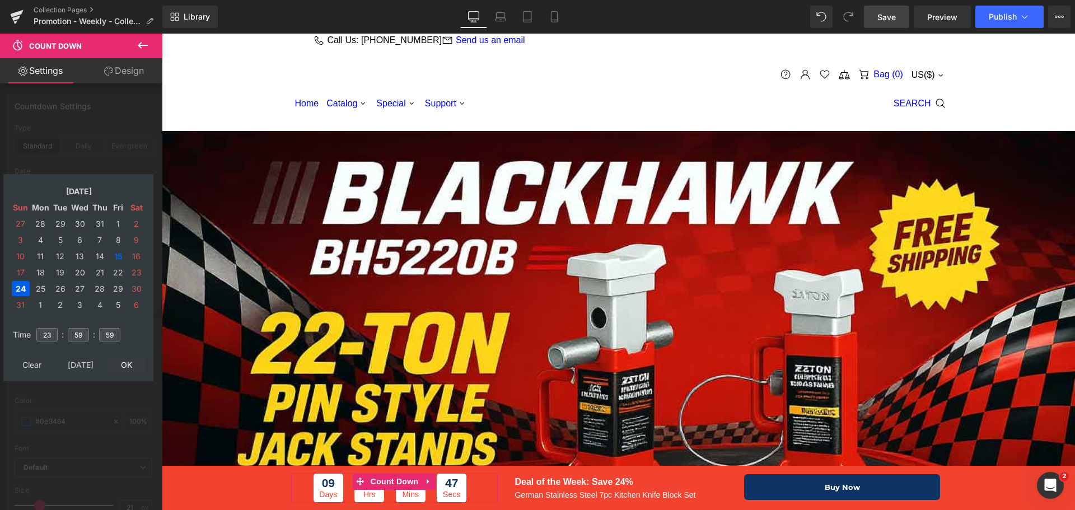
type input "[DATE] 23:59:59"
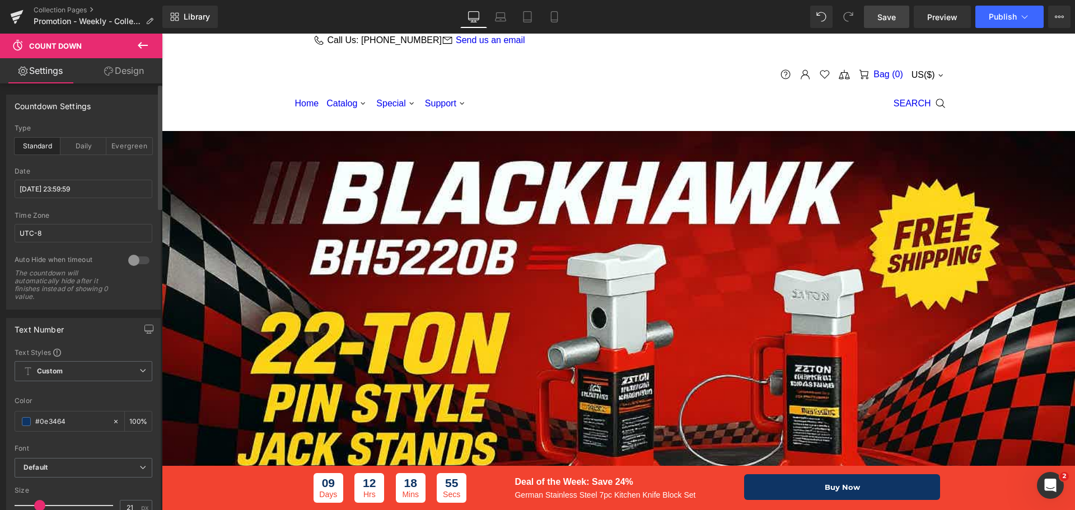
drag, startPoint x: 882, startPoint y: 14, endPoint x: 668, endPoint y: 295, distance: 353.1
click at [882, 14] on span "Save" at bounding box center [886, 17] width 18 height 12
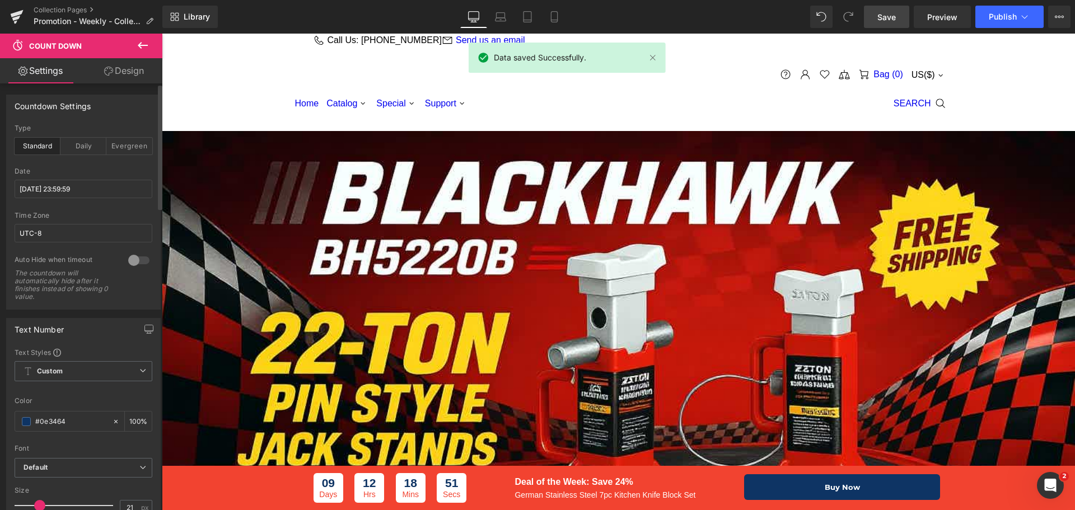
scroll to position [1791, 0]
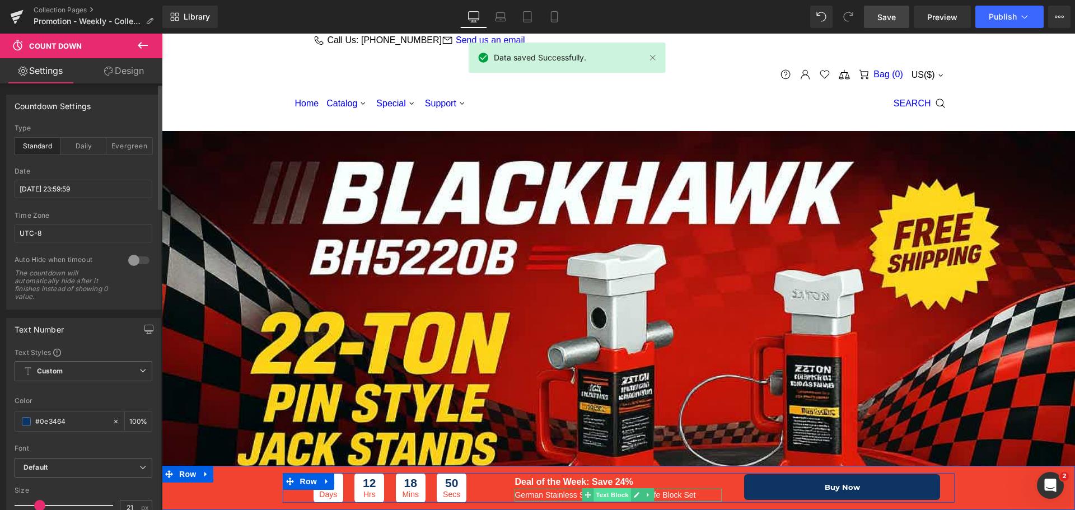
click at [604, 495] on span "Text Block" at bounding box center [612, 494] width 37 height 13
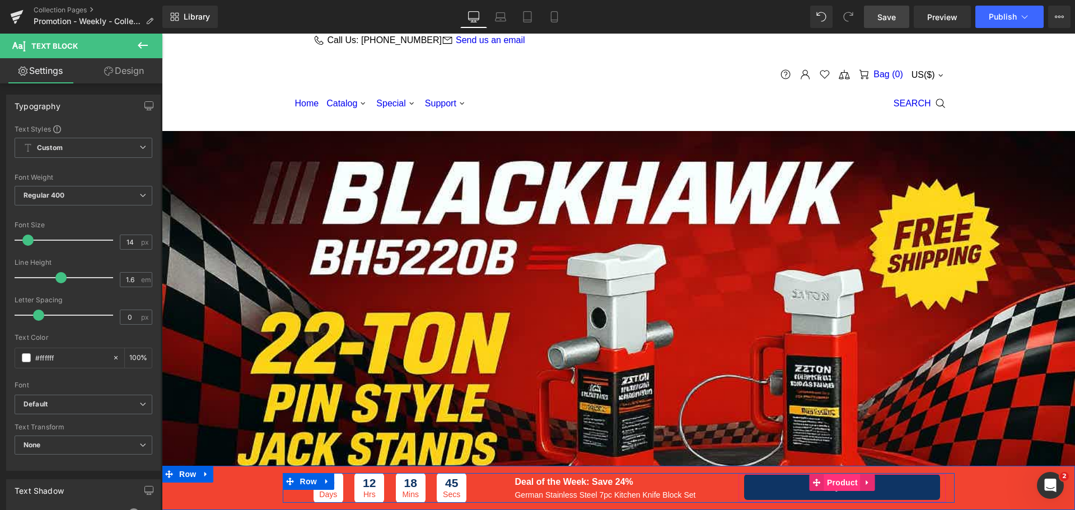
click at [846, 489] on span "Product" at bounding box center [842, 482] width 36 height 17
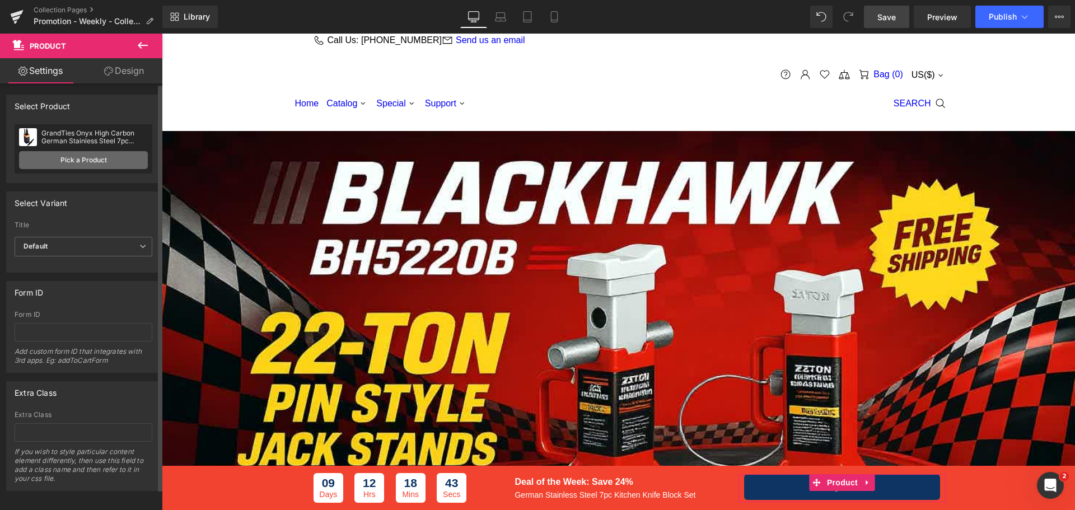
click at [93, 166] on link "Pick a Product" at bounding box center [83, 160] width 129 height 18
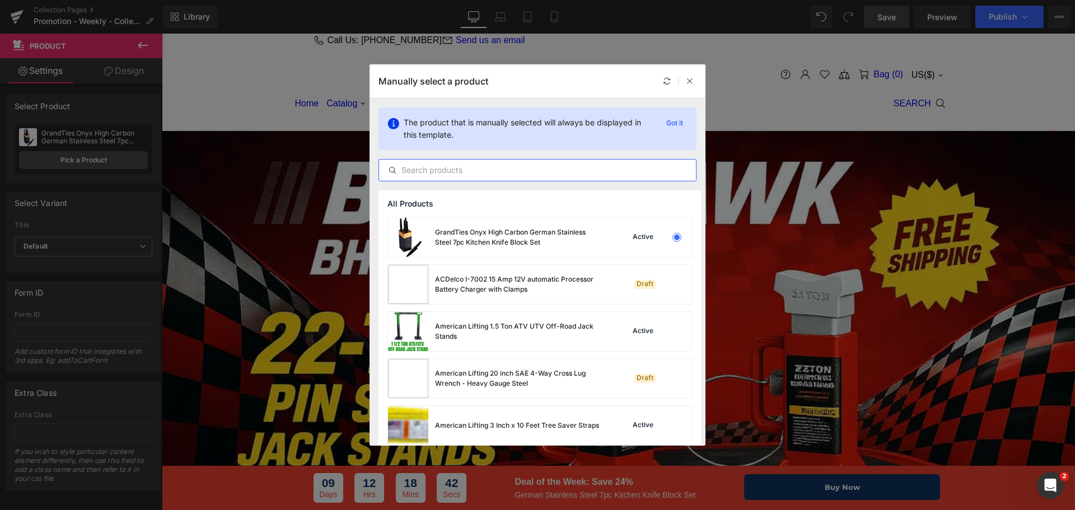
click at [462, 170] on input "text" at bounding box center [537, 169] width 317 height 13
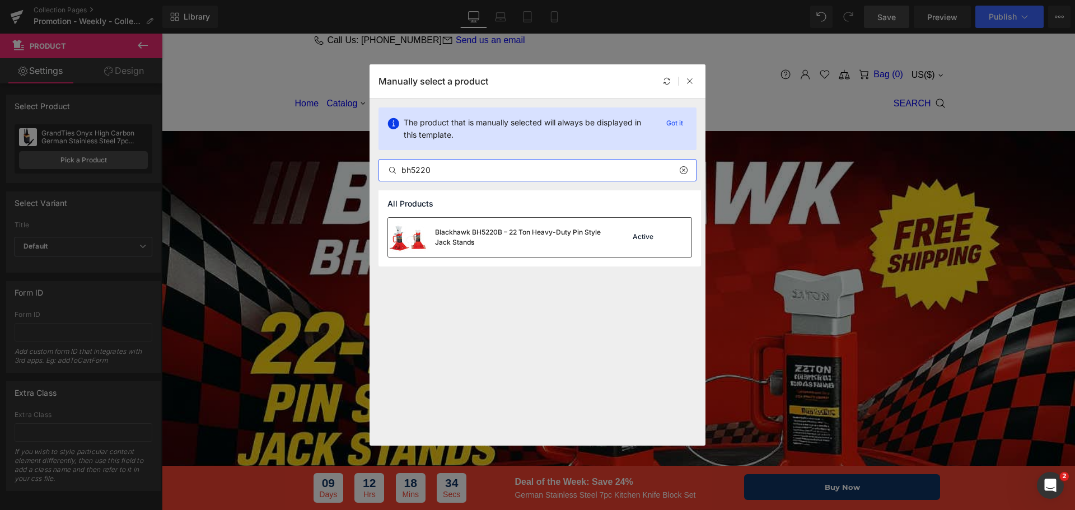
type input "bh5220"
click at [583, 243] on div "Blackhawk BH5220B – 22 Ton Heavy-Duty Pin Style Jack Stands" at bounding box center [519, 237] width 168 height 20
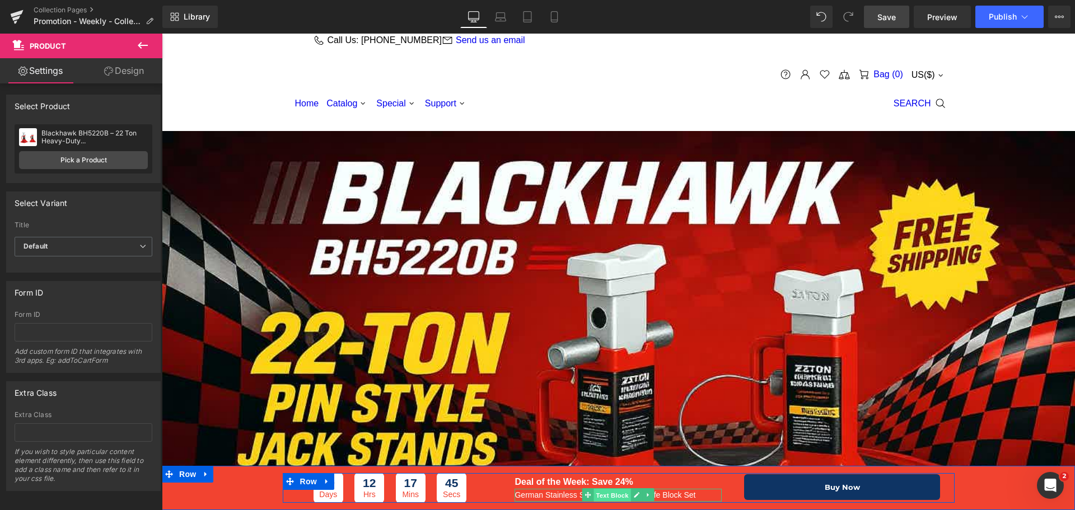
click at [614, 493] on span "Text Block" at bounding box center [612, 495] width 37 height 13
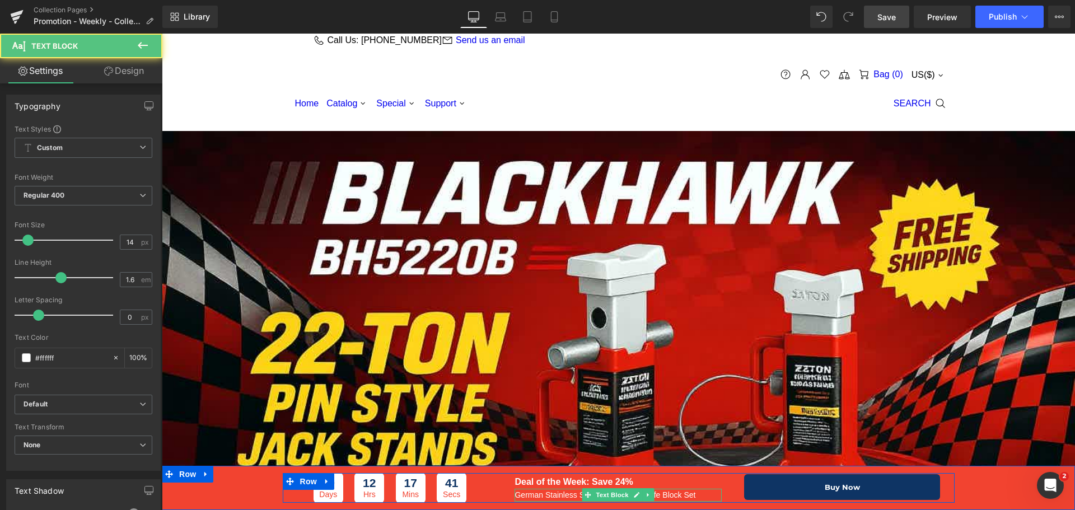
click at [681, 498] on p "German Stainless Steel 7pc Kitchen Knife Block Set" at bounding box center [617, 495] width 207 height 12
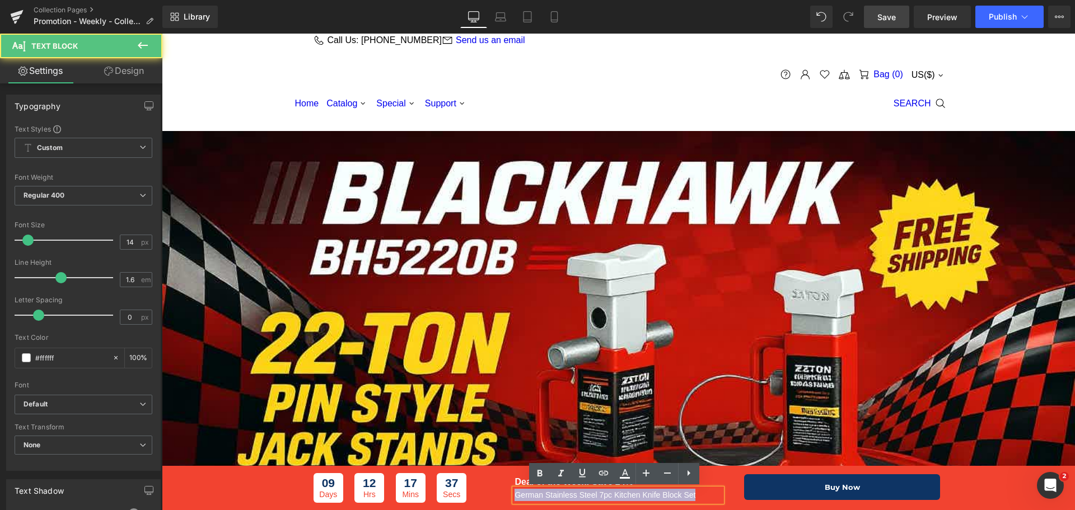
drag, startPoint x: 513, startPoint y: 494, endPoint x: 702, endPoint y: 499, distance: 188.7
click at [702, 499] on p "German Stainless Steel 7pc Kitchen Knife Block Set" at bounding box center [617, 495] width 207 height 12
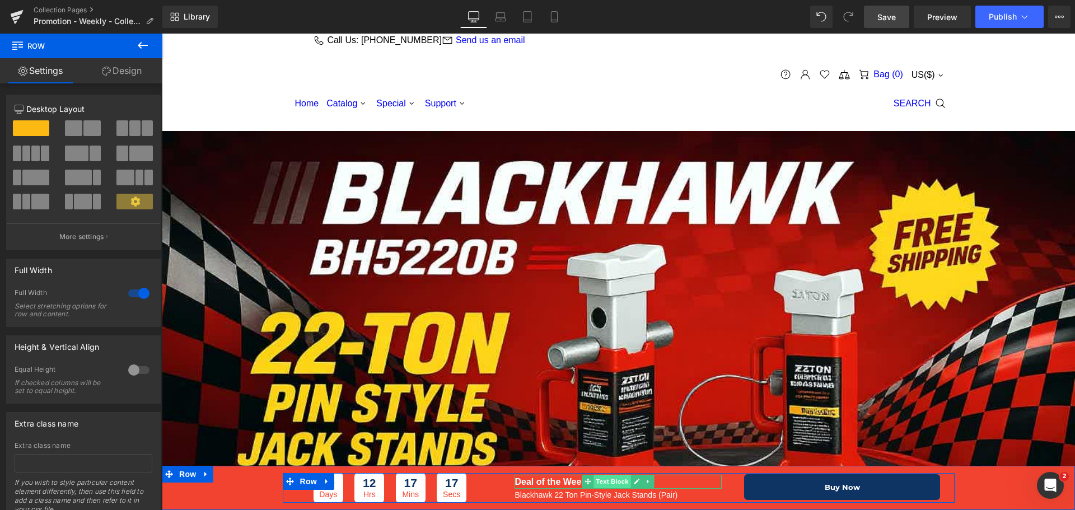
drag, startPoint x: 610, startPoint y: 483, endPoint x: 622, endPoint y: 483, distance: 12.3
click at [610, 481] on span "Text Block" at bounding box center [612, 481] width 37 height 13
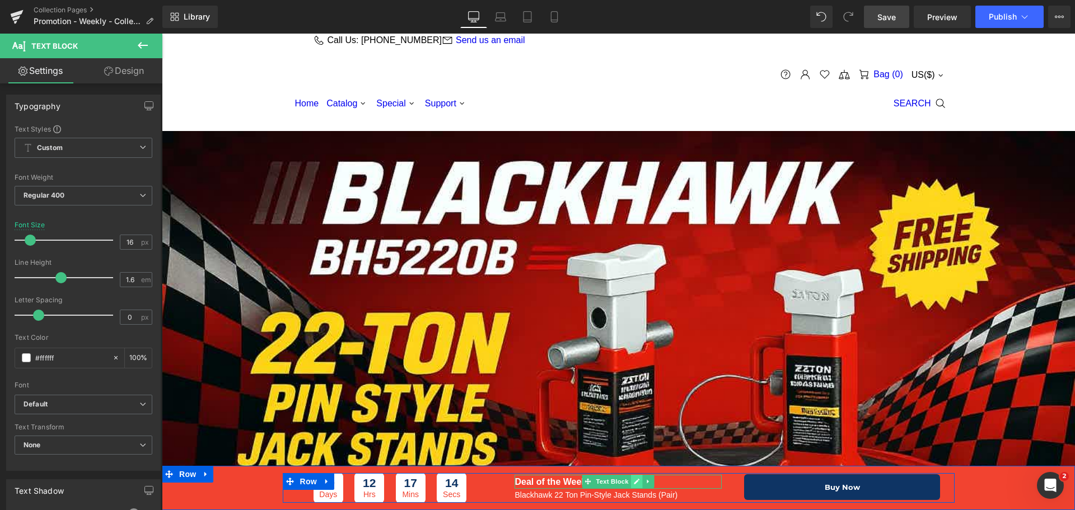
click at [634, 481] on icon at bounding box center [637, 481] width 6 height 7
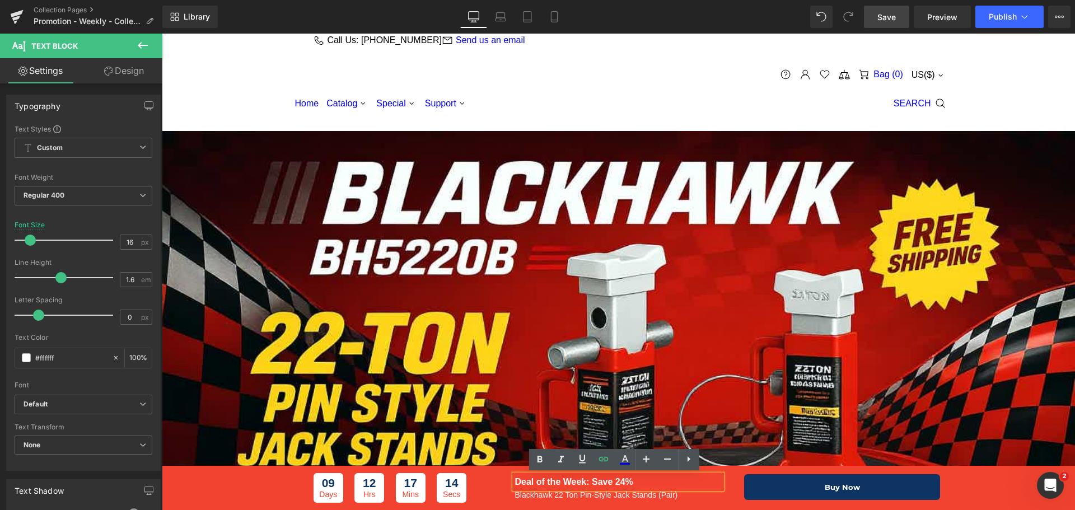
click at [636, 482] on p "Deal of the Week: Save 24%" at bounding box center [617, 482] width 207 height 15
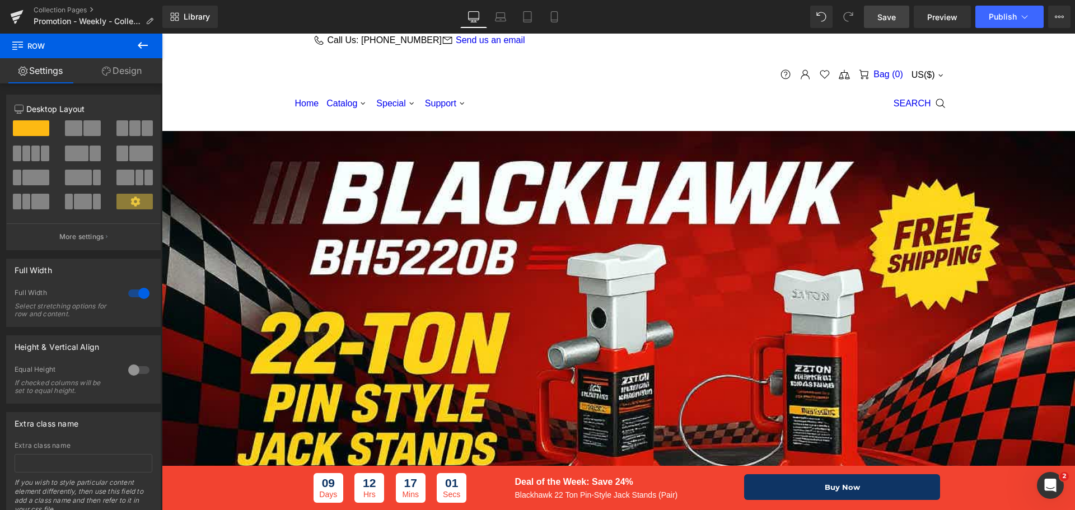
scroll to position [1791, 0]
click at [892, 17] on span "Save" at bounding box center [886, 17] width 18 height 12
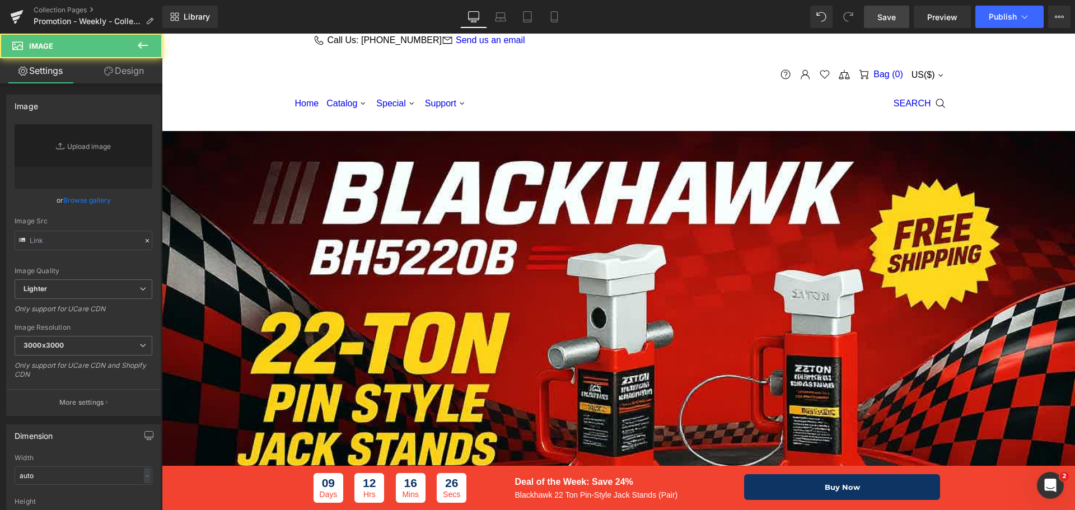
type input "[URL][DOMAIN_NAME]"
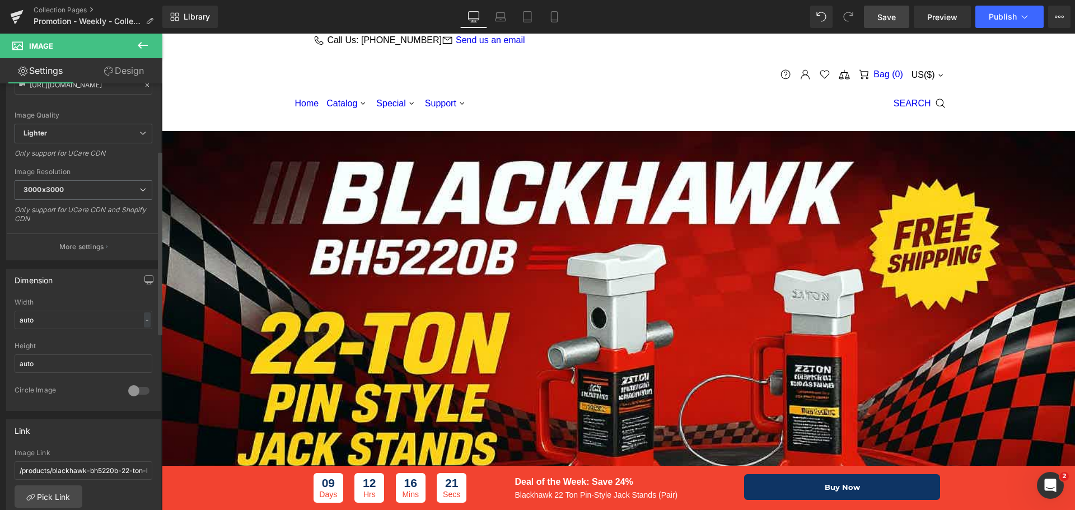
scroll to position [168, 0]
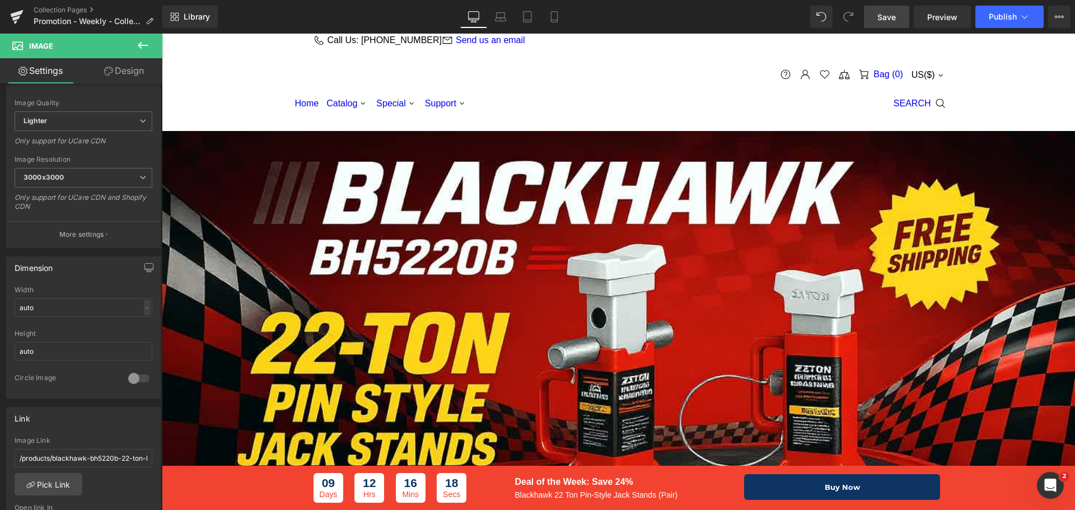
click at [136, 73] on link "Design" at bounding box center [123, 70] width 81 height 25
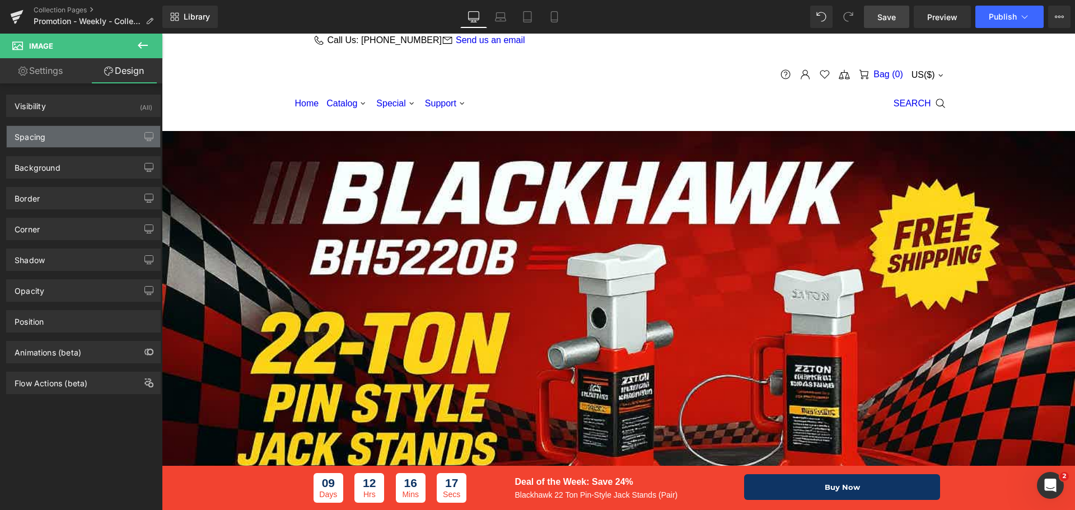
click at [55, 130] on div "Spacing" at bounding box center [83, 136] width 153 height 21
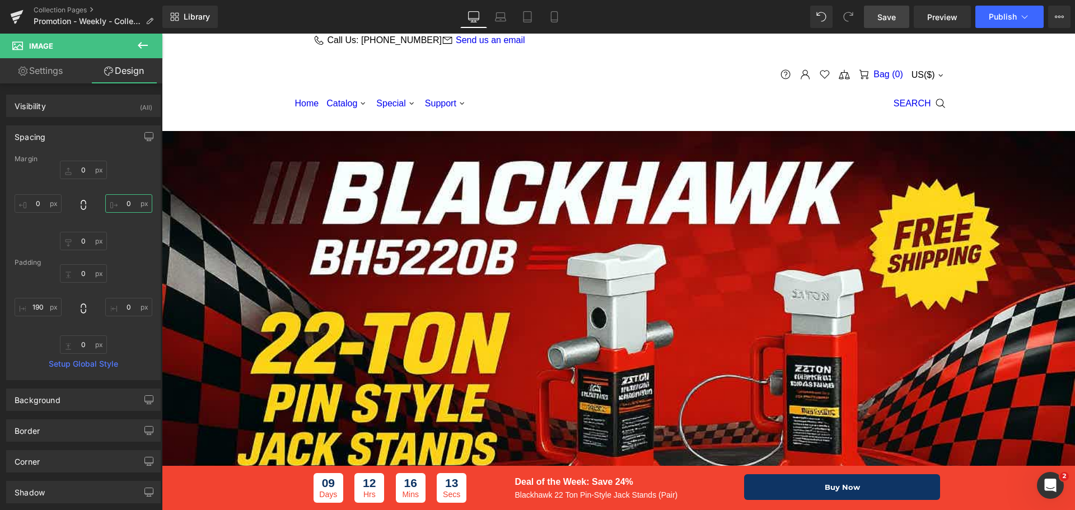
click at [137, 208] on input "0" at bounding box center [128, 203] width 47 height 18
type input "20"
click at [43, 207] on input "0" at bounding box center [38, 203] width 47 height 18
type input "50"
drag, startPoint x: 132, startPoint y: 200, endPoint x: 153, endPoint y: 237, distance: 43.4
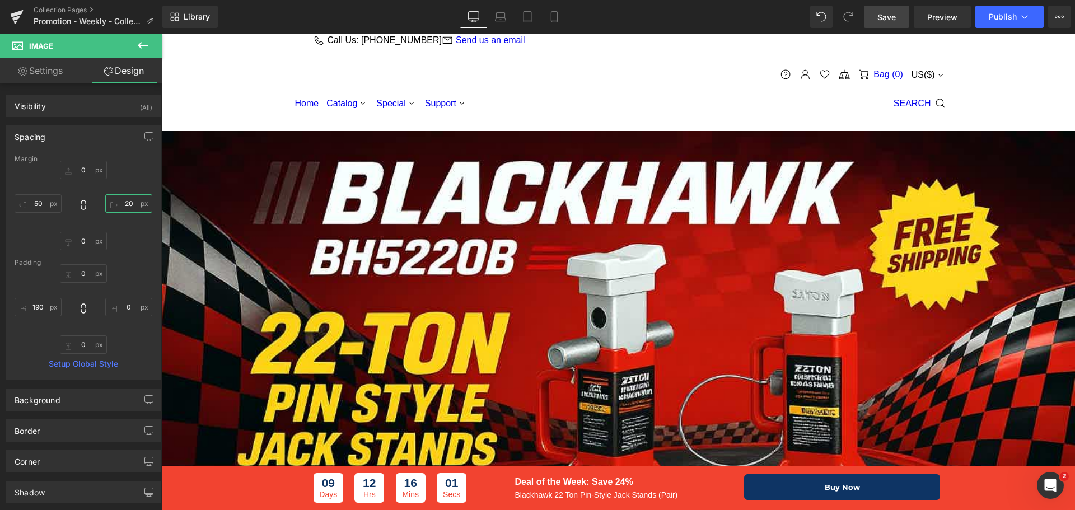
click at [132, 201] on input "20" at bounding box center [128, 203] width 47 height 18
type input "50"
type input "0px"
drag, startPoint x: 631, startPoint y: 134, endPoint x: 622, endPoint y: 137, distance: 8.8
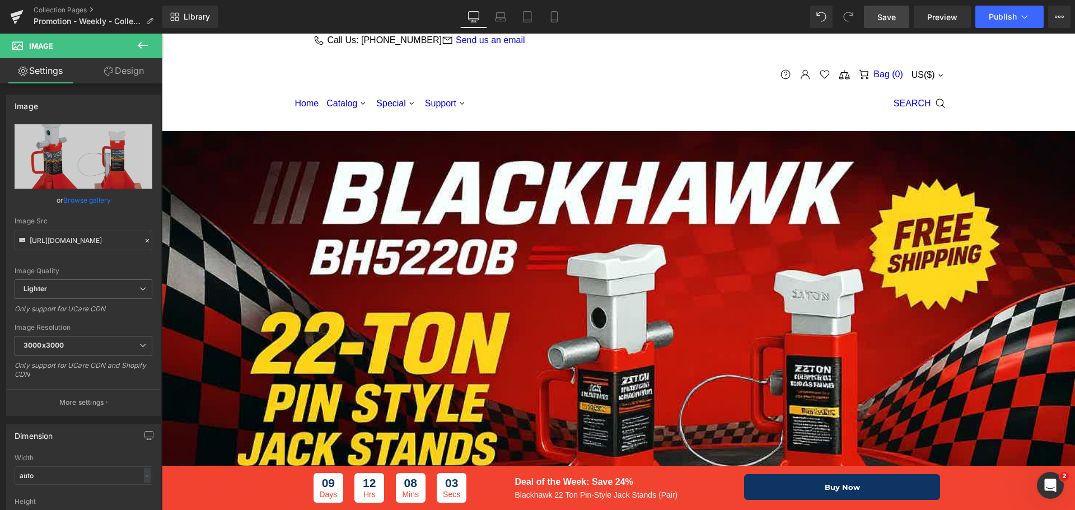
scroll to position [2127, 0]
